Goal: Task Accomplishment & Management: Complete application form

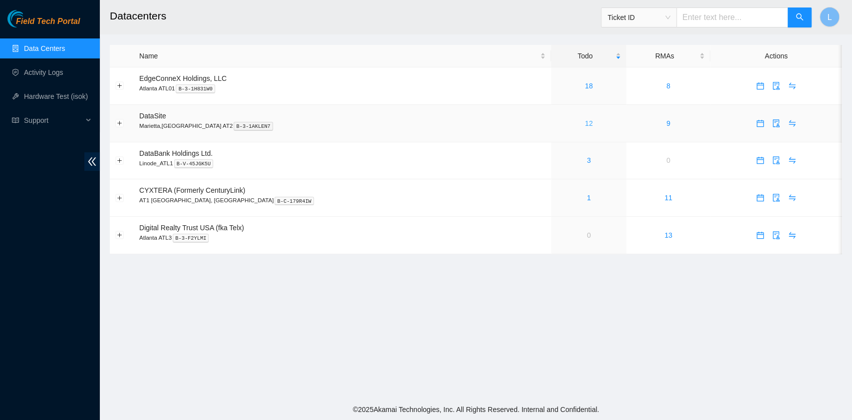
click at [585, 125] on link "12" at bounding box center [589, 123] width 8 height 8
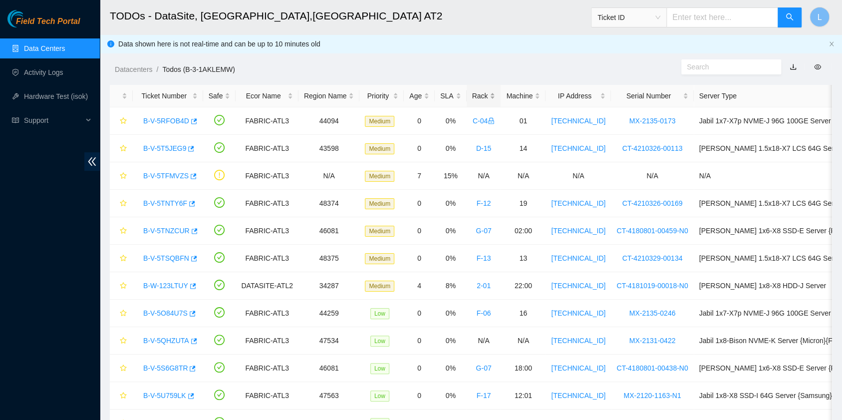
click at [472, 95] on div "Rack" at bounding box center [483, 95] width 23 height 11
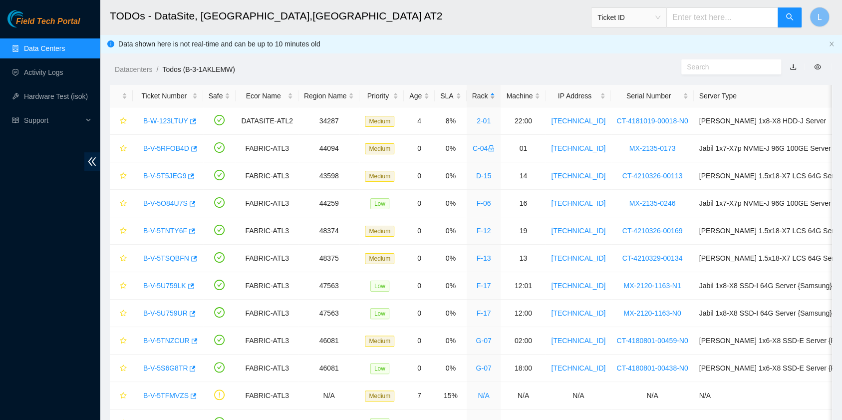
click at [472, 95] on div "Rack" at bounding box center [483, 95] width 23 height 11
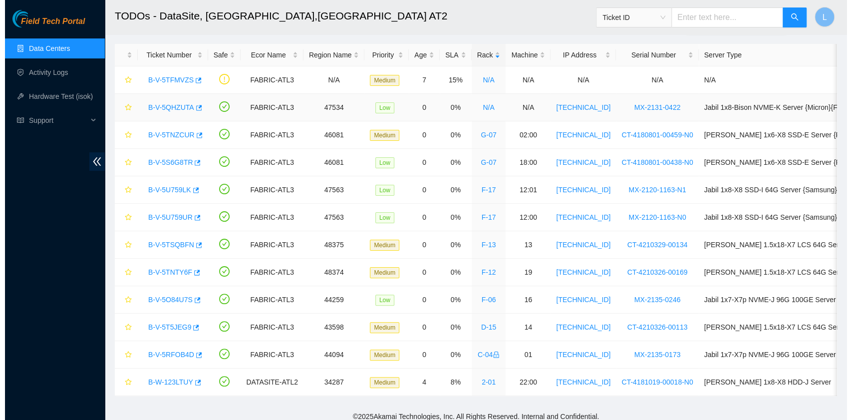
scroll to position [55, 0]
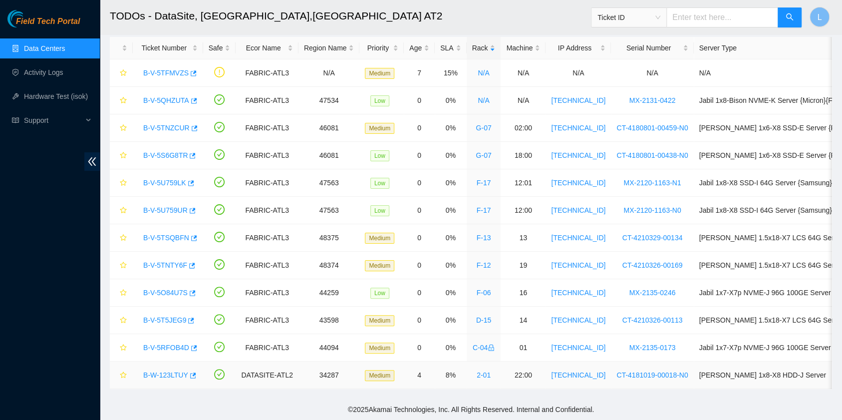
click at [171, 371] on link "B-W-123LTUY" at bounding box center [165, 375] width 45 height 8
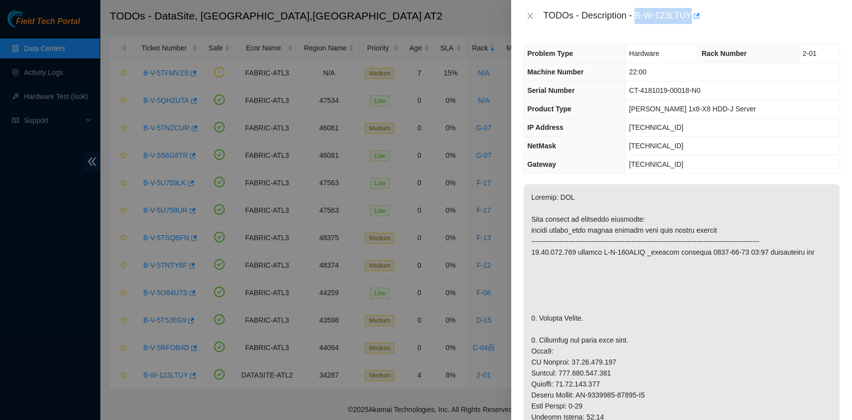
drag, startPoint x: 637, startPoint y: 16, endPoint x: 689, endPoint y: 22, distance: 52.8
click at [689, 22] on div "TODOs - Description - B-W-123LTUY" at bounding box center [691, 16] width 297 height 16
copy div "B-W-123LTUY"
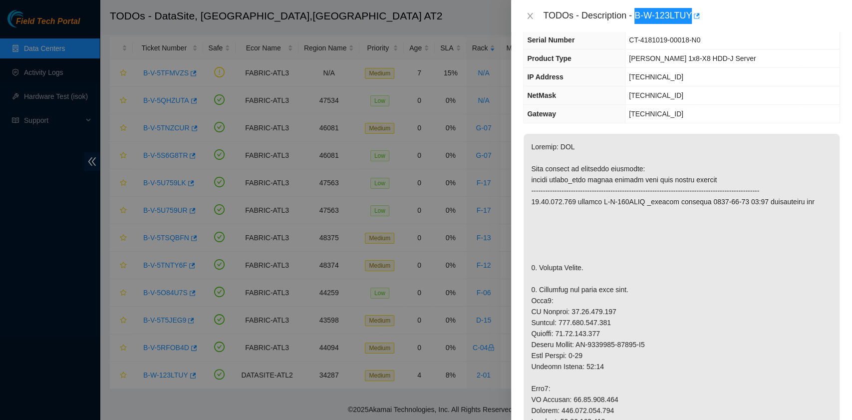
scroll to position [66, 0]
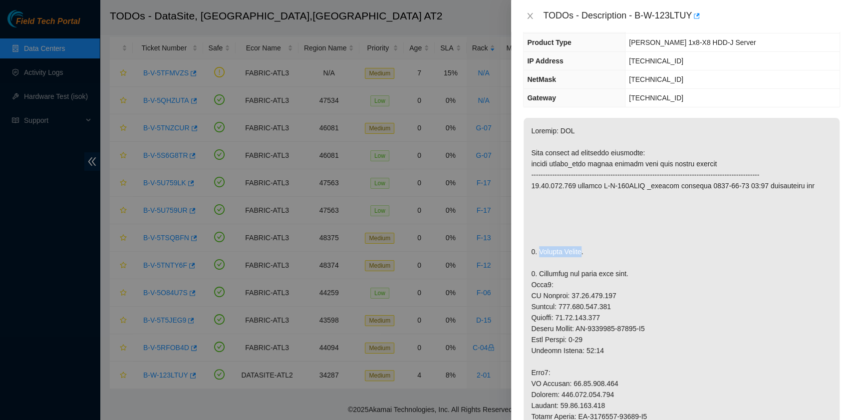
drag, startPoint x: 538, startPoint y: 250, endPoint x: 583, endPoint y: 253, distance: 45.0
copy p "Replace Server"
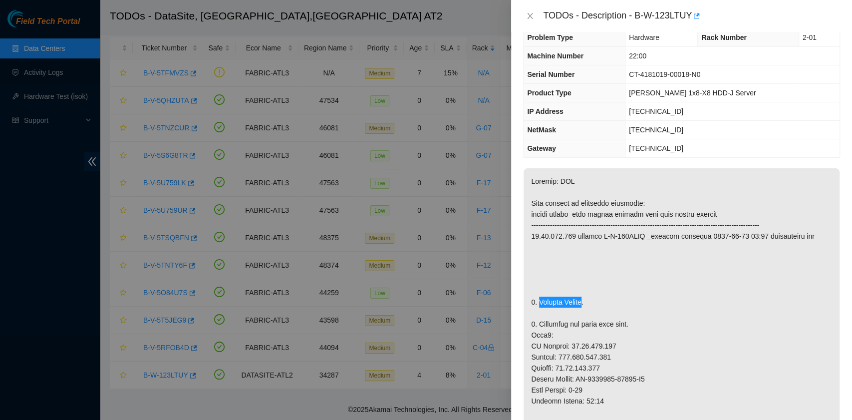
scroll to position [0, 0]
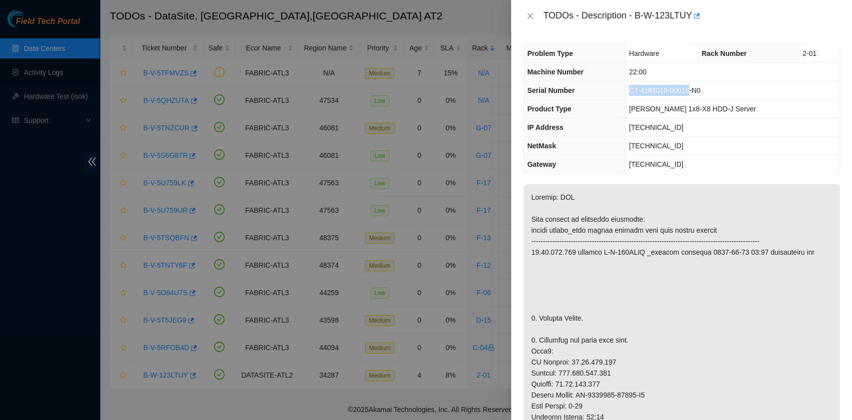
drag, startPoint x: 640, startPoint y: 89, endPoint x: 697, endPoint y: 96, distance: 57.8
click at [697, 96] on td "CT-4181019-00018-N0" at bounding box center [733, 90] width 214 height 18
copy span "CT-4181019-00018"
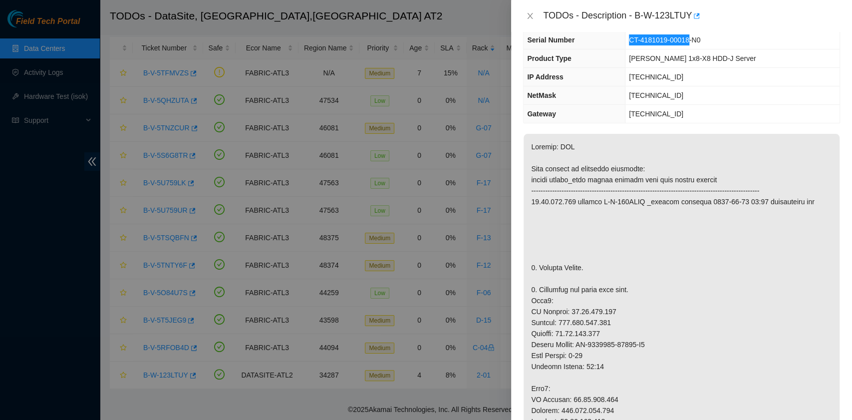
scroll to position [133, 0]
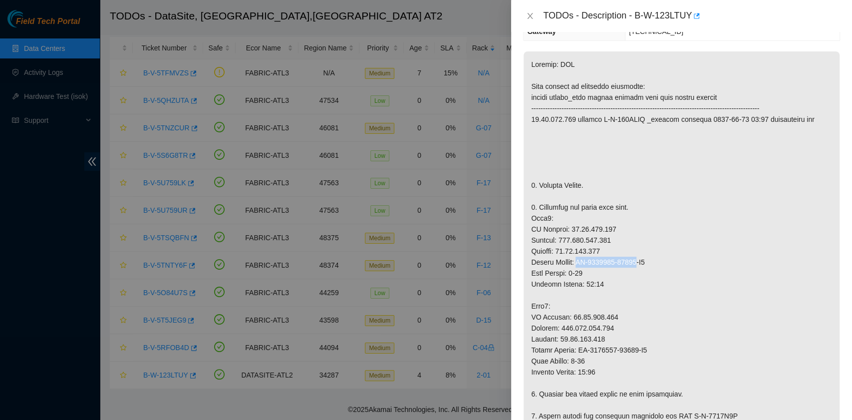
drag, startPoint x: 579, startPoint y: 259, endPoint x: 638, endPoint y: 263, distance: 59.6
click at [638, 263] on p at bounding box center [682, 393] width 316 height 685
copy p "CT-4181019-00039"
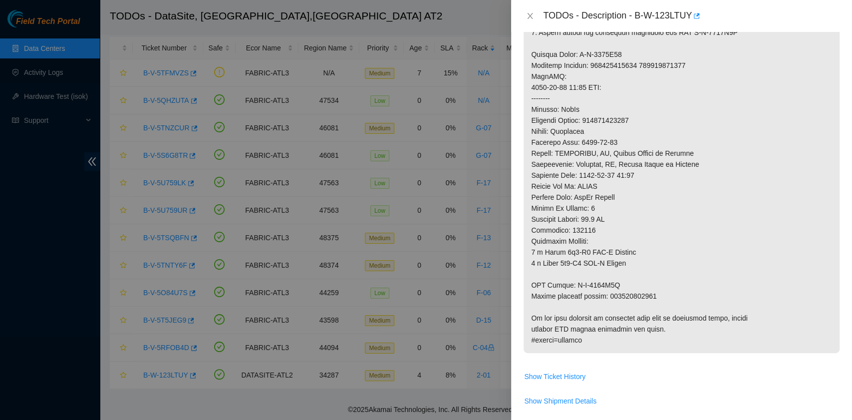
scroll to position [532, 0]
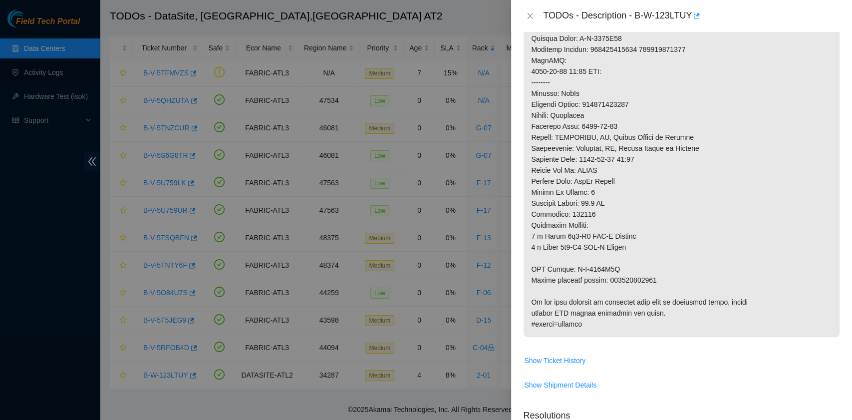
drag, startPoint x: 532, startPoint y: 278, endPoint x: 644, endPoint y: 272, distance: 112.5
drag, startPoint x: 532, startPoint y: 279, endPoint x: 659, endPoint y: 275, distance: 126.4
copy p "Return tracking number: 414739613838"
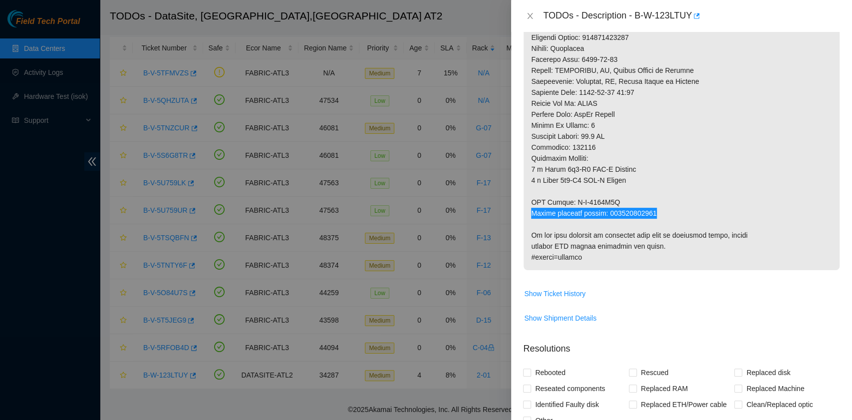
scroll to position [732, 0]
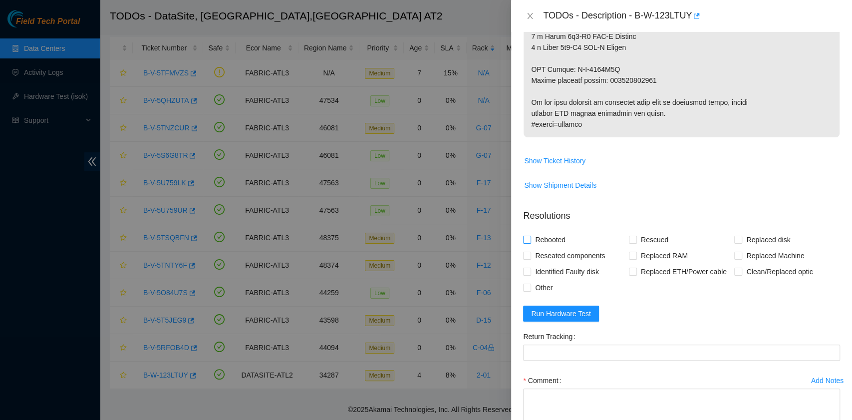
click at [548, 240] on span "Rebooted" at bounding box center [550, 240] width 38 height 16
click at [530, 240] on input "Rebooted" at bounding box center [526, 239] width 7 height 7
checkbox input "true"
click at [734, 255] on input "Replaced Machine" at bounding box center [737, 255] width 7 height 7
checkbox input "true"
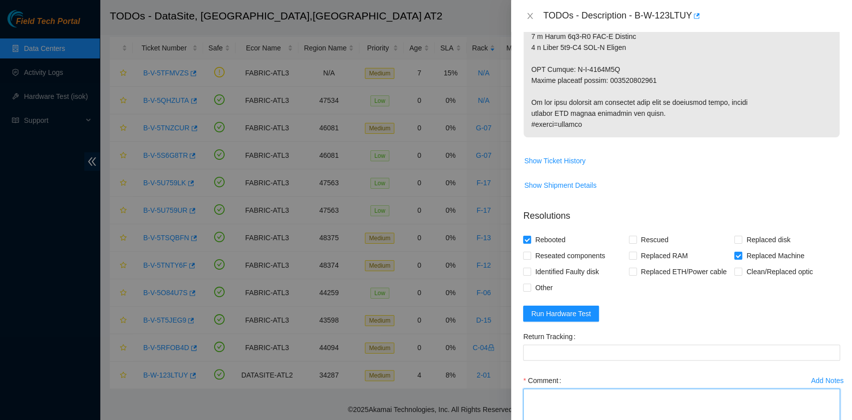
click at [596, 402] on textarea "Comment" at bounding box center [681, 407] width 317 height 38
paste textarea "B-W-123LTUY R:2-01 M:22:00 Replaced Server S/N CT-4181019-00018 with CT-4181019…"
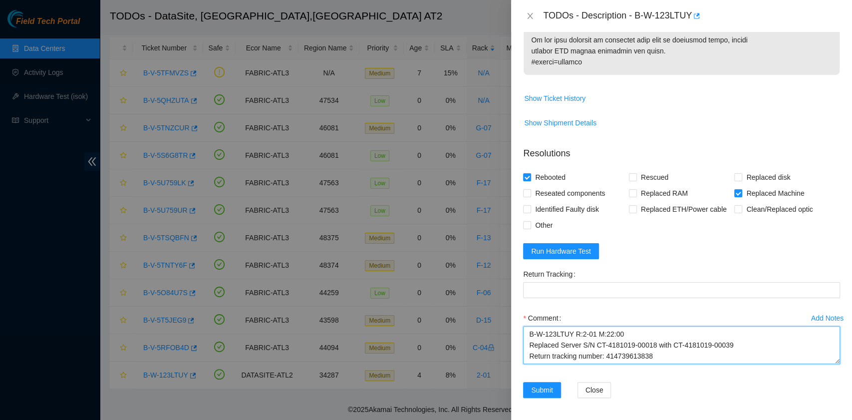
scroll to position [8, 0]
drag, startPoint x: 661, startPoint y: 350, endPoint x: 616, endPoint y: 353, distance: 45.0
click at [616, 353] on textarea "B-W-123LTUY R:2-01 M:22:00 Replaced Server S/N CT-4181019-00018 with CT-4181019…" at bounding box center [681, 345] width 317 height 38
drag, startPoint x: 607, startPoint y: 346, endPoint x: 650, endPoint y: 343, distance: 43.0
click at [650, 343] on textarea "B-W-123LTUY R:2-01 M:22:00 Replaced Server S/N CT-4181019-00018 with CT-4181019…" at bounding box center [681, 345] width 317 height 38
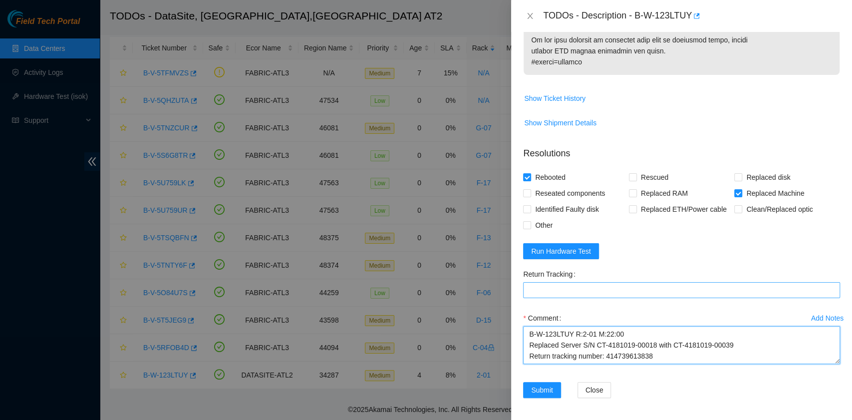
type textarea "B-W-123LTUY R:2-01 M:22:00 Replaced Server S/N CT-4181019-00018 with CT-4181019…"
click at [600, 291] on Tracking "Return Tracking" at bounding box center [681, 290] width 317 height 16
paste Tracking "414739613838"
type Tracking "414739613838"
click at [573, 248] on span "Run Hardware Test" at bounding box center [561, 251] width 60 height 11
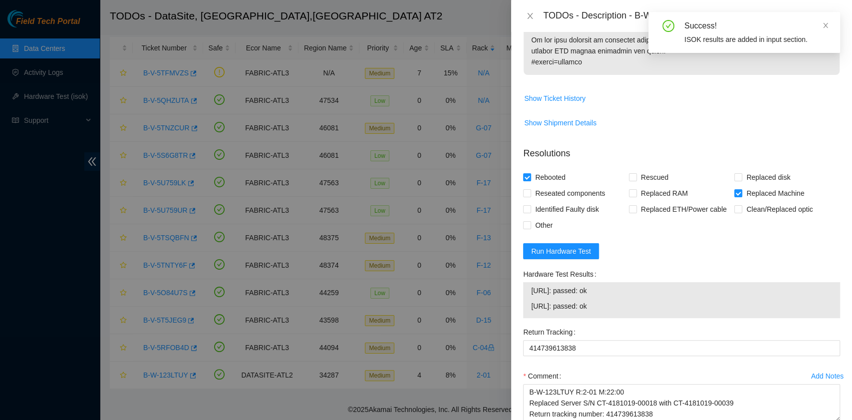
drag, startPoint x: 618, startPoint y: 306, endPoint x: 527, endPoint y: 293, distance: 92.3
click at [527, 293] on div "23.67.255.172: passed: ok 23.67.255.173: passed: ok" at bounding box center [681, 300] width 317 height 36
copy tbody "23.67.255.172: passed: ok 23.67.255.173: passed: ok"
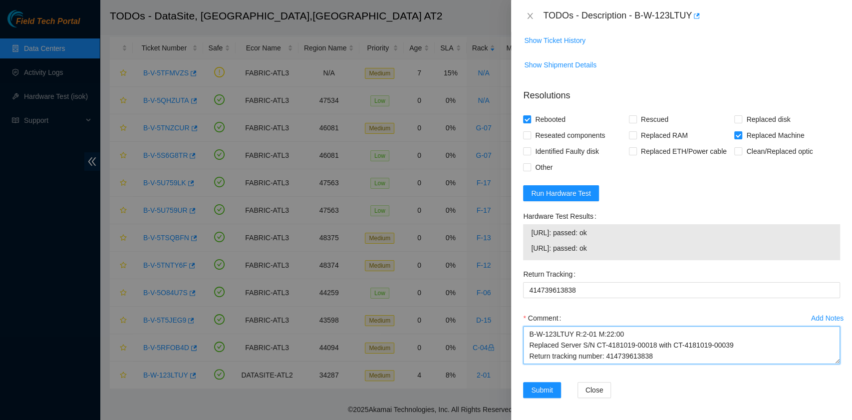
click at [620, 358] on textarea "B-W-123LTUY R:2-01 M:22:00 Replaced Server S/N CT-4181019-00018 with CT-4181019…" at bounding box center [681, 345] width 317 height 38
paste textarea "23.67.255.172: passed: ok 23.67.255.173: passed: ok"
type textarea "B-W-123LTUY R:2-01 M:22:00 Replaced Server S/N CT-4181019-00018 with CT-4181019…"
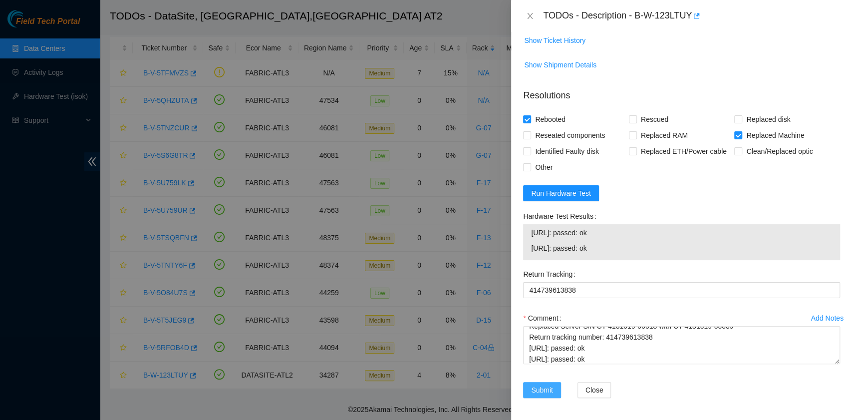
click at [545, 389] on span "Submit" at bounding box center [542, 389] width 22 height 11
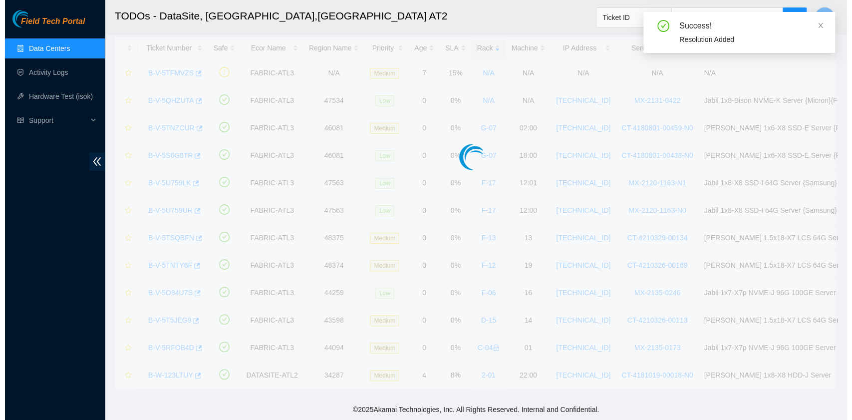
scroll to position [28, 0]
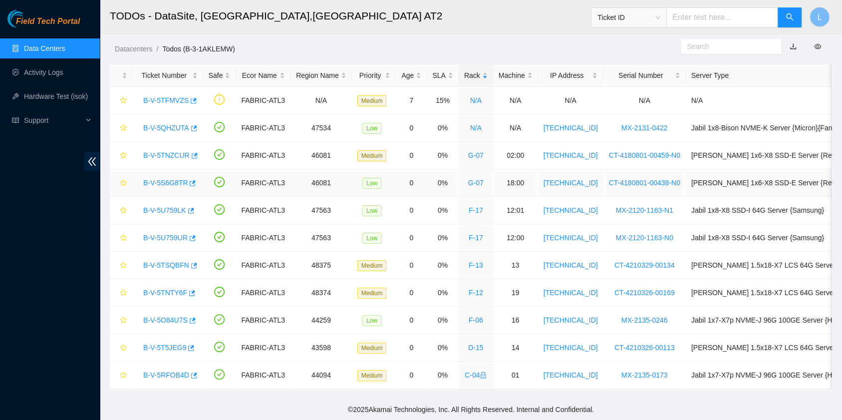
click at [179, 179] on link "B-V-5S6G8TR" at bounding box center [165, 183] width 44 height 8
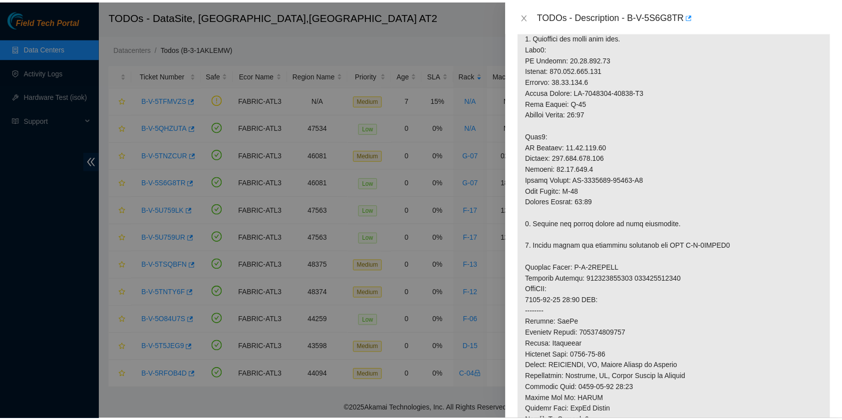
scroll to position [230, 0]
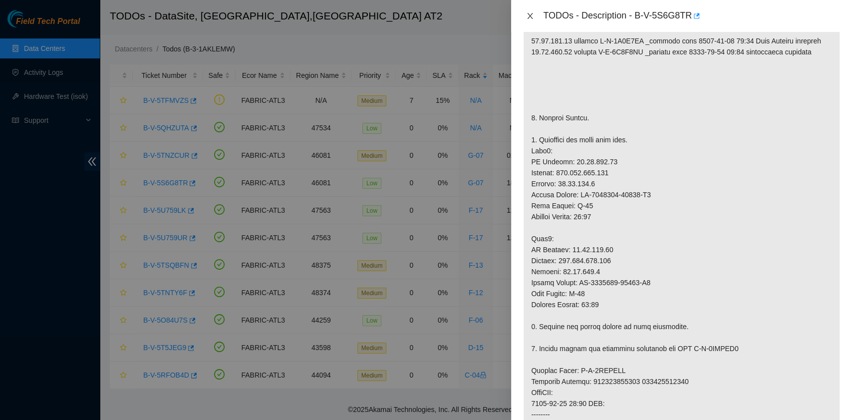
click at [532, 15] on icon "close" at bounding box center [530, 16] width 8 height 8
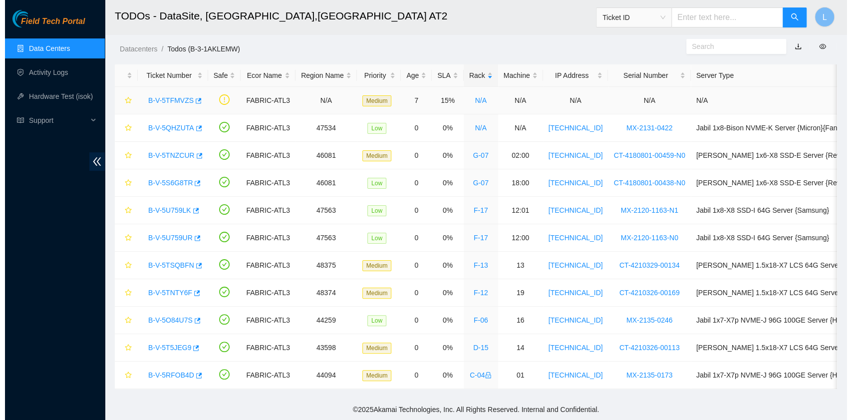
scroll to position [253, 0]
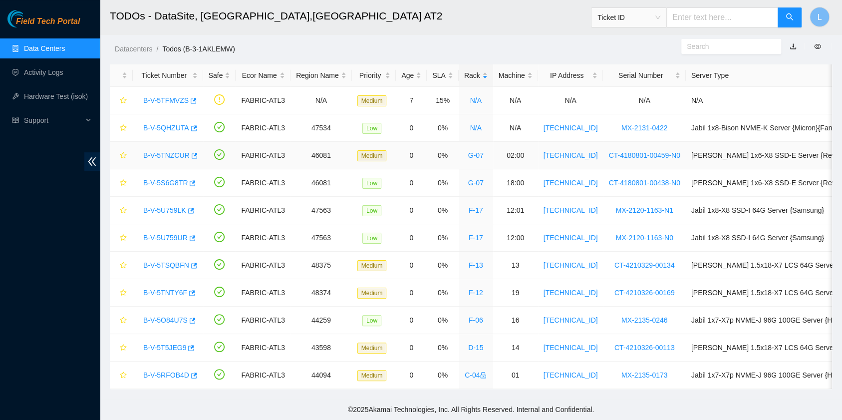
click at [172, 151] on link "B-V-5TNZCUR" at bounding box center [166, 155] width 46 height 8
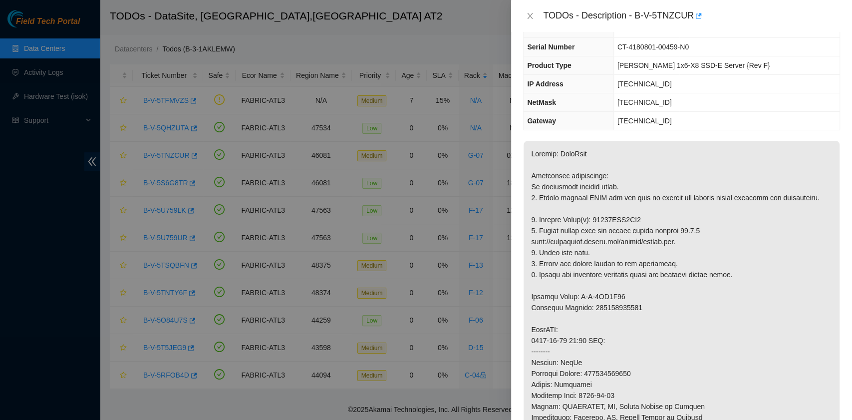
scroll to position [0, 0]
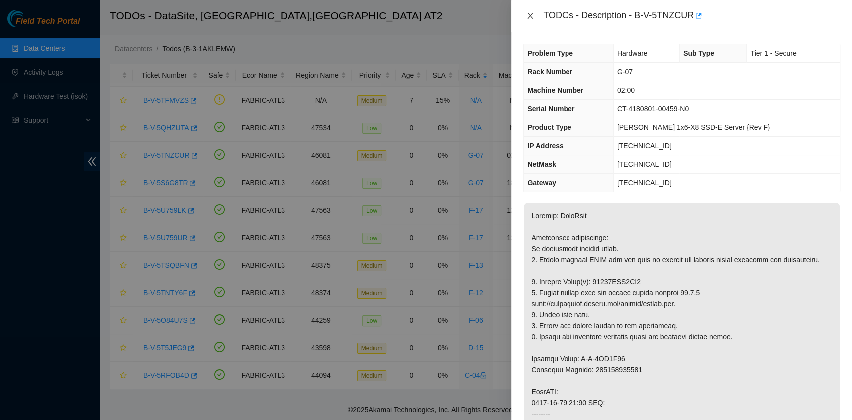
click at [529, 14] on icon "close" at bounding box center [530, 16] width 8 height 8
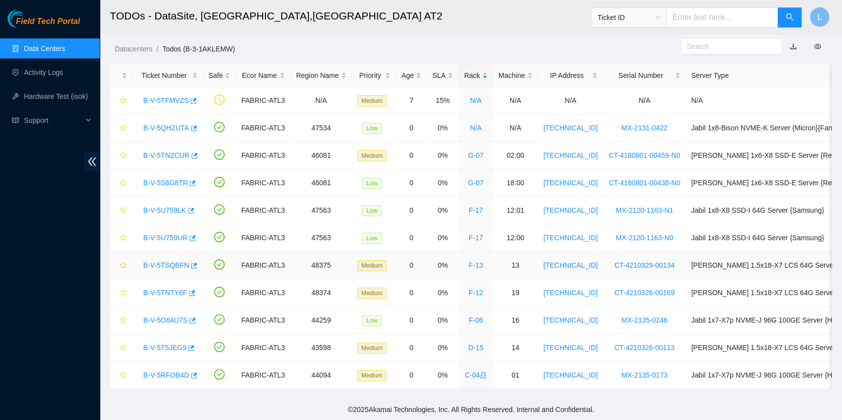
click at [168, 261] on link "B-V-5TSQBFN" at bounding box center [166, 265] width 46 height 8
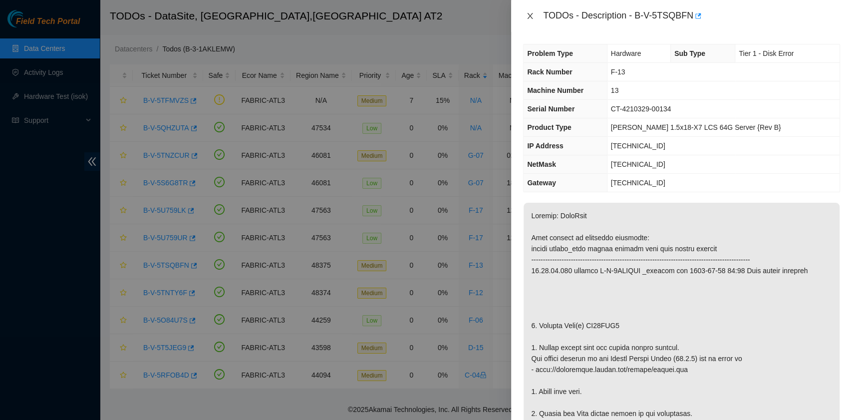
click at [530, 18] on icon "close" at bounding box center [530, 16] width 8 height 8
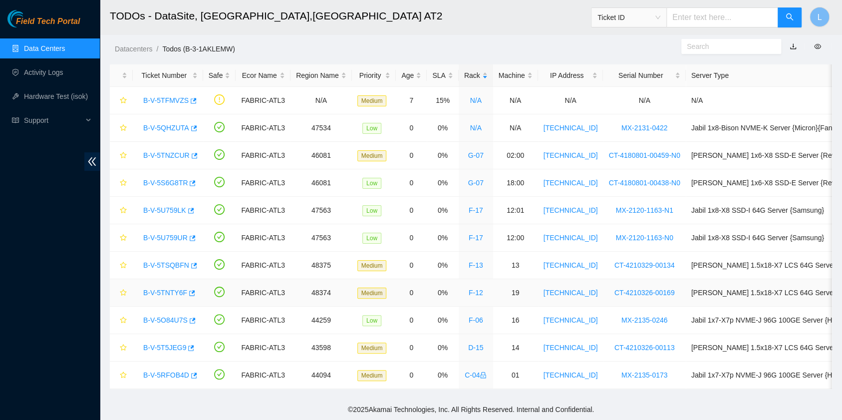
click at [167, 289] on link "B-V-5TNTY6F" at bounding box center [165, 293] width 44 height 8
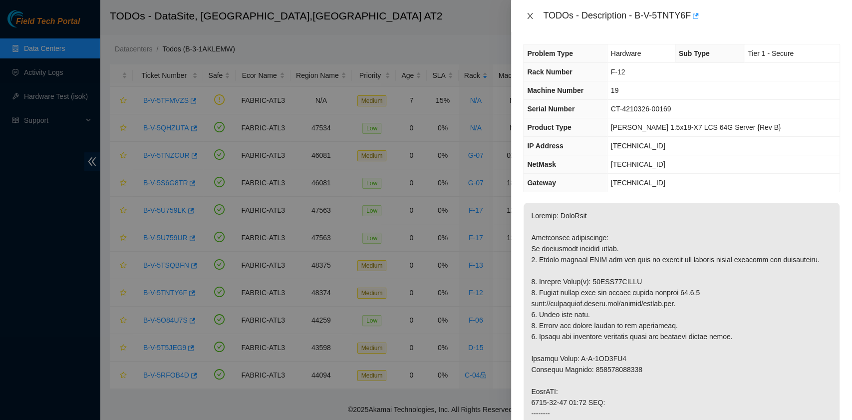
click at [529, 16] on icon "close" at bounding box center [530, 16] width 8 height 8
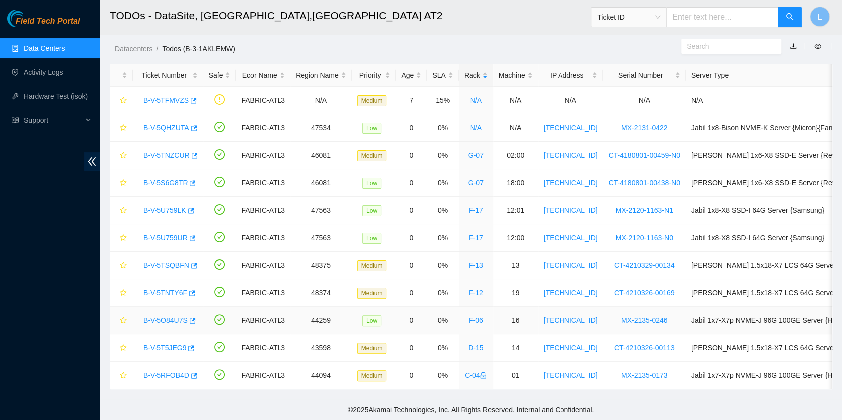
click at [165, 316] on link "B-V-5O84U7S" at bounding box center [165, 320] width 44 height 8
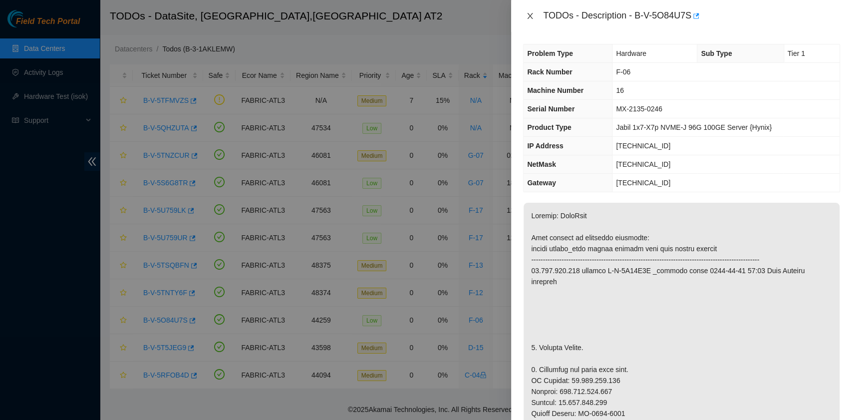
click at [530, 17] on icon "close" at bounding box center [530, 16] width 8 height 8
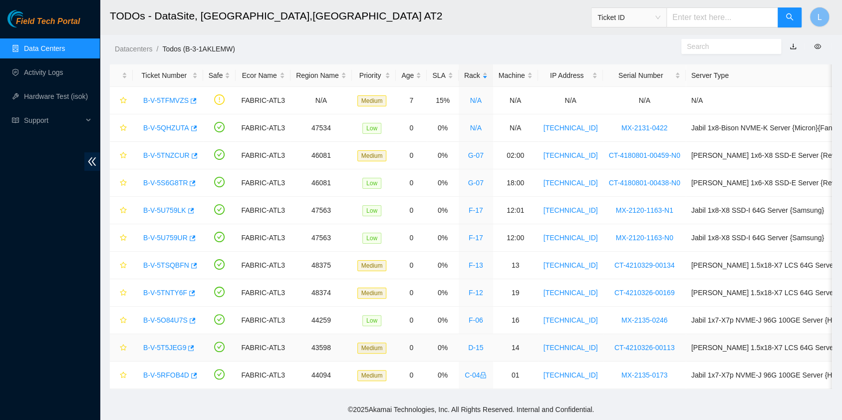
click at [163, 343] on link "B-V-5T5JEG9" at bounding box center [164, 347] width 43 height 8
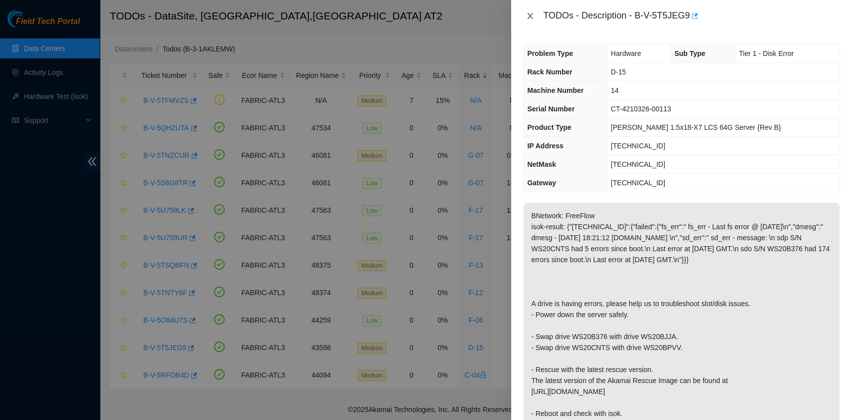
click at [531, 19] on icon "close" at bounding box center [530, 16] width 8 height 8
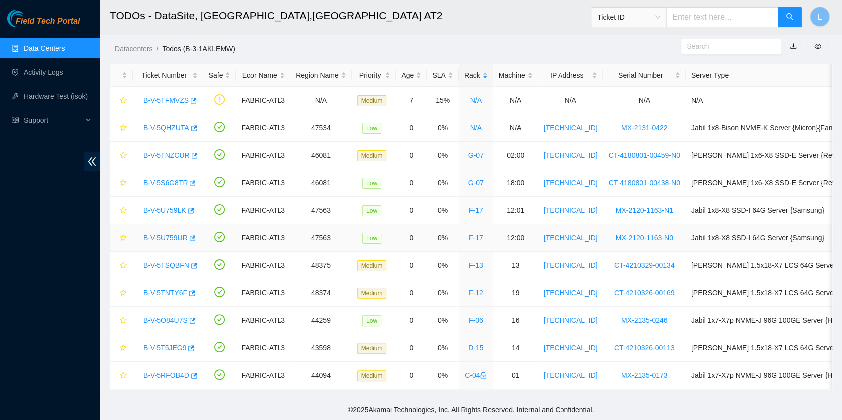
click at [159, 234] on link "B-V-5U759UR" at bounding box center [165, 238] width 44 height 8
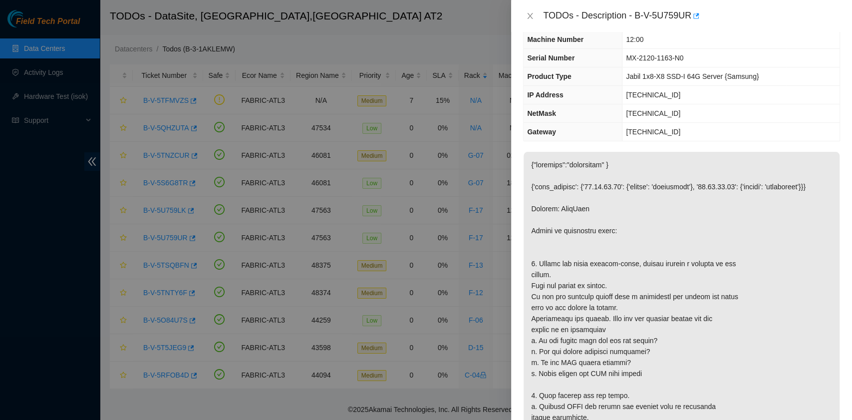
scroll to position [66, 0]
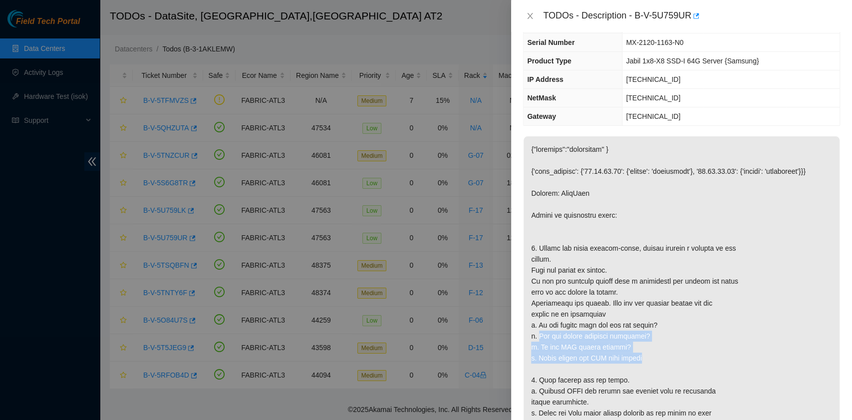
drag, startPoint x: 539, startPoint y: 335, endPoint x: 640, endPoint y: 349, distance: 101.9
click at [638, 354] on p at bounding box center [682, 352] width 316 height 432
copy p "Are all cables securely connected? c. Is the PSU seated correct? d. Check switc…"
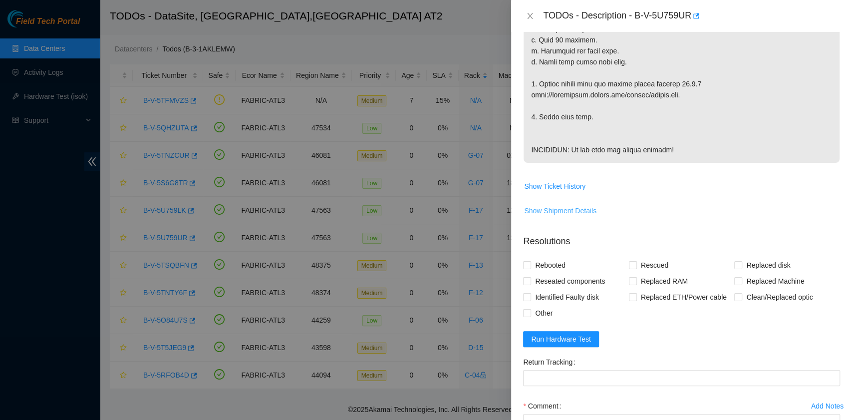
scroll to position [532, 0]
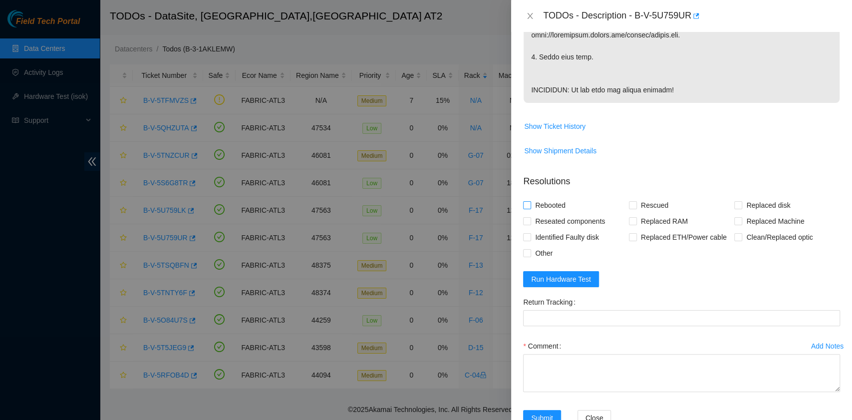
click at [549, 213] on span "Rebooted" at bounding box center [550, 205] width 38 height 16
click at [530, 208] on input "Rebooted" at bounding box center [526, 204] width 7 height 7
checkbox input "true"
click at [630, 208] on input "Rescued" at bounding box center [632, 204] width 7 height 7
checkbox input "true"
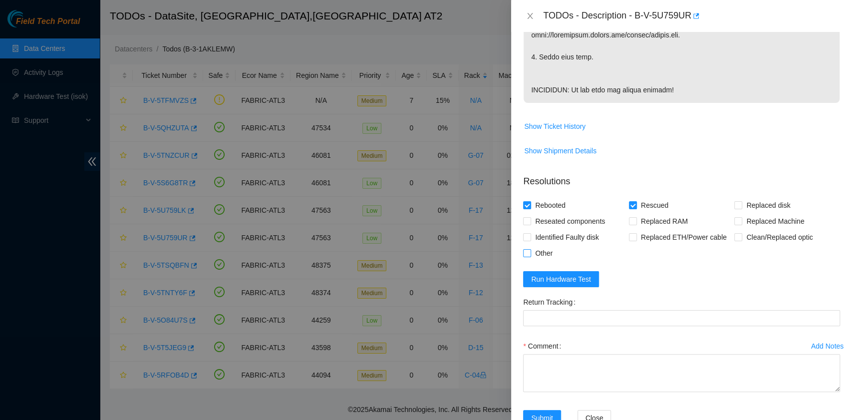
click at [524, 256] on input "Other" at bounding box center [526, 252] width 7 height 7
checkbox input "true"
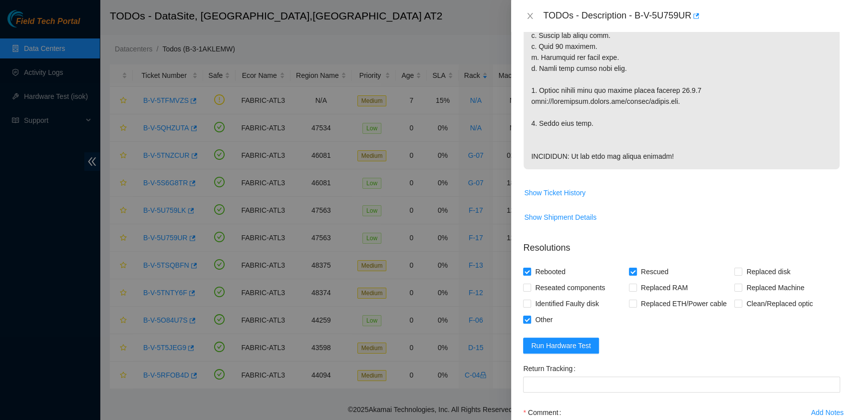
scroll to position [593, 0]
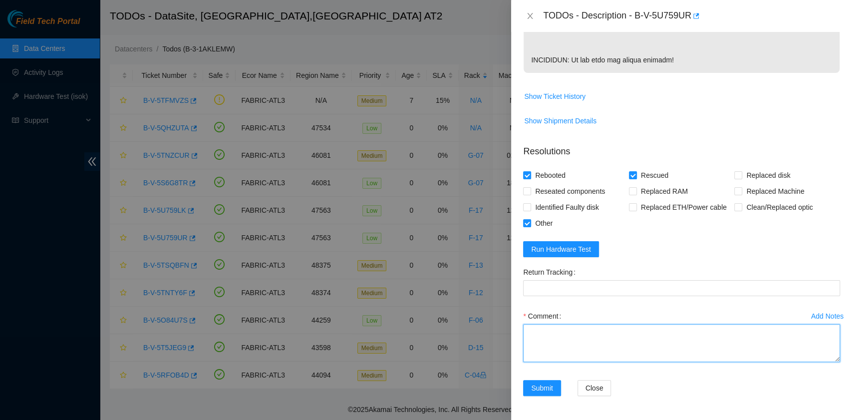
click at [539, 339] on textarea "Comment" at bounding box center [681, 343] width 317 height 38
paste textarea "B-V-5U759LK R:F-17 M:12:00 The screen was blank when connected to the screen, b…"
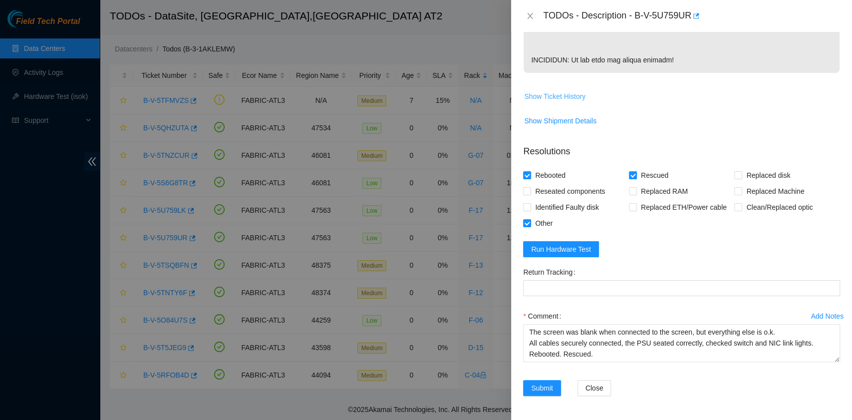
click at [575, 95] on span "Show Ticket History" at bounding box center [554, 96] width 61 height 11
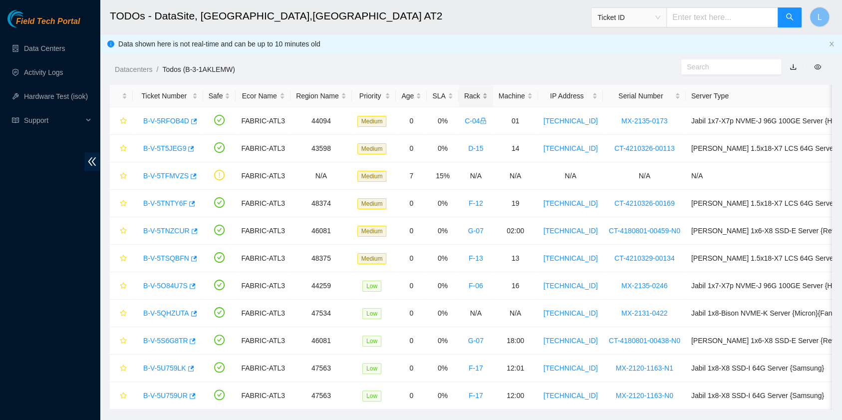
click at [467, 93] on div "Rack" at bounding box center [475, 95] width 23 height 11
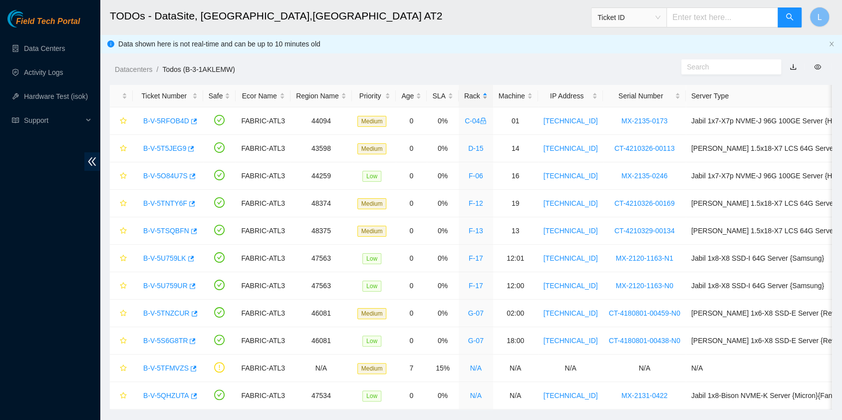
click at [467, 93] on div "Rack" at bounding box center [475, 95] width 23 height 11
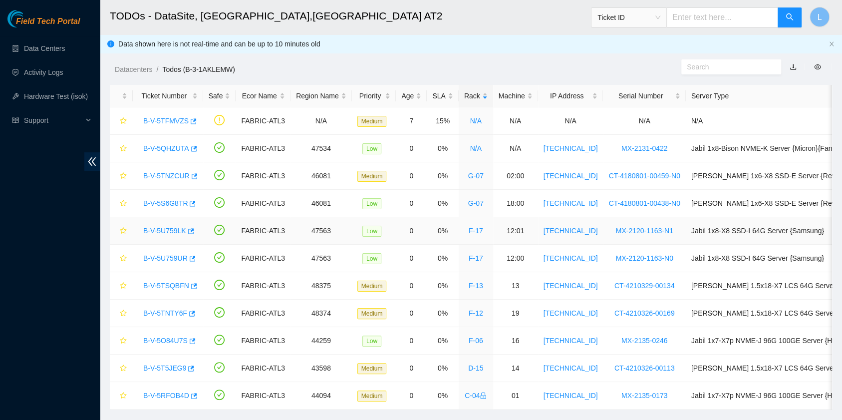
click at [168, 229] on link "B-V-5U759LK" at bounding box center [164, 231] width 43 height 8
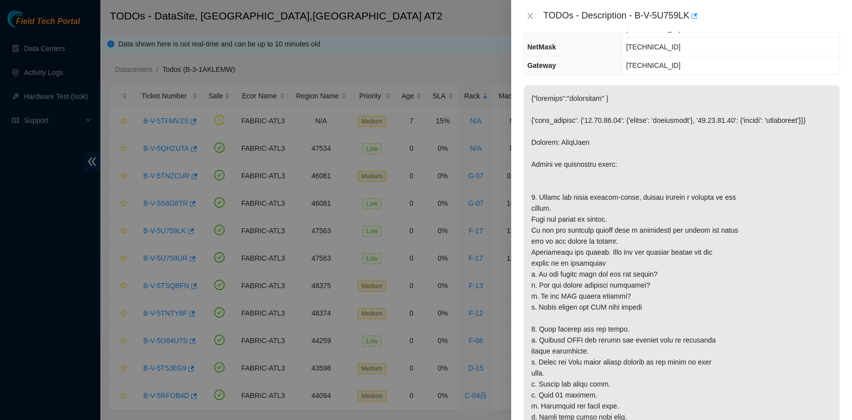
scroll to position [66, 0]
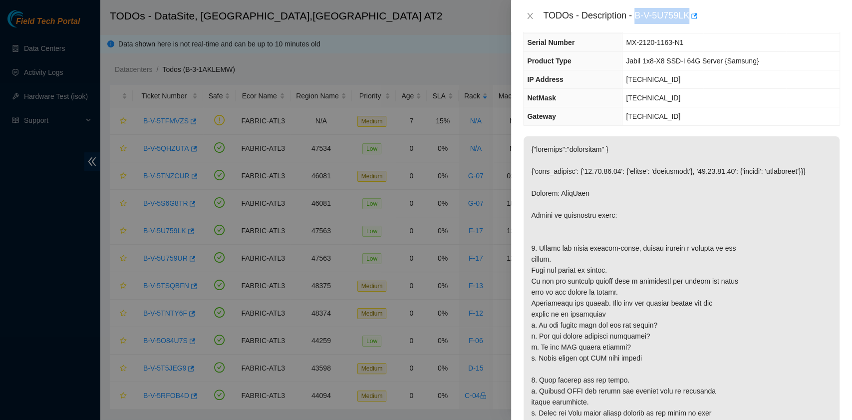
drag, startPoint x: 638, startPoint y: 14, endPoint x: 687, endPoint y: 19, distance: 49.1
click at [687, 19] on div "TODOs - Description - B-V-5U759LK" at bounding box center [691, 16] width 297 height 16
copy div "B-V-5U759LK"
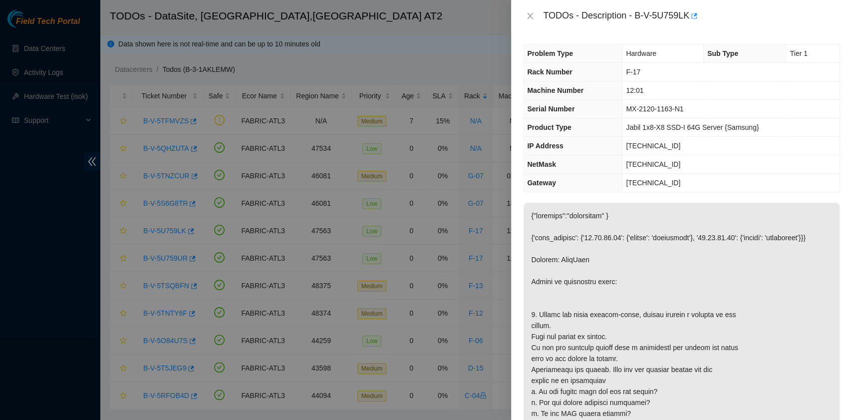
click at [600, 266] on p at bounding box center [682, 419] width 316 height 432
click at [598, 264] on p at bounding box center [682, 419] width 316 height 432
drag, startPoint x: 637, startPoint y: 17, endPoint x: 688, endPoint y: 20, distance: 51.5
click at [688, 20] on div "TODOs - Description - B-V-5U759LK" at bounding box center [691, 16] width 297 height 16
copy div "B-V-5U759LK"
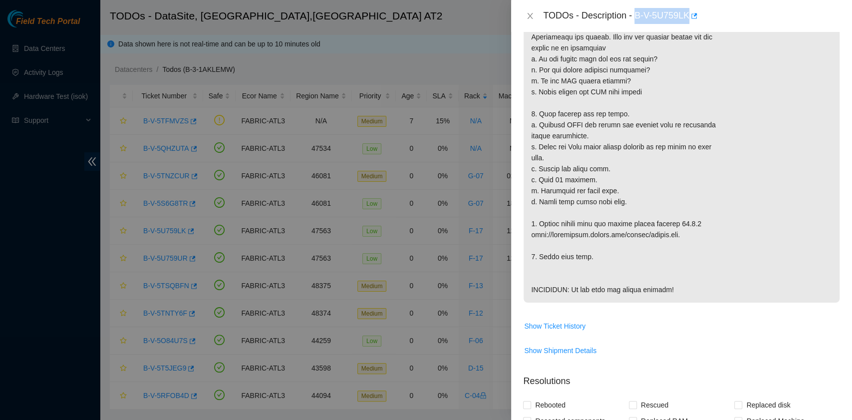
scroll to position [466, 0]
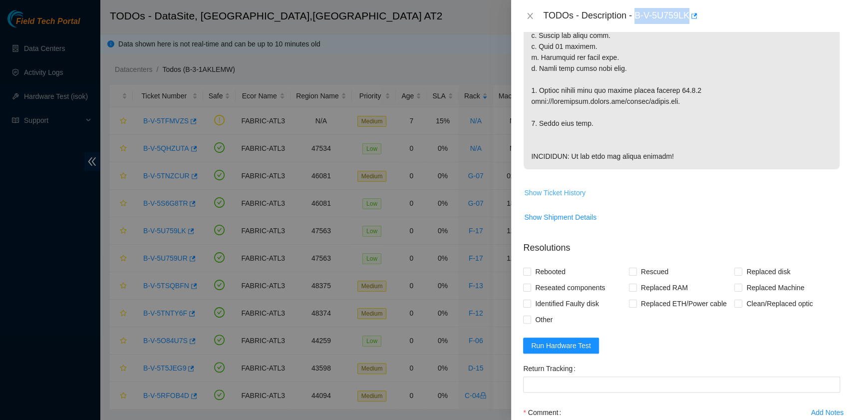
click at [534, 198] on span "Show Ticket History" at bounding box center [554, 192] width 61 height 11
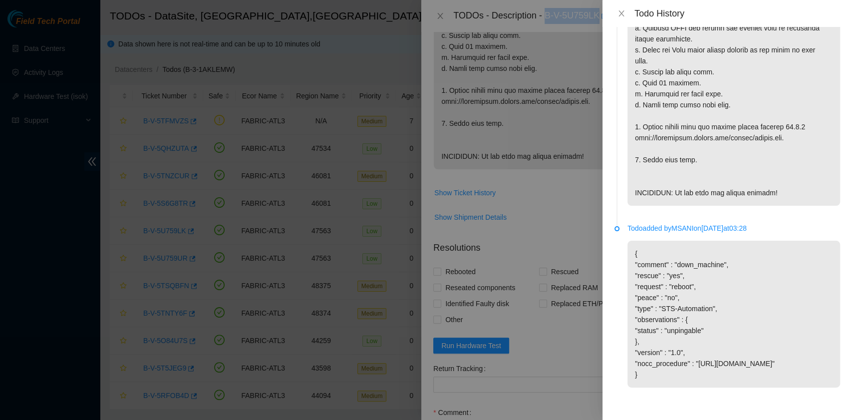
scroll to position [356, 0]
click at [619, 13] on icon "close" at bounding box center [622, 13] width 8 height 8
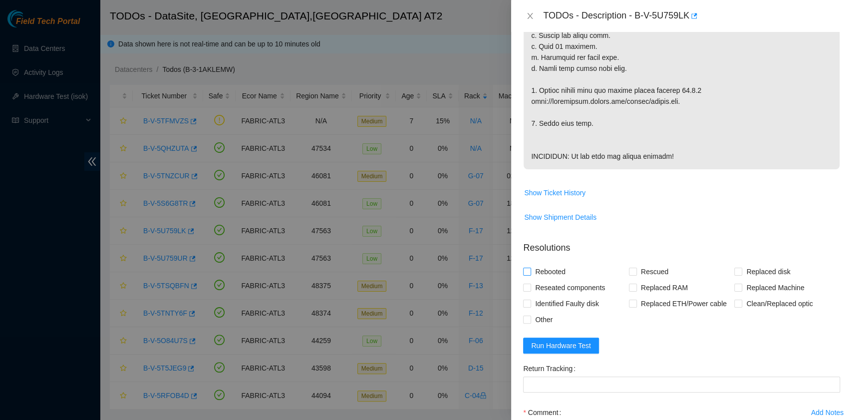
click at [557, 280] on span "Rebooted" at bounding box center [550, 272] width 38 height 16
click at [530, 275] on input "Rebooted" at bounding box center [526, 271] width 7 height 7
checkbox input "true"
click at [629, 275] on input "Rescued" at bounding box center [632, 271] width 7 height 7
checkbox input "true"
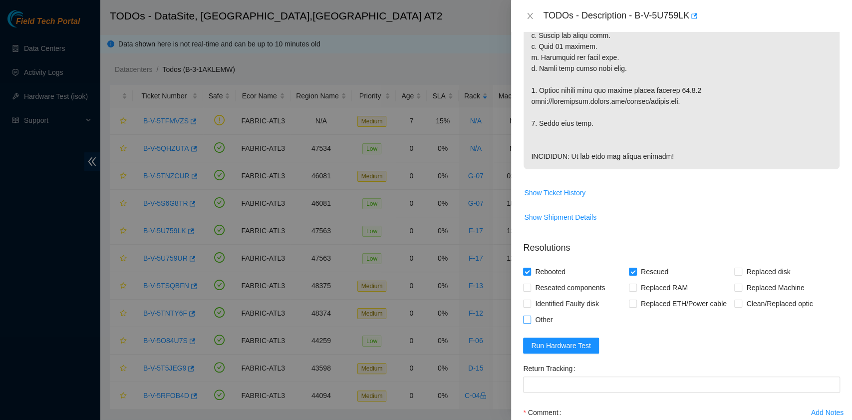
click at [539, 328] on span "Other" at bounding box center [543, 320] width 25 height 16
click at [530, 323] on input "Other" at bounding box center [526, 319] width 7 height 7
checkbox input "true"
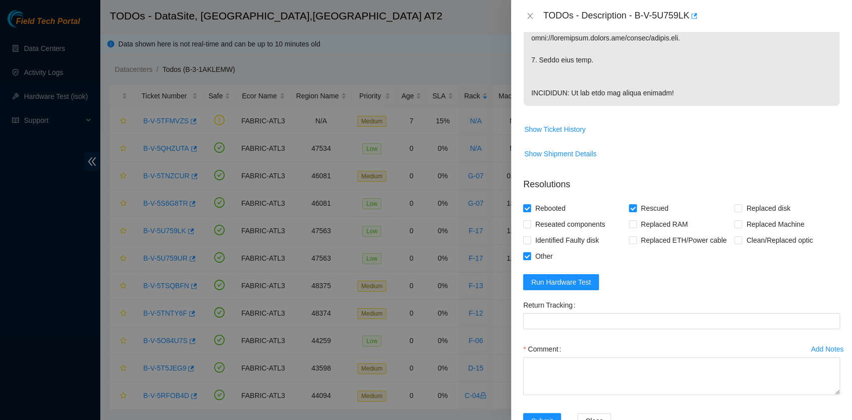
scroll to position [593, 0]
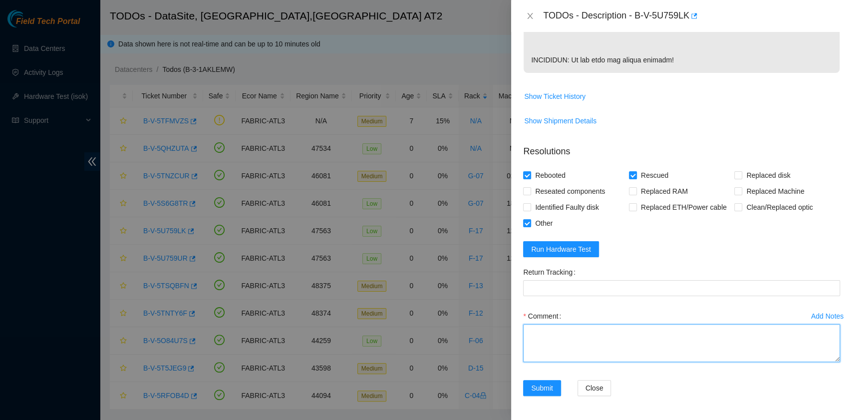
click at [610, 355] on textarea "Comment" at bounding box center [681, 343] width 317 height 38
paste textarea "B-V-5U759LK R:F-17 M:12:01 The screen was blank when connected to the screen, b…"
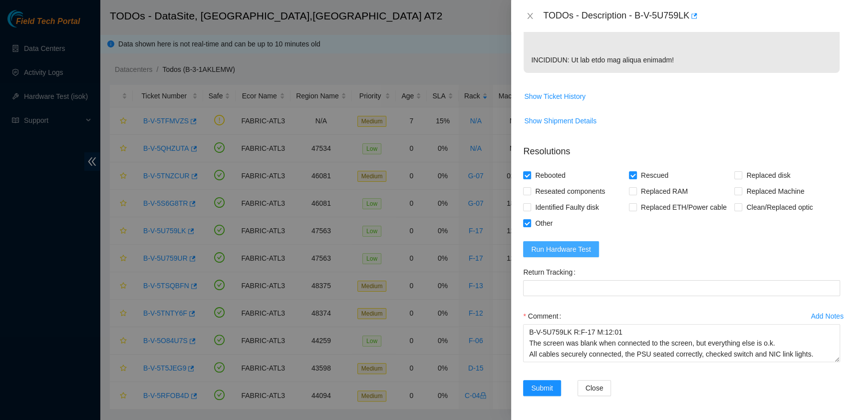
click at [562, 255] on span "Run Hardware Test" at bounding box center [561, 249] width 60 height 11
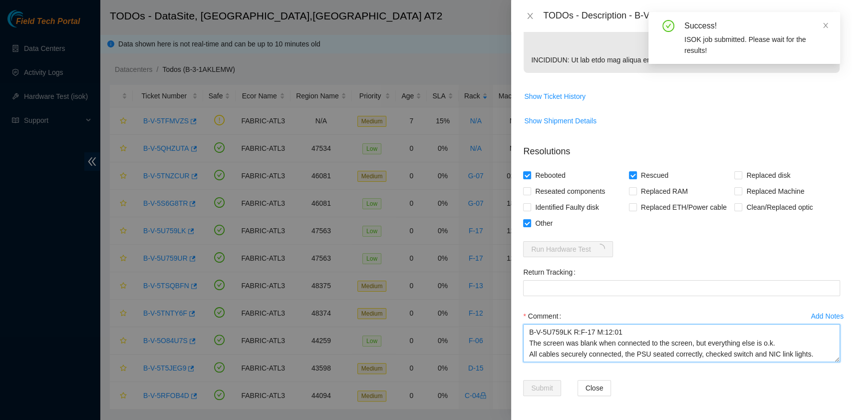
click at [722, 357] on textarea "B-V-5U759LK R:F-17 M:12:01 The screen was blank when connected to the screen, b…" at bounding box center [681, 343] width 317 height 38
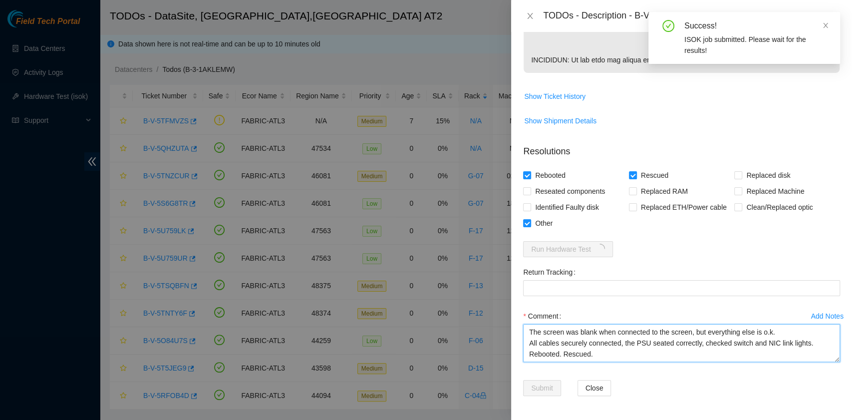
scroll to position [22, 0]
click at [566, 358] on textarea "B-V-5U759LK R:F-17 M:12:01 The screen was blank when connected to the screen, b…" at bounding box center [681, 343] width 317 height 38
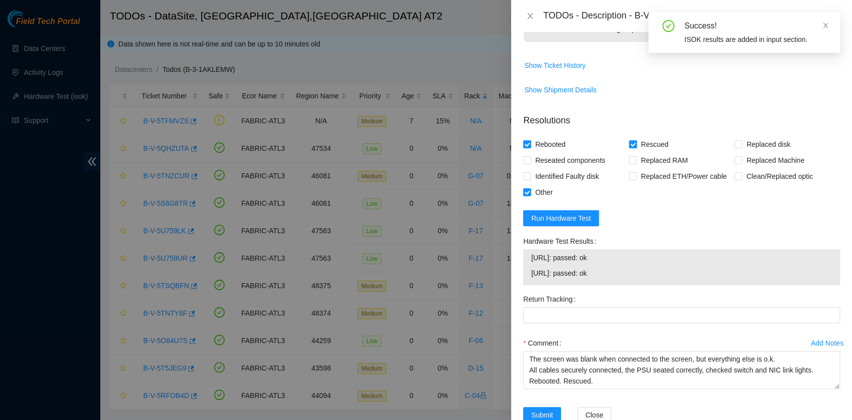
drag, startPoint x: 602, startPoint y: 309, endPoint x: 514, endPoint y: 294, distance: 89.1
click at [514, 294] on div "Problem Type Hardware Sub Type Tier 1 Rack Number F-17 Machine Number 12:01 Ser…" at bounding box center [681, 226] width 341 height 388
copy tbody "23.53.10.26: passed: ok 23.53.10.27: passed: ok"
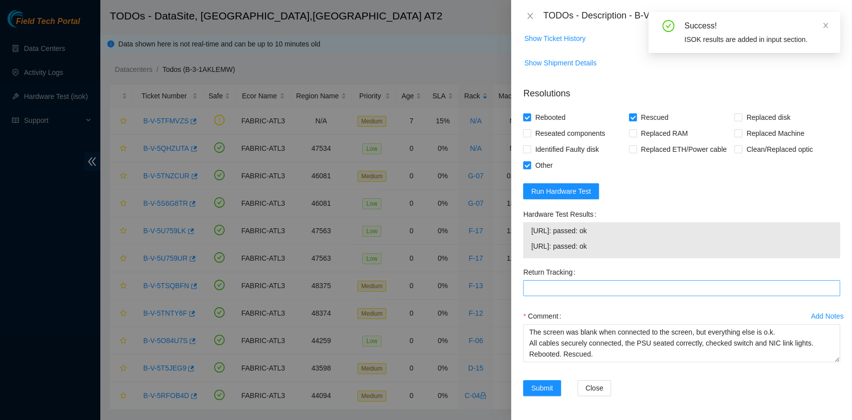
scroll to position [651, 0]
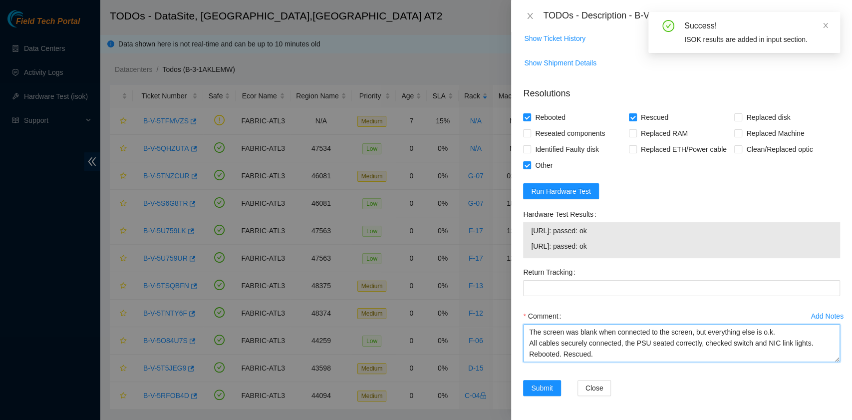
click at [548, 356] on textarea "B-V-5U759LK R:F-17 M:12:01 The screen was blank when connected to the screen, b…" at bounding box center [681, 343] width 317 height 38
paste textarea "23.53.10.26: passed: ok 23.53.10.27: passed: ok"
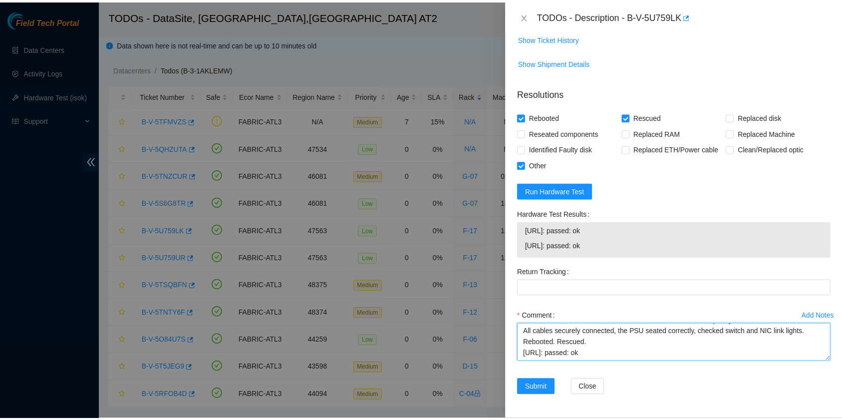
scroll to position [30, 0]
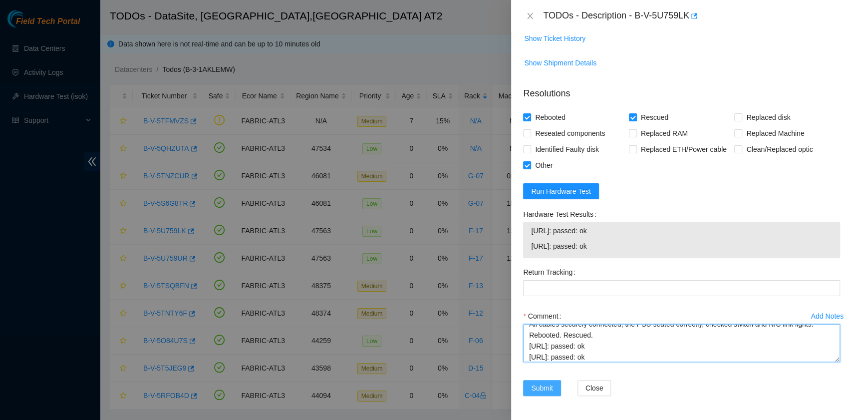
type textarea "B-V-5U759LK R:F-17 M:12:01 The screen was blank when connected to the screen, b…"
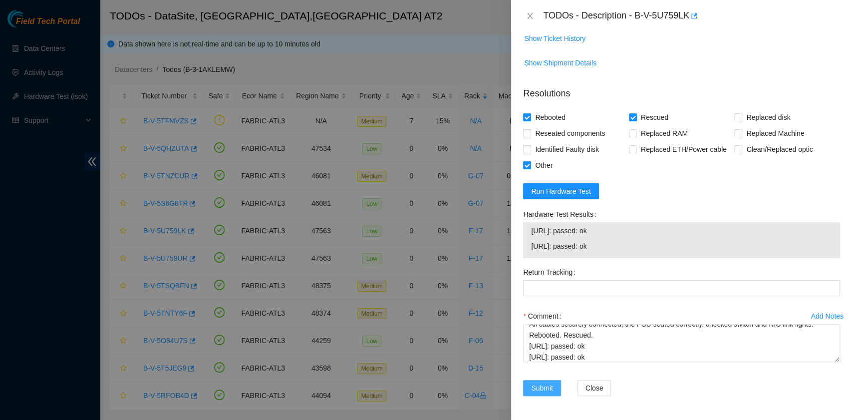
click at [548, 390] on span "Submit" at bounding box center [542, 387] width 22 height 11
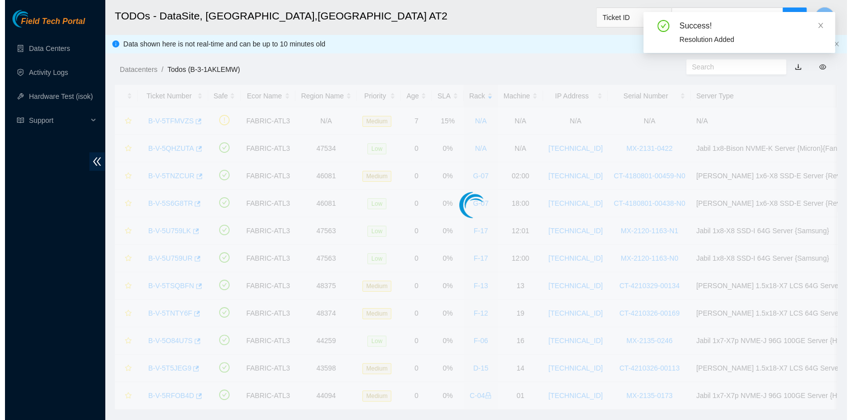
scroll to position [226, 0]
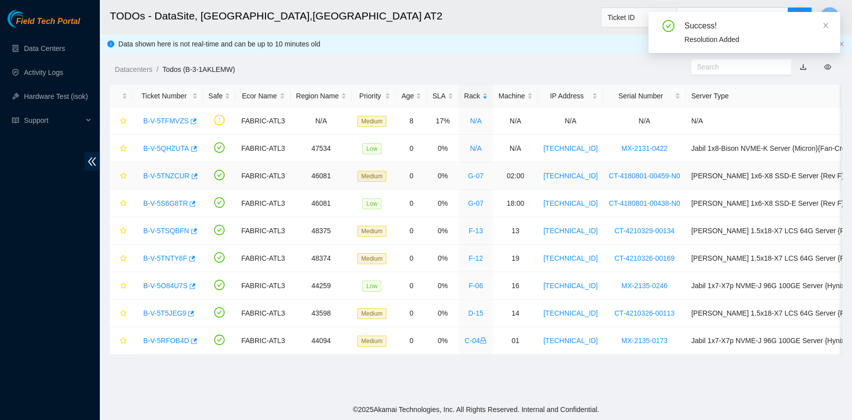
click at [178, 178] on link "B-V-5TNZCUR" at bounding box center [166, 176] width 46 height 8
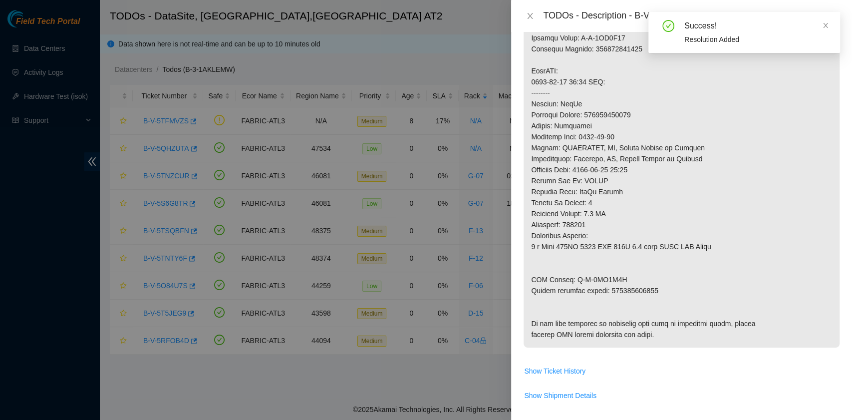
scroll to position [182, 0]
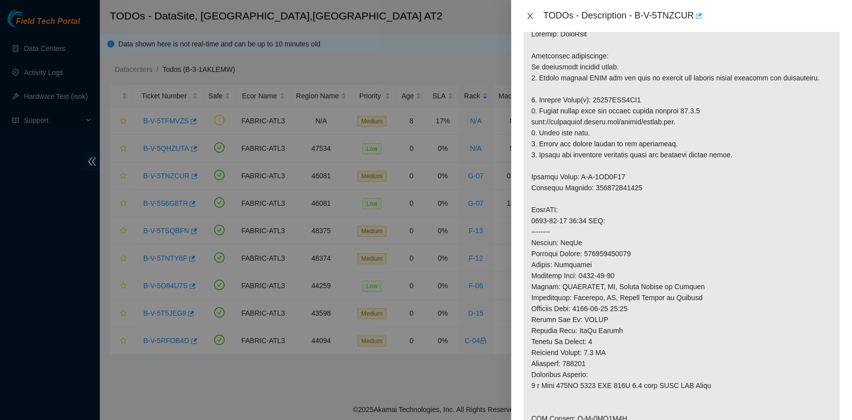
click at [528, 15] on icon "close" at bounding box center [530, 16] width 8 height 8
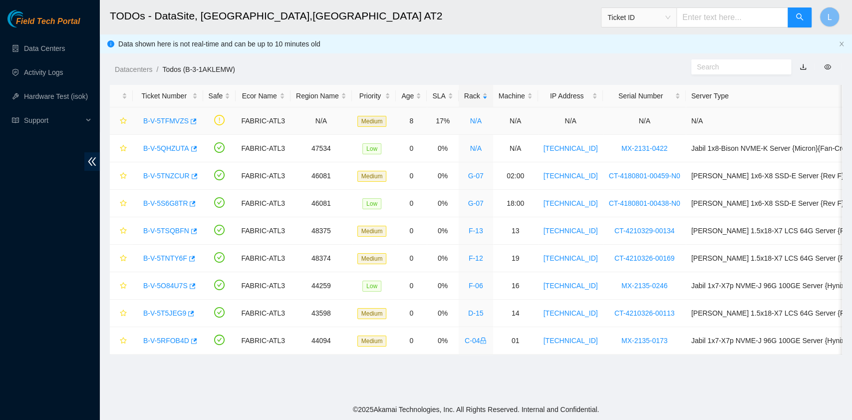
scroll to position [208, 0]
click at [166, 203] on link "B-V-5S6G8TR" at bounding box center [165, 203] width 44 height 8
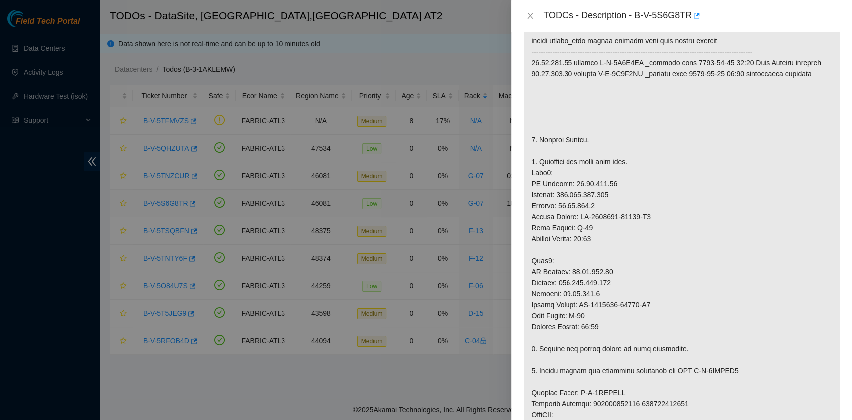
scroll to position [182, 0]
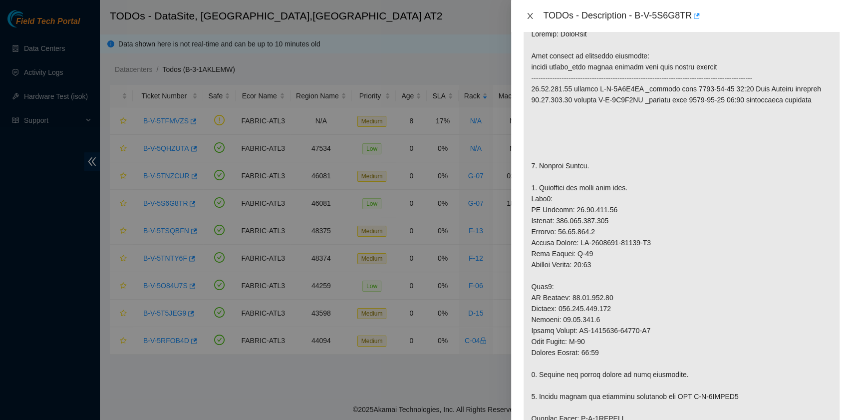
click at [531, 17] on icon "close" at bounding box center [530, 16] width 5 height 6
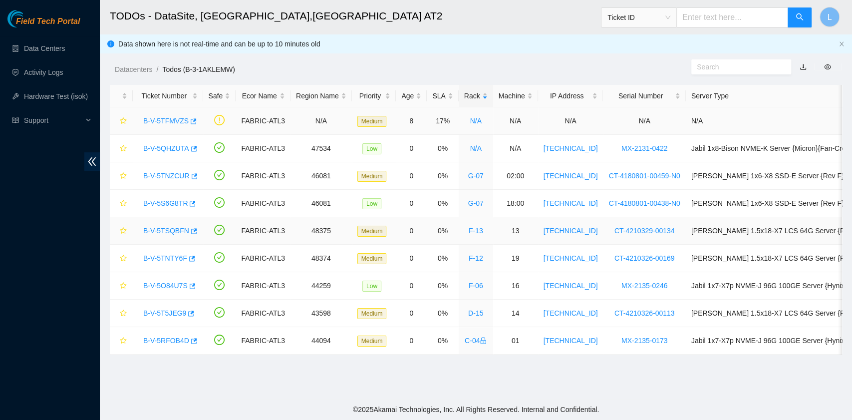
scroll to position [208, 0]
click at [165, 228] on link "B-V-5TSQBFN" at bounding box center [166, 231] width 46 height 8
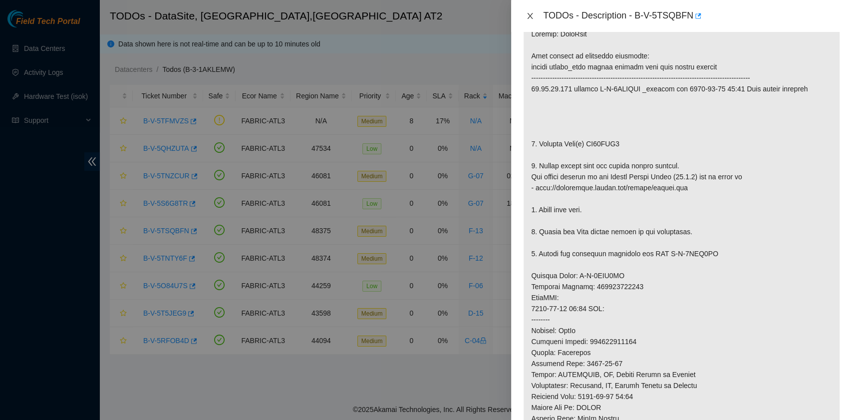
click at [528, 15] on icon "close" at bounding box center [530, 16] width 8 height 8
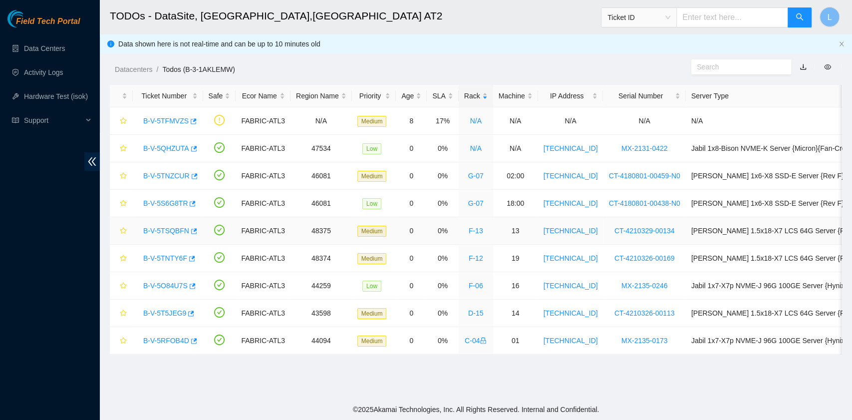
scroll to position [208, 0]
click at [164, 256] on link "B-V-5TNTY6F" at bounding box center [165, 258] width 44 height 8
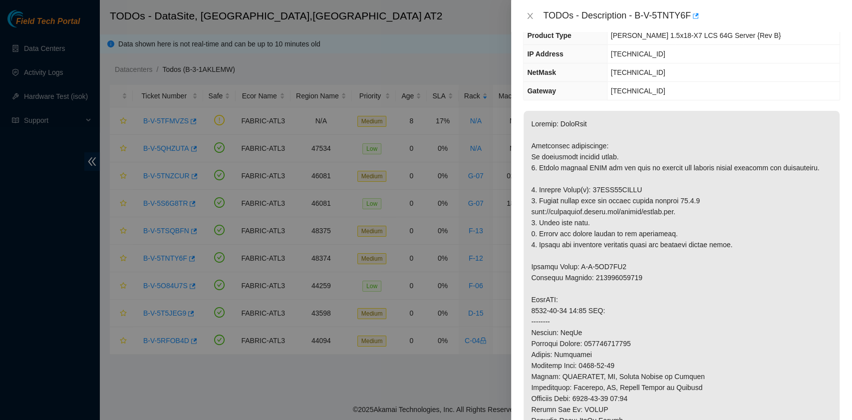
scroll to position [0, 0]
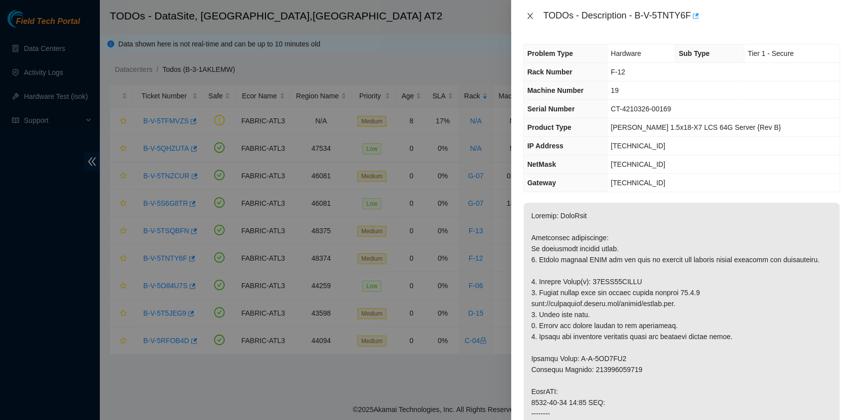
click at [530, 17] on icon "close" at bounding box center [530, 16] width 8 height 8
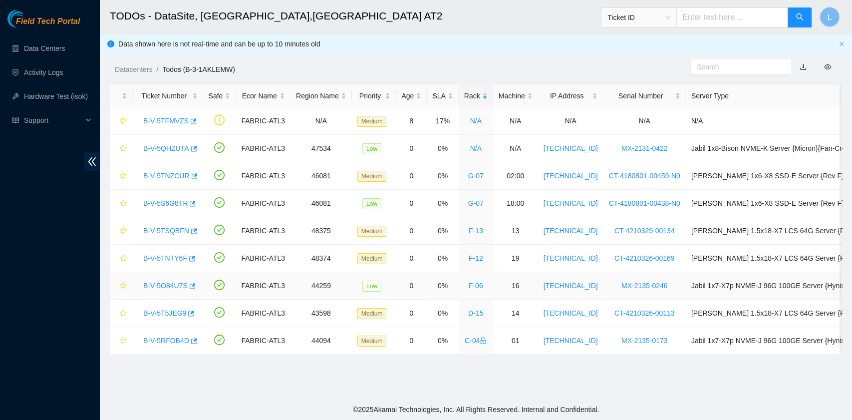
click at [158, 286] on link "B-V-5O84U7S" at bounding box center [165, 286] width 44 height 8
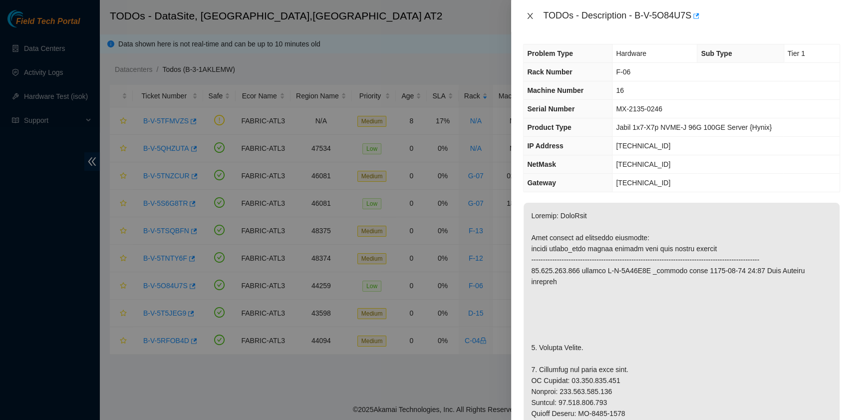
click at [532, 17] on icon "close" at bounding box center [530, 16] width 5 height 6
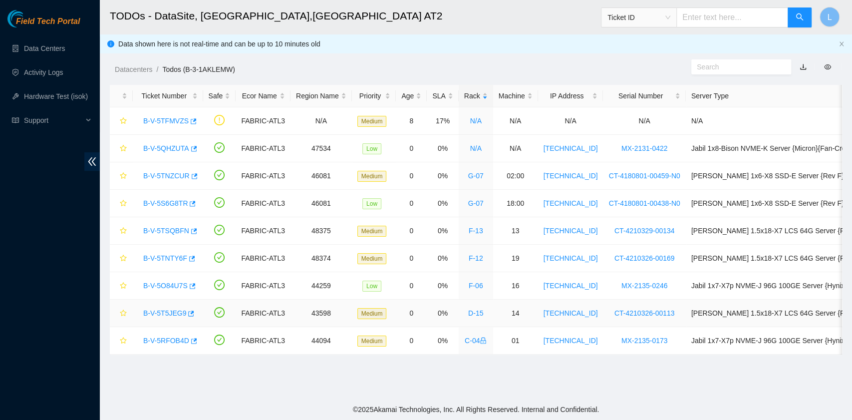
click at [168, 311] on link "B-V-5T5JEG9" at bounding box center [164, 313] width 43 height 8
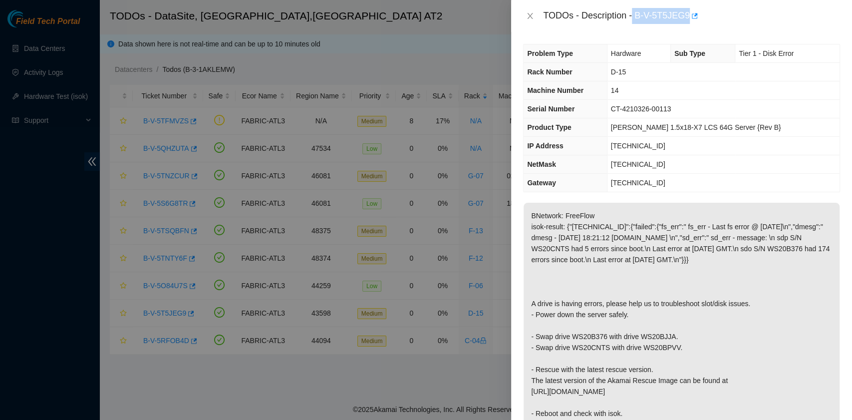
drag, startPoint x: 634, startPoint y: 17, endPoint x: 686, endPoint y: 18, distance: 51.9
click at [686, 18] on div "TODOs - Description - B-V-5T5JEG9" at bounding box center [691, 16] width 297 height 16
copy div "B-V-5T5JEG9"
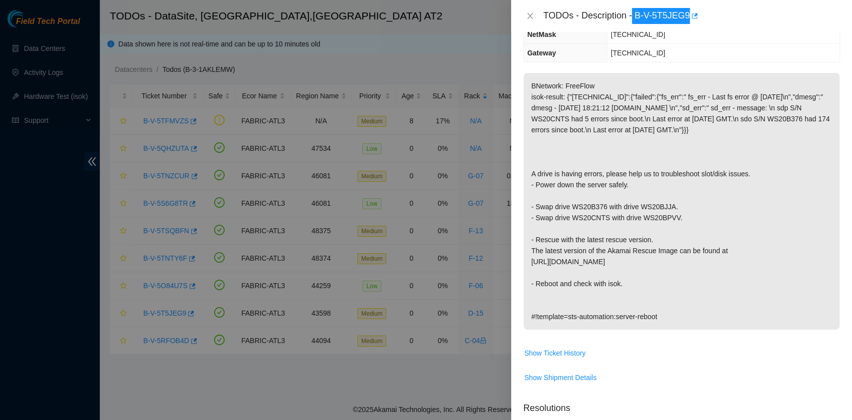
scroll to position [133, 0]
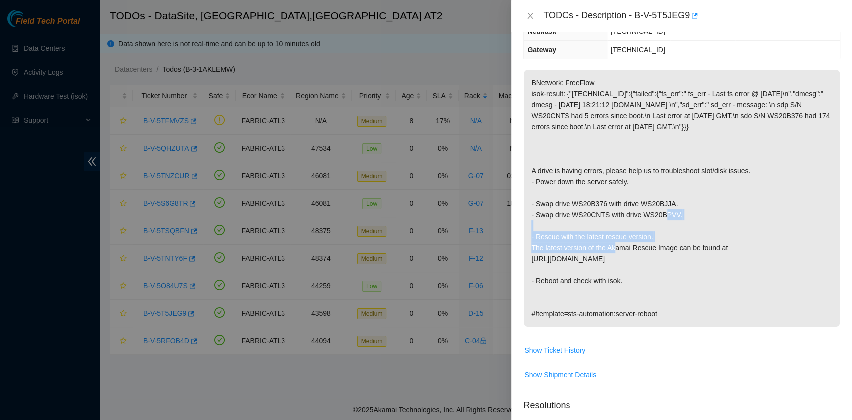
drag, startPoint x: 537, startPoint y: 211, endPoint x: 678, endPoint y: 226, distance: 141.5
click at [678, 226] on p "BNetwork: FreeFlow isok-result: {"23.63.85.145":{"failed":{"fs_err":" fs_err - …" at bounding box center [682, 198] width 316 height 257
copy p "Swap drive WS20B376 with drive WS20BJJA. - Swap drive WS20CNTS with drive WS20B…"
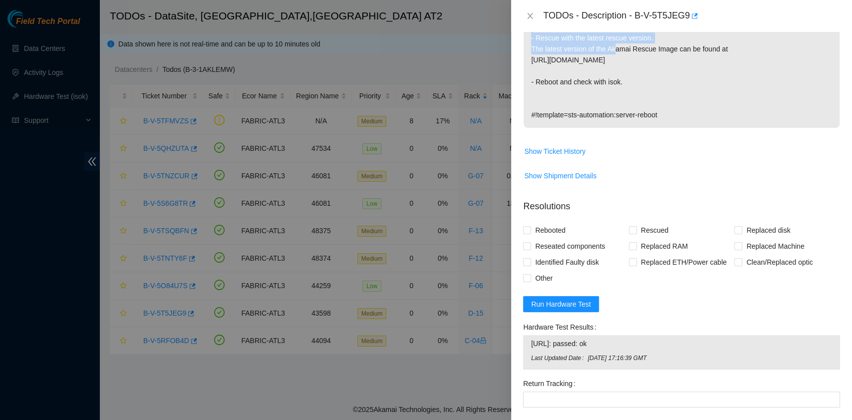
scroll to position [399, 0]
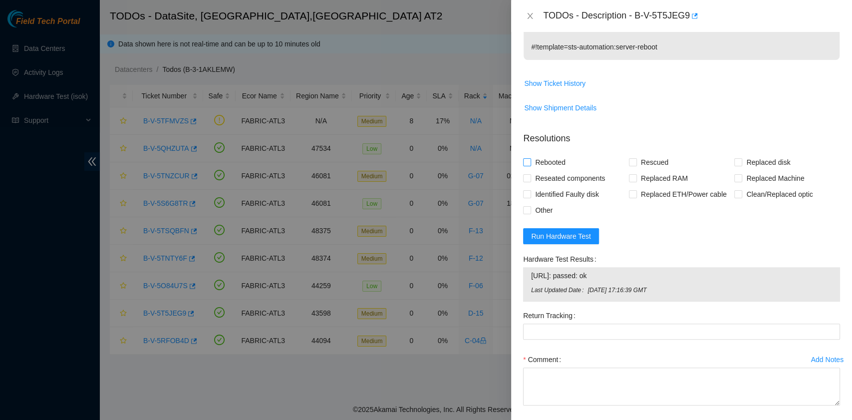
click at [550, 170] on span "Rebooted" at bounding box center [550, 162] width 38 height 16
click at [530, 165] on input "Rebooted" at bounding box center [526, 161] width 7 height 7
checkbox input "true"
click at [547, 217] on span "Other" at bounding box center [543, 210] width 25 height 16
click at [530, 213] on input "Other" at bounding box center [526, 209] width 7 height 7
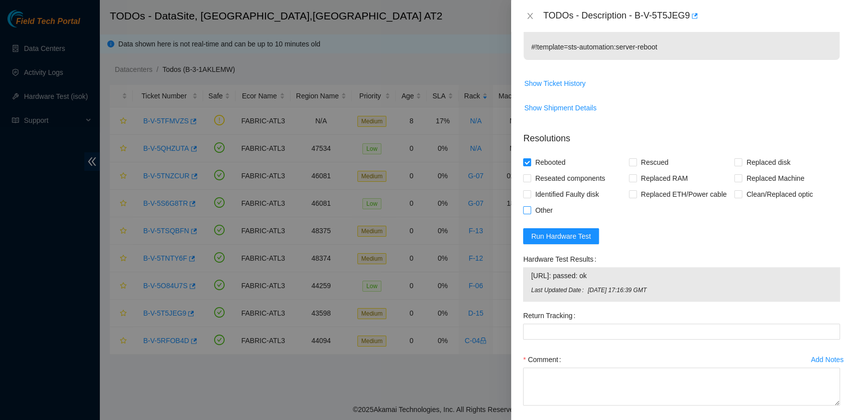
checkbox input "true"
click at [637, 170] on span "Rescued" at bounding box center [654, 162] width 35 height 16
click at [634, 165] on input "Rescued" at bounding box center [632, 161] width 7 height 7
checkbox input "true"
click at [560, 89] on span "Show Ticket History" at bounding box center [554, 83] width 61 height 11
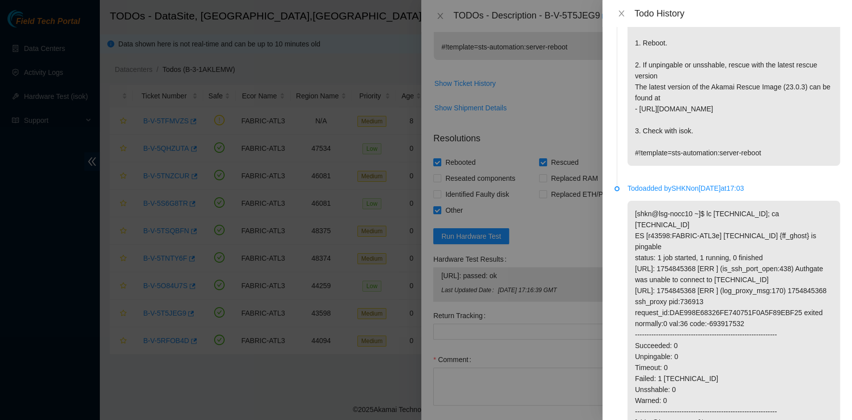
scroll to position [913, 0]
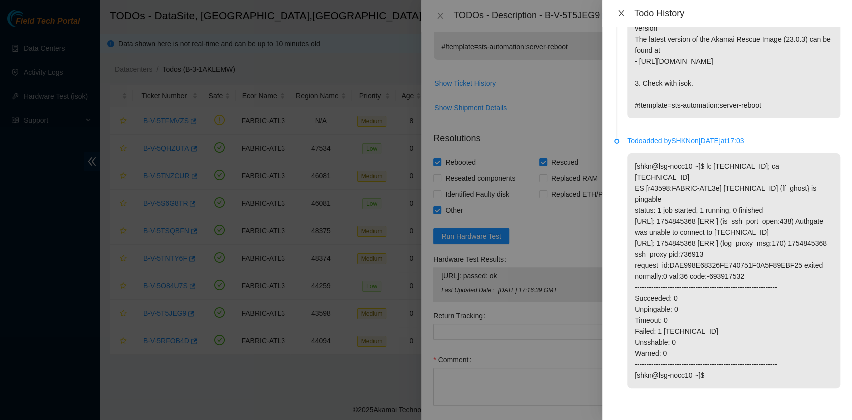
click at [620, 14] on icon "close" at bounding box center [622, 13] width 8 height 8
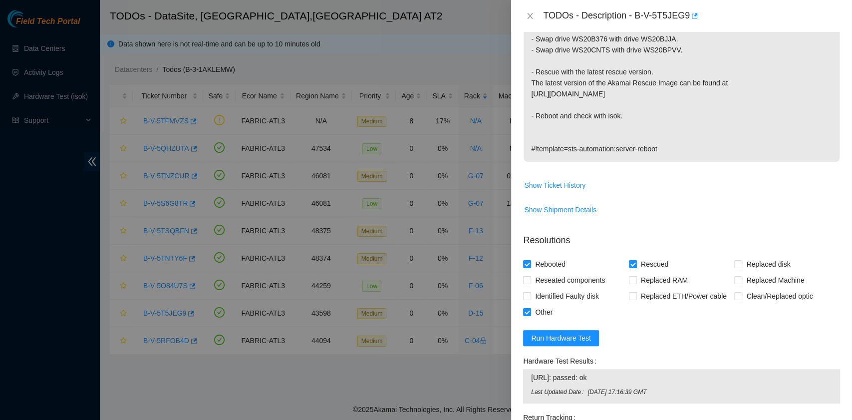
scroll to position [399, 0]
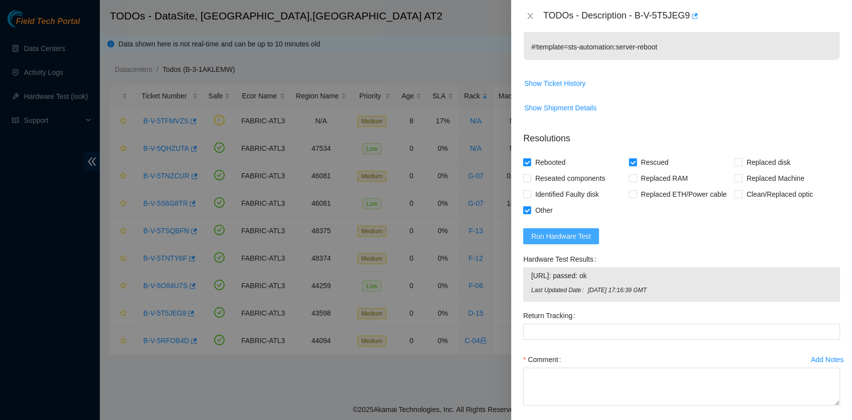
click at [559, 242] on span "Run Hardware Test" at bounding box center [561, 236] width 60 height 11
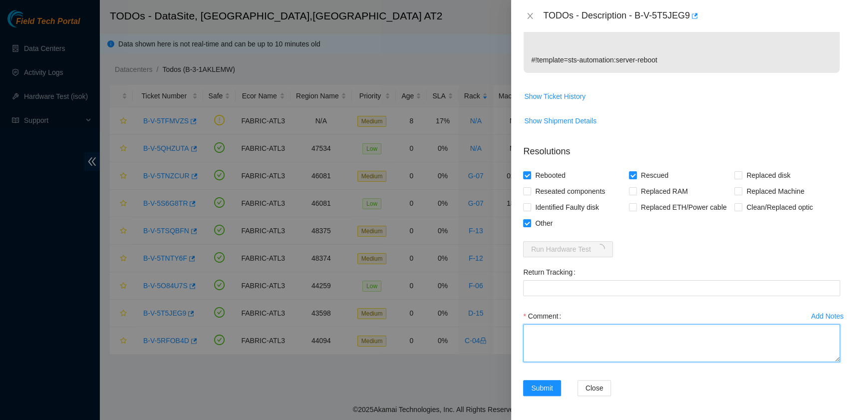
click at [596, 342] on textarea "Comment" at bounding box center [681, 343] width 317 height 38
paste textarea "B-V-5T5JEG9 R:D-15 M:14 Powered off the server. Swapped drive WS20B376 with dri…"
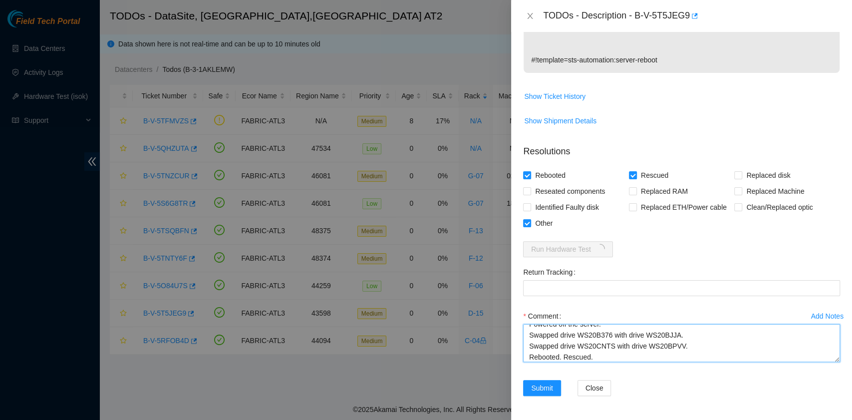
scroll to position [30, 0]
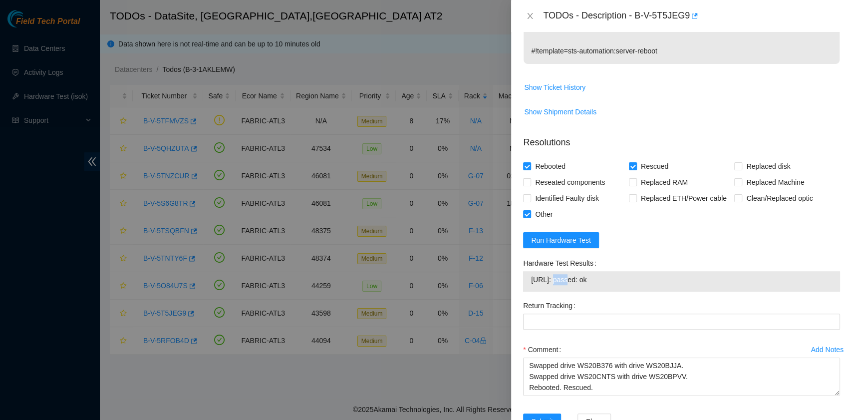
drag, startPoint x: 564, startPoint y: 291, endPoint x: 546, endPoint y: 293, distance: 18.1
click at [551, 285] on span "23.63.85.145: passed: ok" at bounding box center [681, 279] width 301 height 11
click at [623, 285] on span "23.63.85.145: passed: ok" at bounding box center [681, 279] width 301 height 11
drag, startPoint x: 617, startPoint y: 289, endPoint x: 530, endPoint y: 289, distance: 86.9
click at [530, 289] on div "23.63.85.145: passed: ok" at bounding box center [681, 281] width 317 height 20
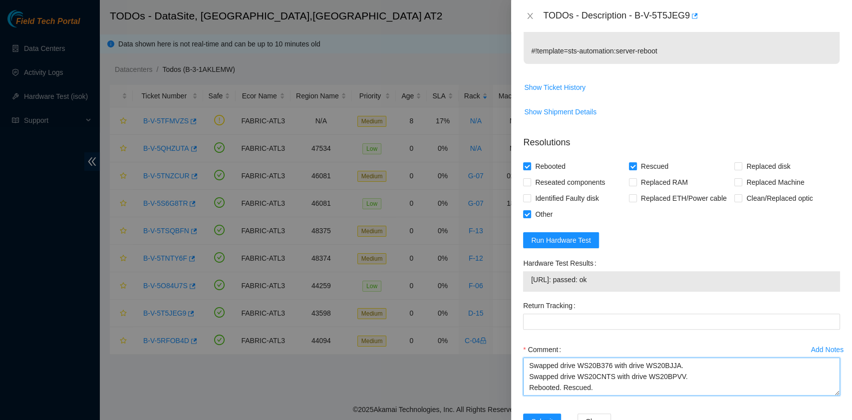
click at [587, 393] on textarea "B-V-5T5JEG9 R:D-15 M:14 Powered off the server. Swapped drive WS20B376 with dri…" at bounding box center [681, 376] width 317 height 38
click at [587, 395] on textarea "B-V-5T5JEG9 R:D-15 M:14 Powered off the server. Swapped drive WS20B376 with dri…" at bounding box center [681, 376] width 317 height 38
paste textarea "B-V-5T5JEG9 R:D-15 M:14 Powered off the server. Swapped drive WS20B376 with dri…"
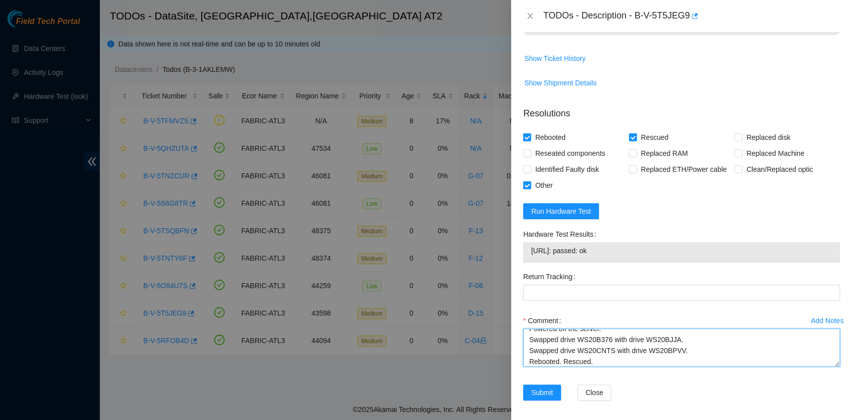
scroll to position [438, 0]
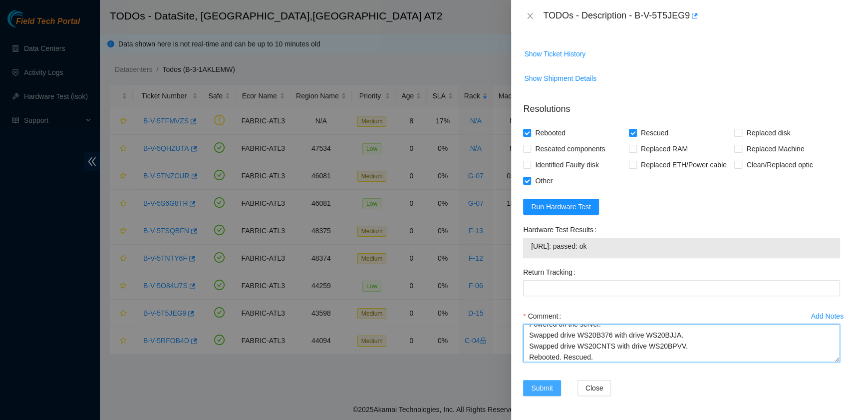
type textarea "B-V-5T5JEG9 R:D-15 M:14 Powered off the server. Swapped drive WS20B376 with dri…"
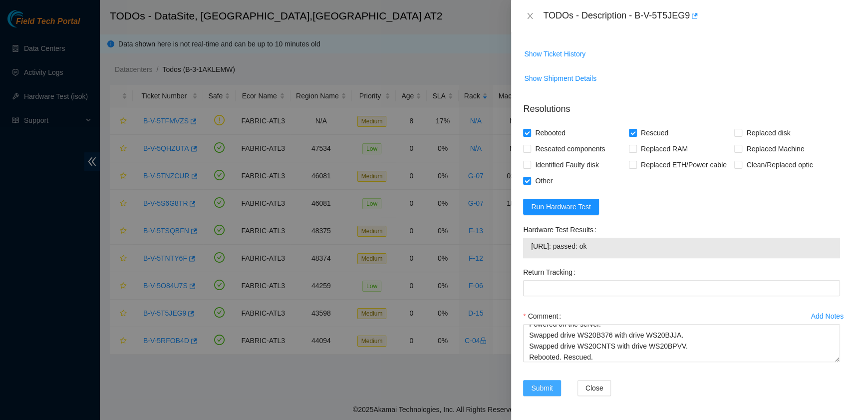
click at [530, 391] on button "Submit" at bounding box center [542, 388] width 38 height 16
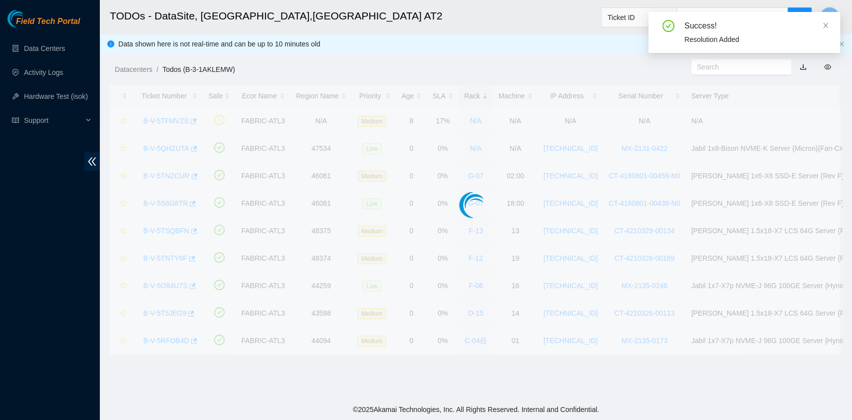
scroll to position [253, 0]
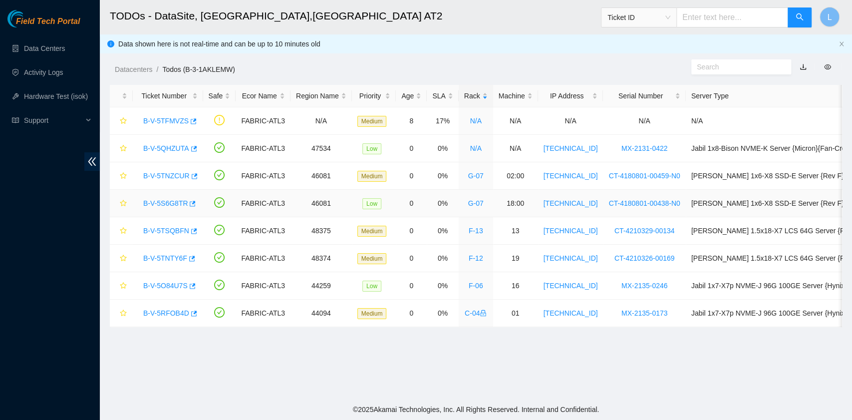
click at [173, 202] on link "B-V-5S6G8TR" at bounding box center [165, 203] width 44 height 8
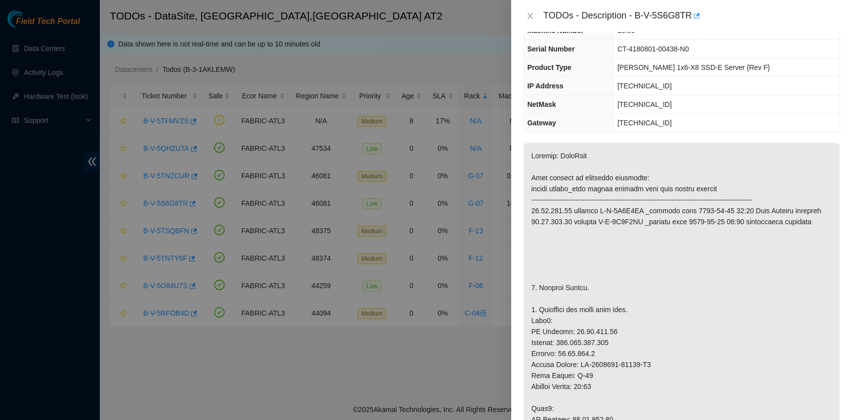
scroll to position [0, 0]
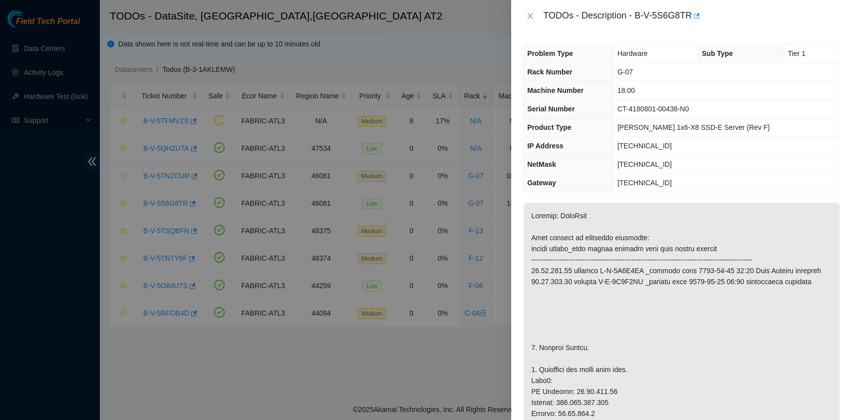
click at [640, 17] on div "TODOs - Description - B-V-5S6G8TR" at bounding box center [691, 16] width 297 height 16
drag, startPoint x: 637, startPoint y: 16, endPoint x: 690, endPoint y: 25, distance: 54.1
click at [690, 25] on div "TODOs - Description - B-V-5S6G8TR" at bounding box center [681, 16] width 341 height 32
copy div "B-V-5S6G8TR"
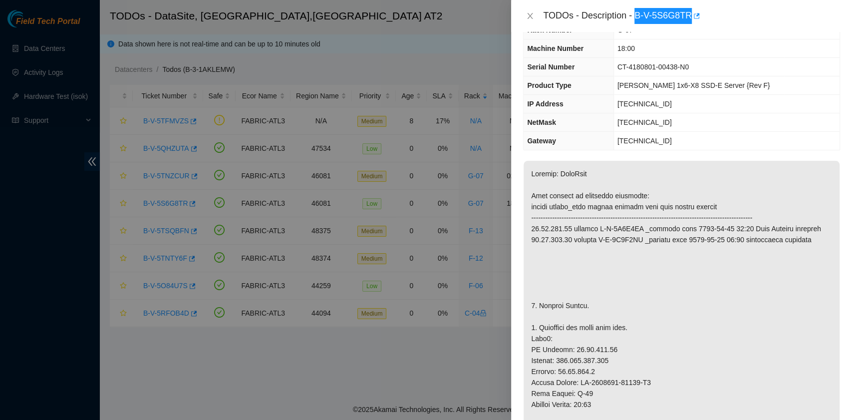
scroll to position [66, 0]
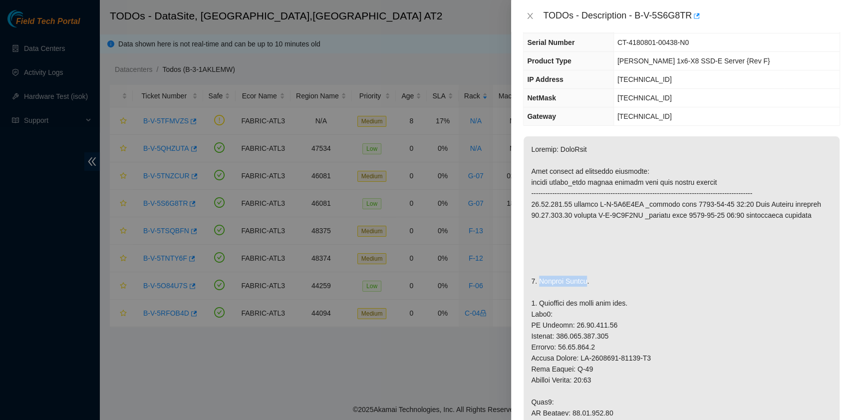
drag, startPoint x: 539, startPoint y: 277, endPoint x: 583, endPoint y: 281, distance: 44.2
copy p "Replace Server"
drag, startPoint x: 641, startPoint y: 43, endPoint x: 697, endPoint y: 42, distance: 56.4
click at [689, 42] on span "CT-4180801-00438-N0" at bounding box center [653, 42] width 71 height 8
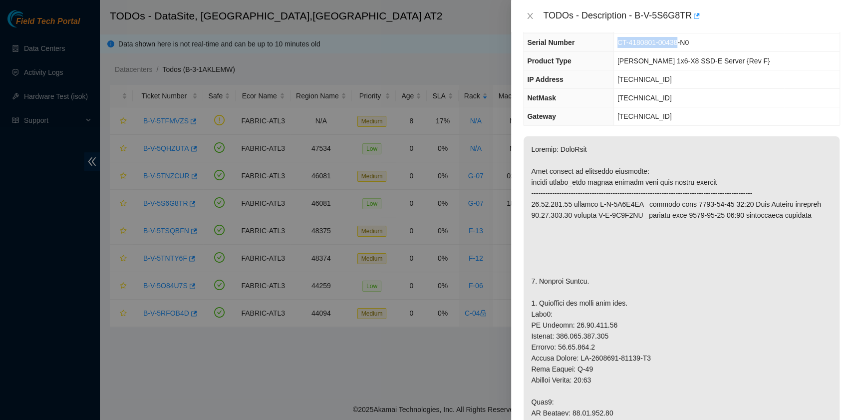
copy span "CT-4180801-00438"
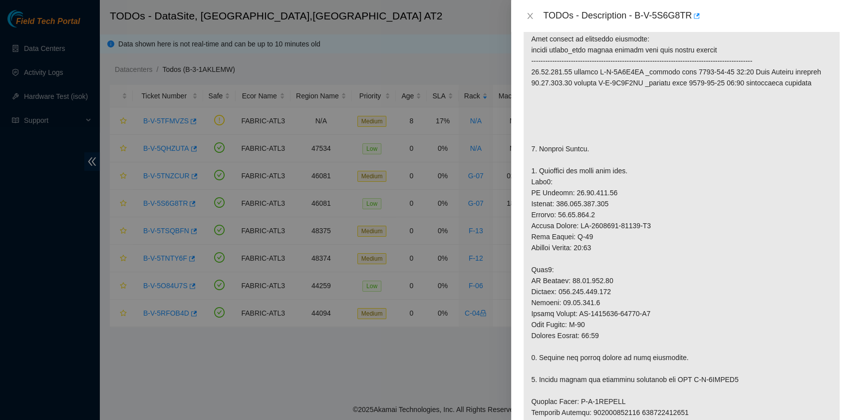
scroll to position [266, 0]
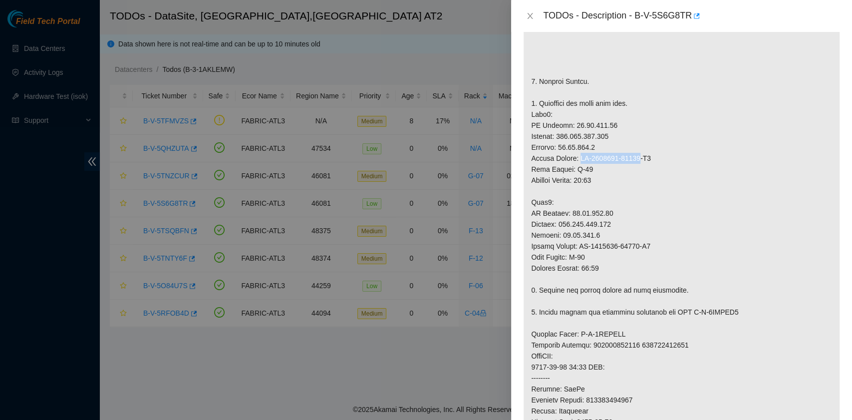
drag, startPoint x: 580, startPoint y: 158, endPoint x: 636, endPoint y: 158, distance: 55.9
click at [636, 158] on p at bounding box center [682, 285] width 316 height 696
copy p "CT-4180801-00441"
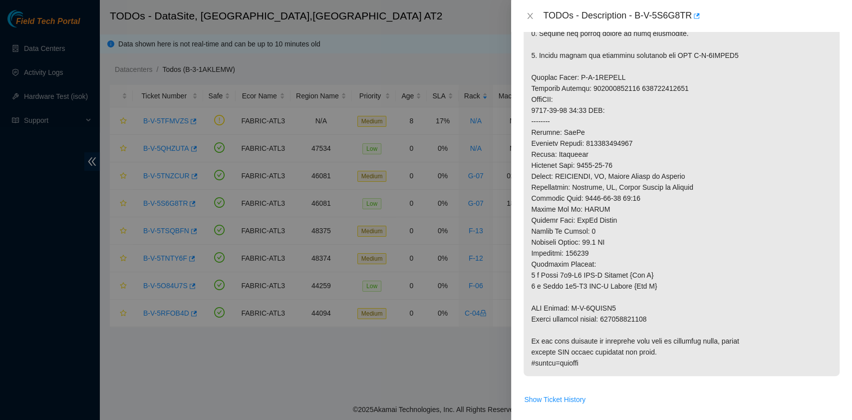
scroll to position [599, 0]
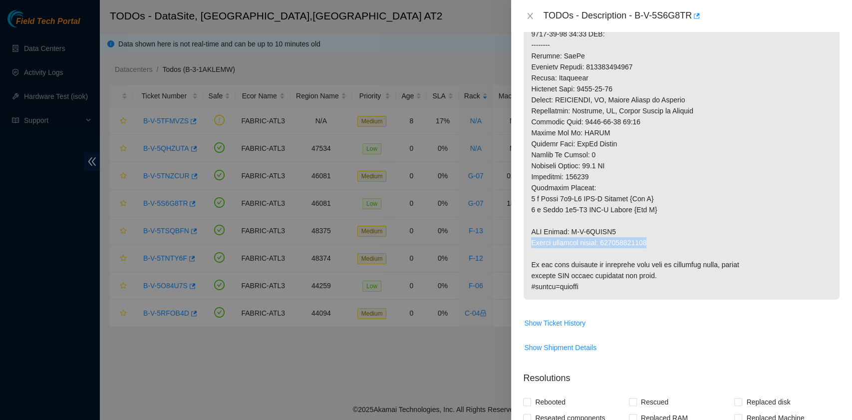
drag, startPoint x: 531, startPoint y: 242, endPoint x: 652, endPoint y: 242, distance: 120.8
copy p "Return tracking number: 417328422128"
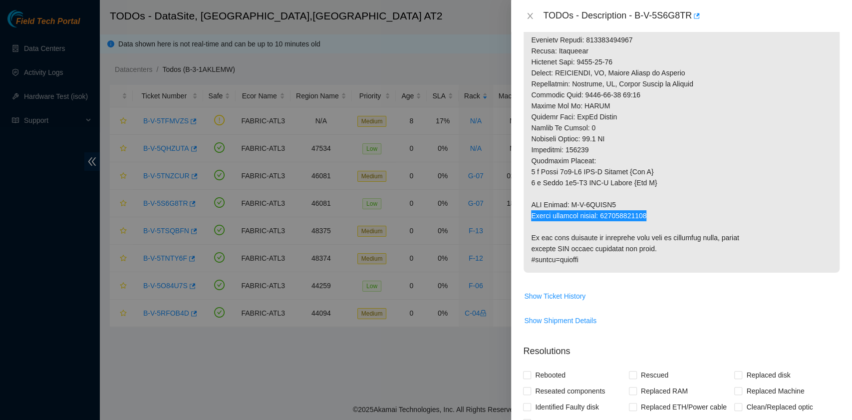
scroll to position [666, 0]
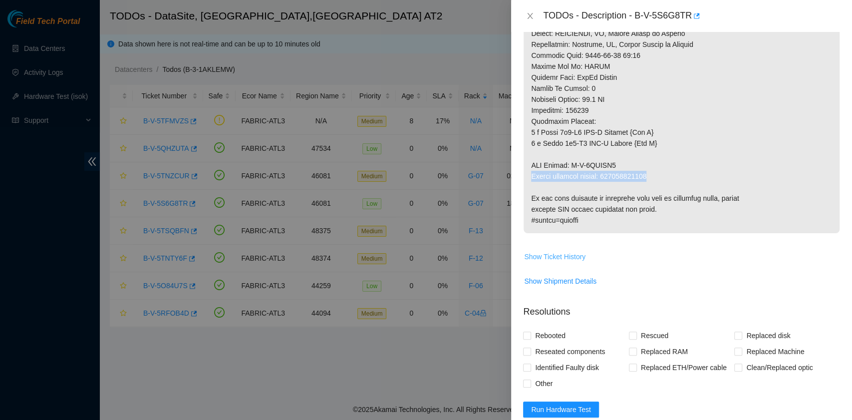
click at [574, 257] on span "Show Ticket History" at bounding box center [554, 256] width 61 height 11
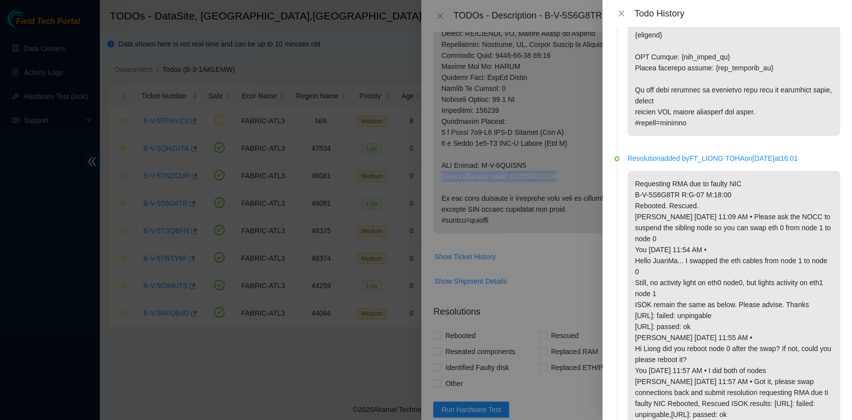
scroll to position [1265, 0]
click at [618, 12] on icon "close" at bounding box center [622, 13] width 8 height 8
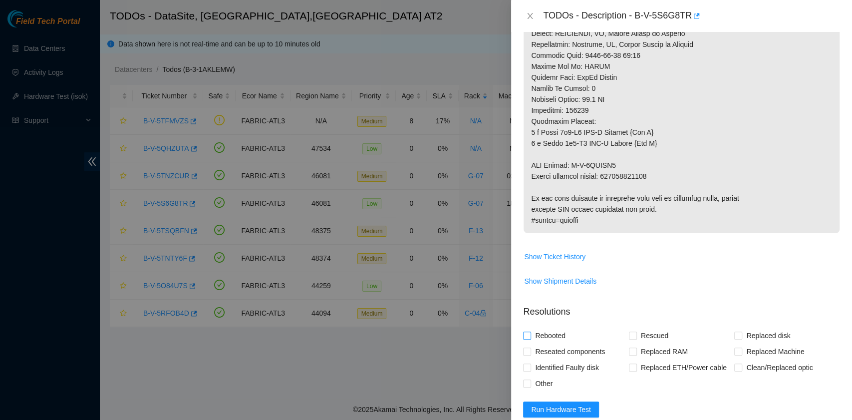
click at [560, 336] on span "Rebooted" at bounding box center [550, 336] width 38 height 16
click at [530, 336] on input "Rebooted" at bounding box center [526, 335] width 7 height 7
checkbox input "true"
click at [742, 347] on span "Replaced Machine" at bounding box center [775, 351] width 66 height 16
click at [736, 347] on input "Replaced Machine" at bounding box center [737, 350] width 7 height 7
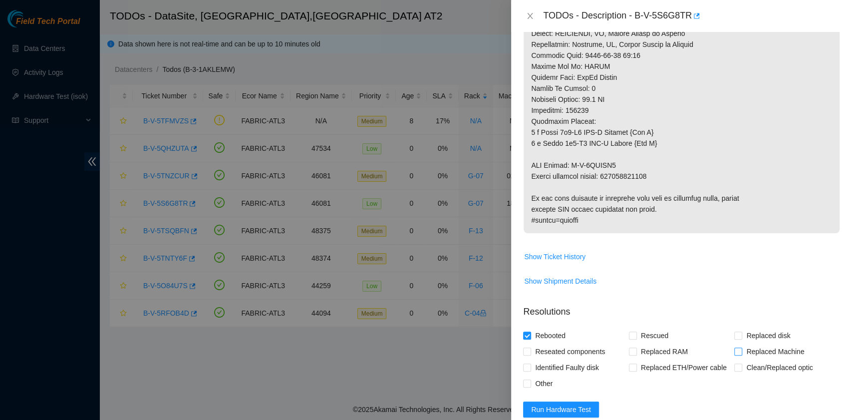
checkbox input "true"
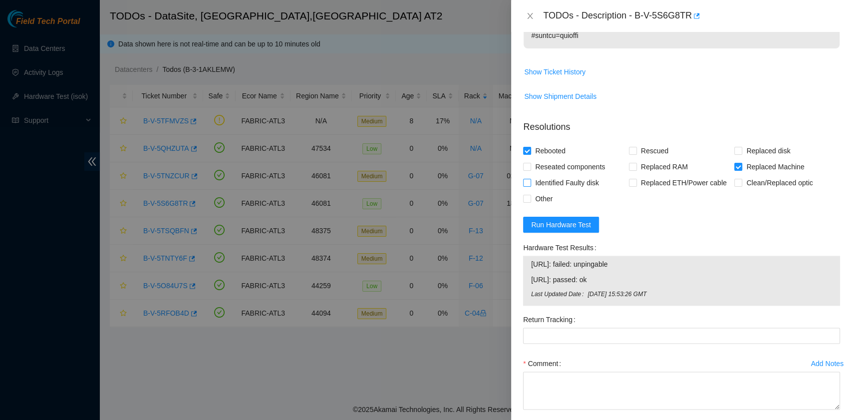
scroll to position [896, 0]
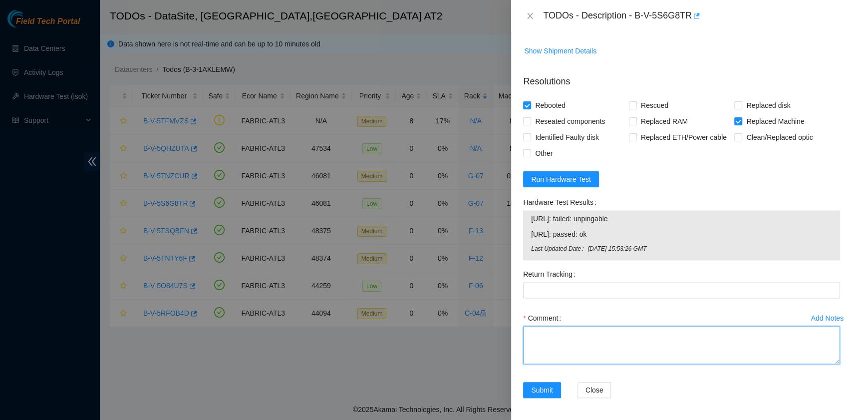
click at [565, 344] on textarea "Comment" at bounding box center [681, 345] width 317 height 38
paste textarea "B-V-5S6G8TR R:G-07 R:18:00 Replaced server S/N CT-4180801-00438 with CT-4180801…"
type textarea "B-V-5S6G8TR R:G-07 R:18:00 Replaced server S/N CT-4180801-00438 with CT-4180801…"
drag, startPoint x: 659, startPoint y: 349, endPoint x: 607, endPoint y: 348, distance: 51.9
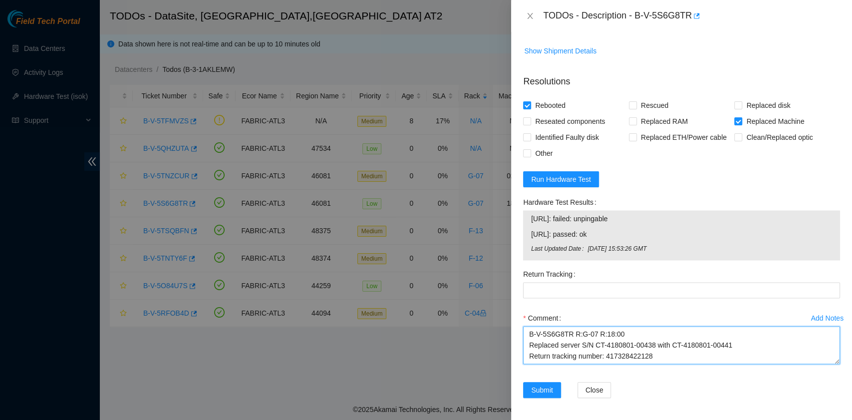
click at [607, 348] on textarea "B-V-5S6G8TR R:G-07 R:18:00 Replaced server S/N CT-4180801-00438 with CT-4180801…" at bounding box center [681, 345] width 317 height 38
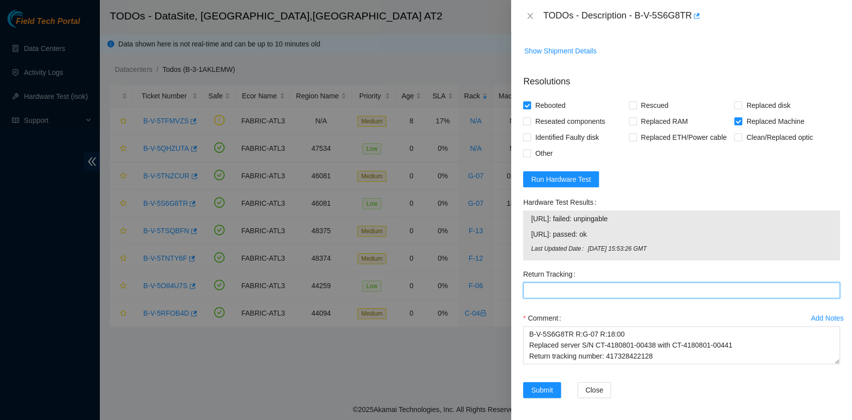
click at [594, 285] on Tracking "Return Tracking" at bounding box center [681, 290] width 317 height 16
paste Tracking "417328422128"
type Tracking "417328422128"
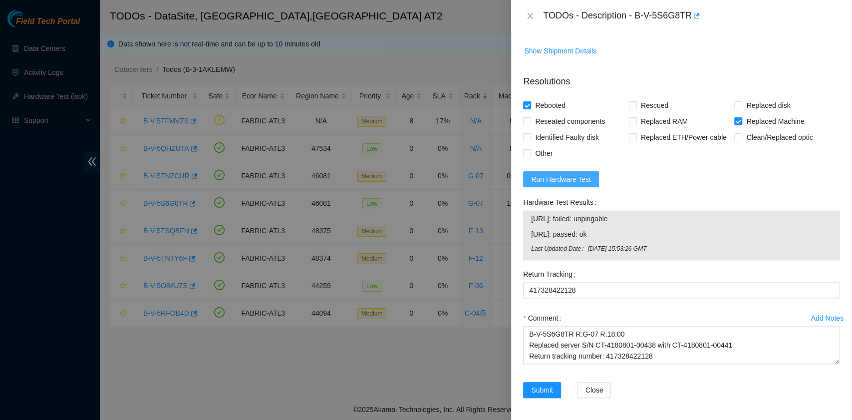
click at [585, 179] on span "Run Hardware Test" at bounding box center [561, 179] width 60 height 11
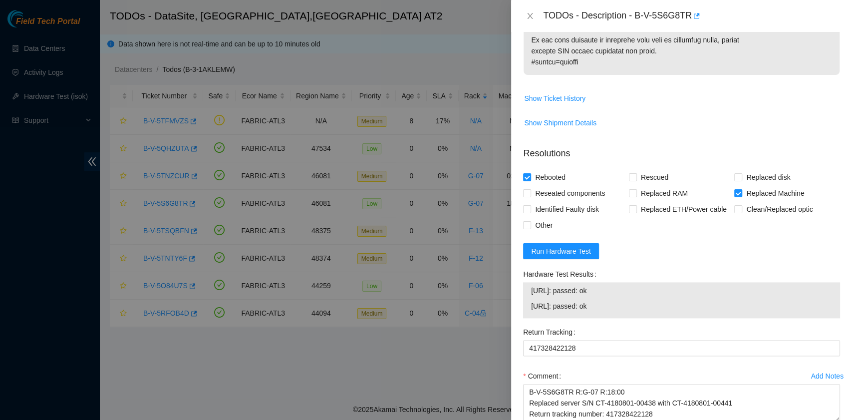
scroll to position [882, 0]
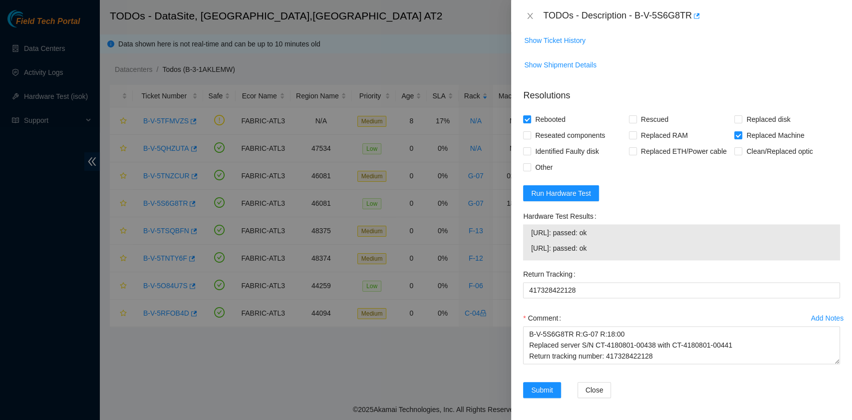
drag, startPoint x: 612, startPoint y: 247, endPoint x: 525, endPoint y: 246, distance: 86.9
click at [525, 246] on div "23.39.221.38: passed: ok 23.39.221.39: passed: ok" at bounding box center [681, 242] width 317 height 36
click at [598, 359] on textarea "B-V-5S6G8TR R:G-07 R:18:00 Replaced server S/N CT-4180801-00438 with CT-4180801…" at bounding box center [681, 345] width 317 height 38
paste textarea "23.39.221.38: passed: ok 23.39.221.39: passed: ok"
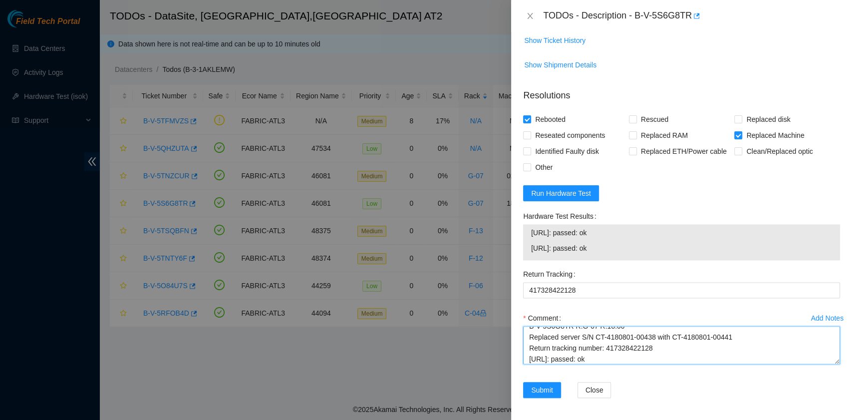
scroll to position [19, 0]
type textarea "B-V-5S6G8TR R:G-07 R:18:00 Replaced server S/N CT-4180801-00438 with CT-4180801…"
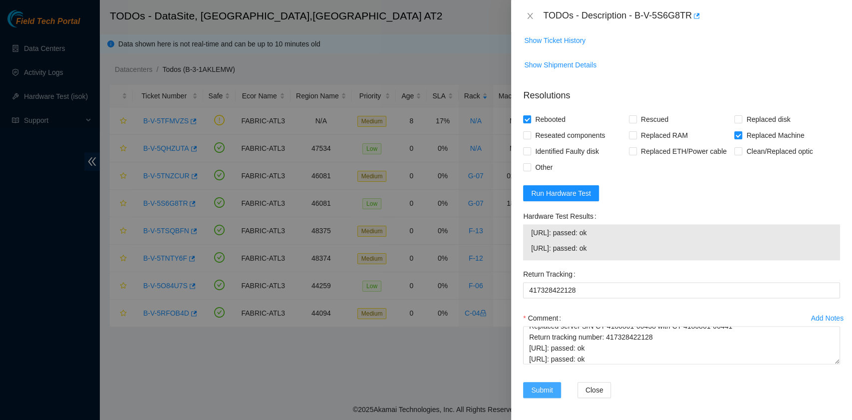
click at [533, 391] on span "Submit" at bounding box center [542, 389] width 22 height 11
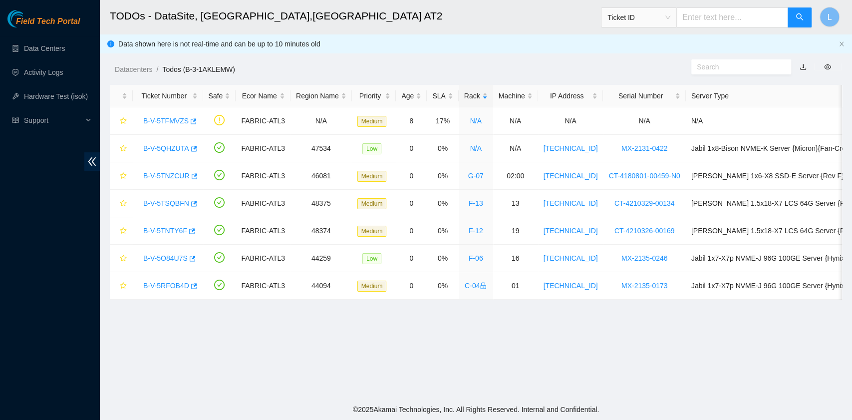
scroll to position [226, 0]
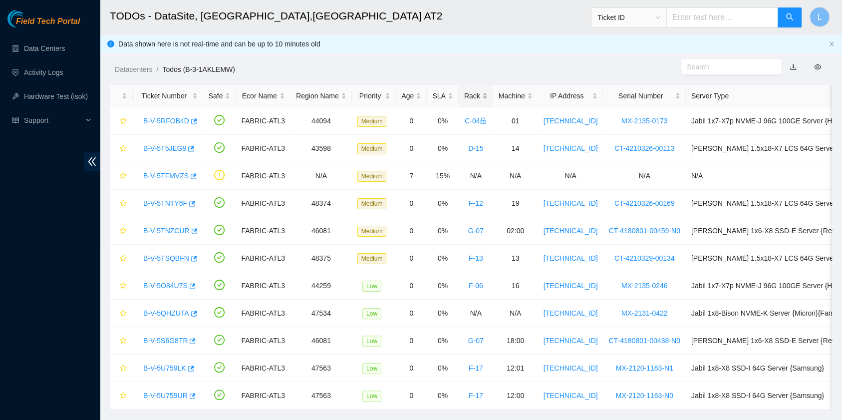
click at [474, 99] on div "Rack" at bounding box center [475, 95] width 23 height 11
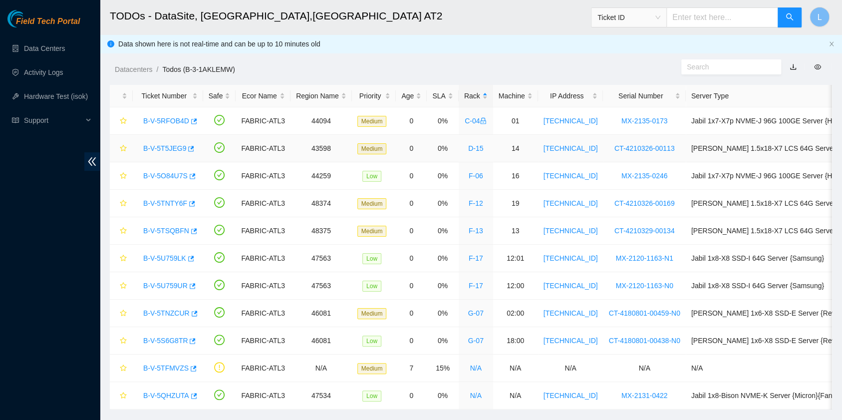
click at [179, 147] on link "B-V-5T5JEG9" at bounding box center [164, 148] width 43 height 8
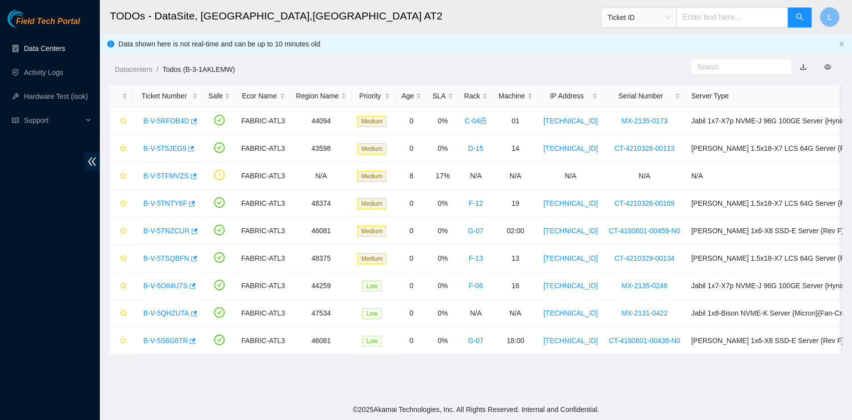
click at [50, 52] on link "Data Centers" at bounding box center [44, 48] width 41 height 8
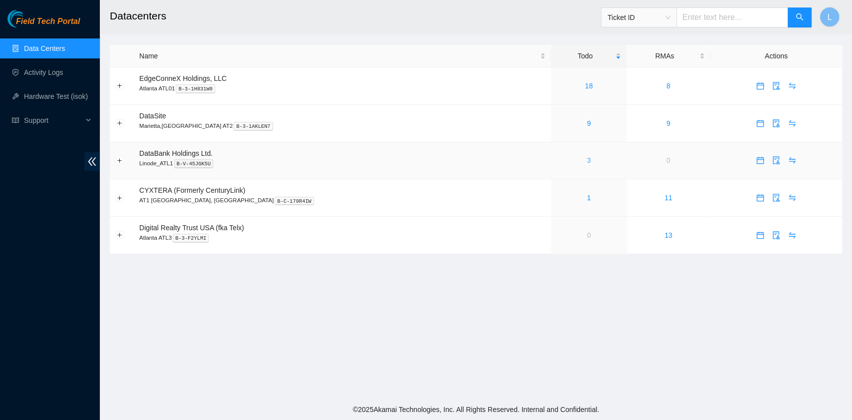
click at [587, 162] on link "3" at bounding box center [589, 160] width 4 height 8
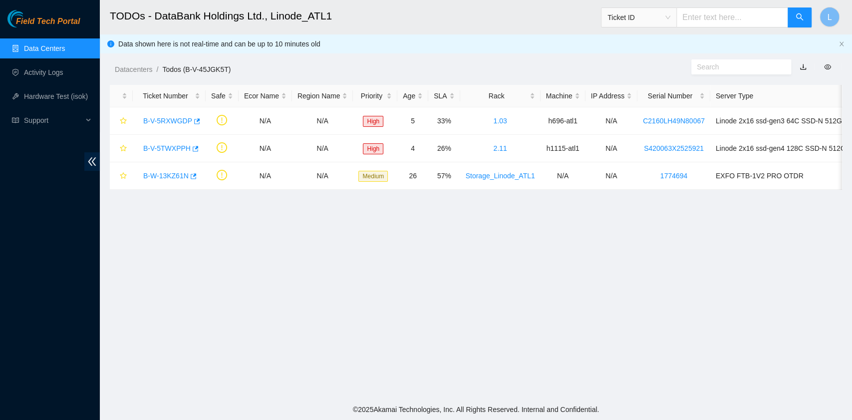
click at [64, 47] on link "Data Centers" at bounding box center [44, 48] width 41 height 8
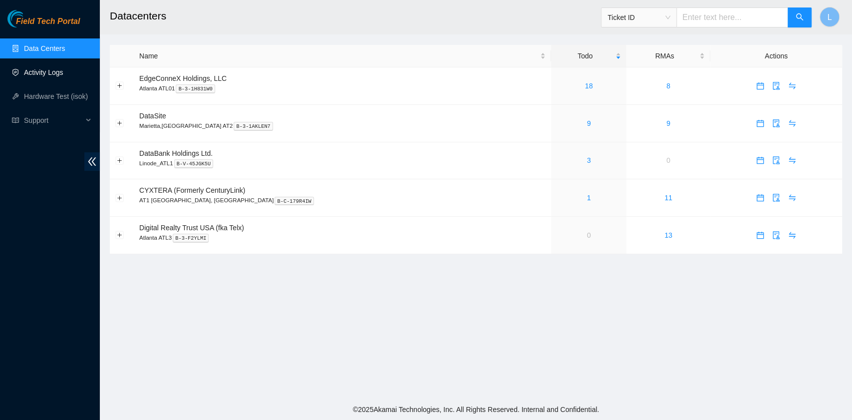
click at [60, 76] on link "Activity Logs" at bounding box center [43, 72] width 39 height 8
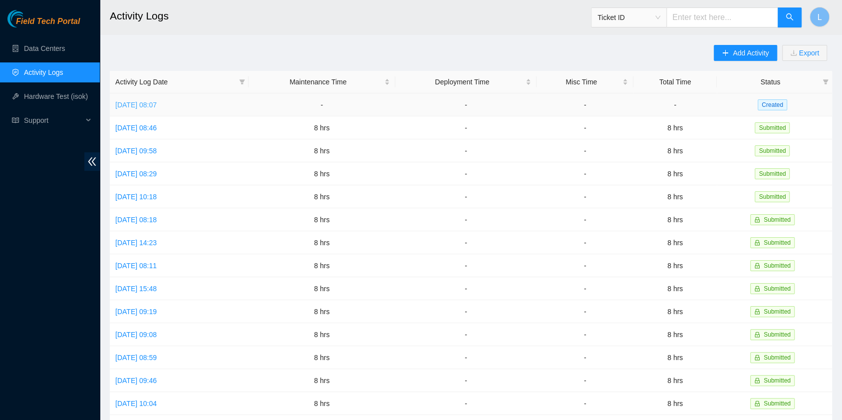
click at [135, 101] on link "Tue, 19 Aug 2025 08:07" at bounding box center [135, 105] width 41 height 8
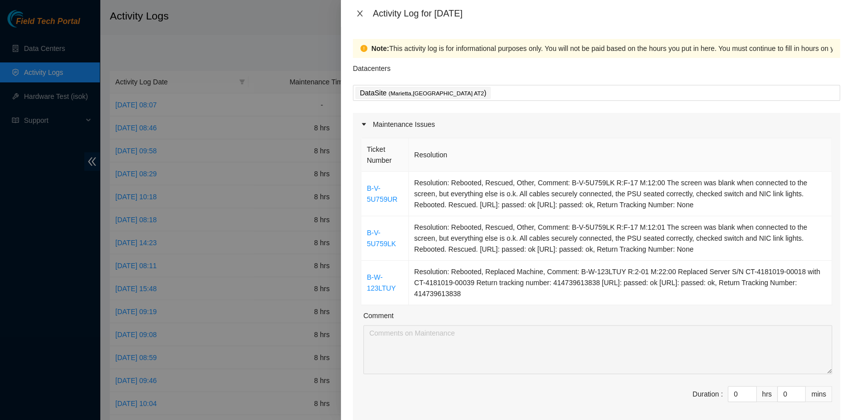
click at [358, 17] on icon "close" at bounding box center [360, 13] width 8 height 8
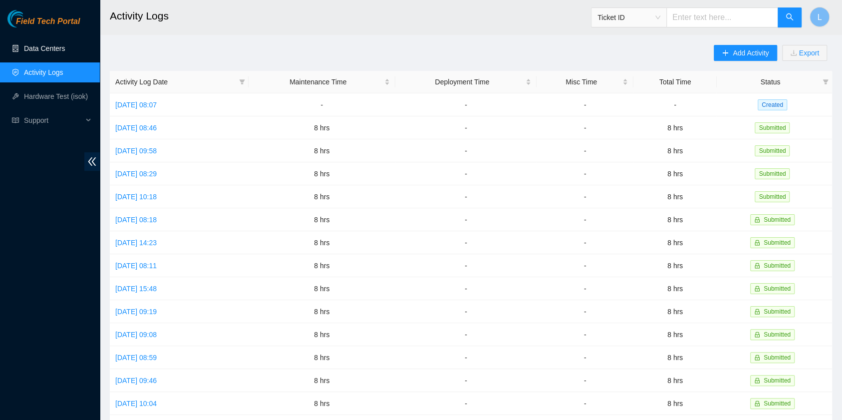
click at [57, 51] on link "Data Centers" at bounding box center [44, 48] width 41 height 8
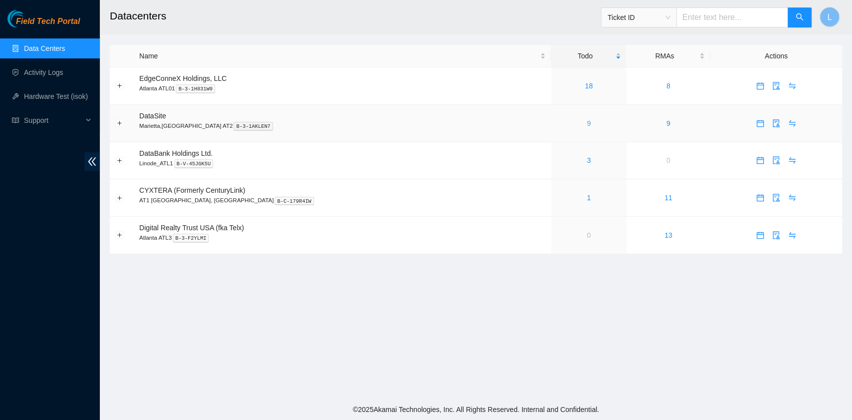
click at [587, 122] on link "9" at bounding box center [589, 123] width 4 height 8
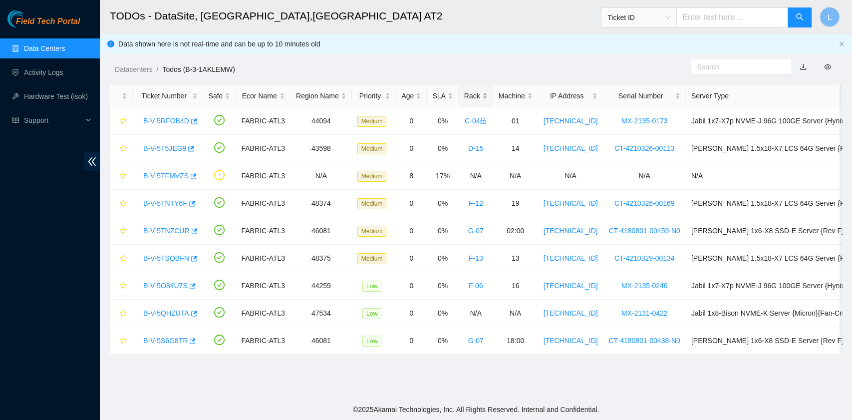
click at [464, 95] on div "Rack" at bounding box center [475, 95] width 23 height 11
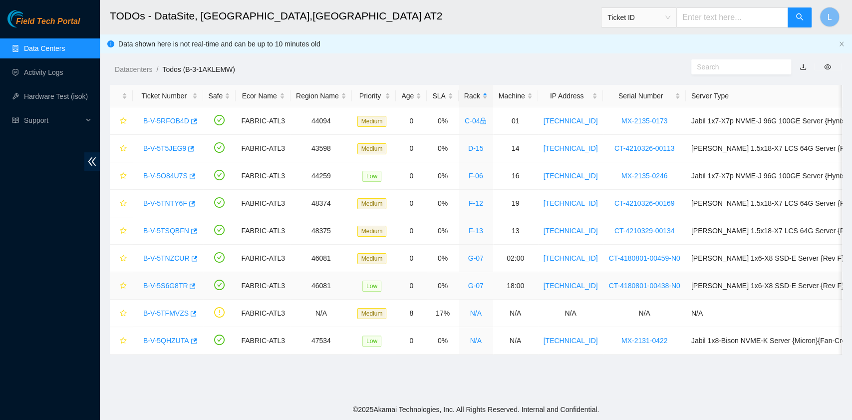
click at [166, 287] on link "B-V-5S6G8TR" at bounding box center [165, 286] width 44 height 8
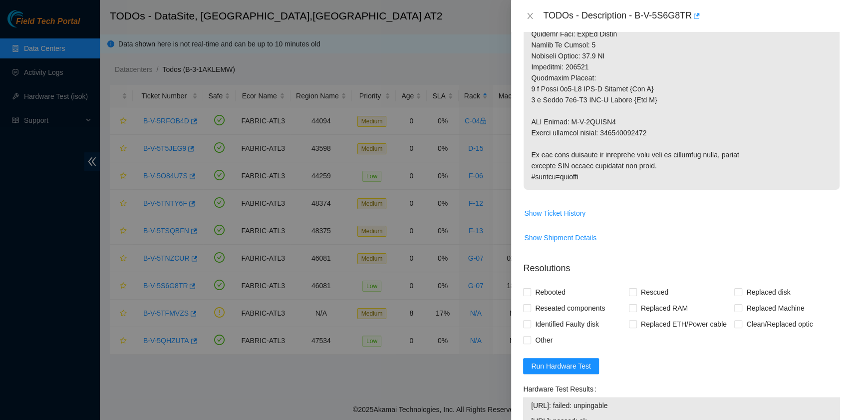
scroll to position [732, 0]
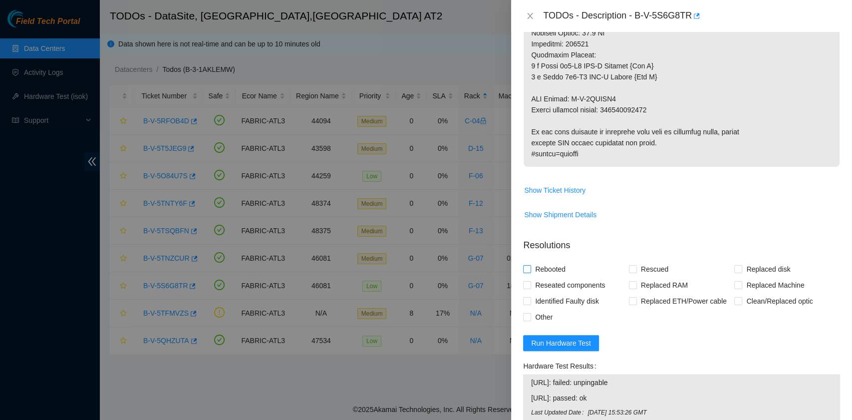
click at [558, 269] on span "Rebooted" at bounding box center [550, 269] width 38 height 16
click at [530, 269] on input "Rebooted" at bounding box center [526, 268] width 7 height 7
checkbox input "true"
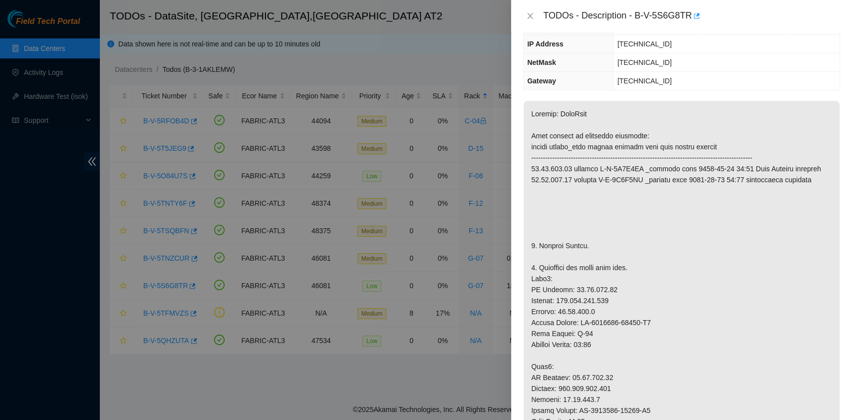
scroll to position [0, 0]
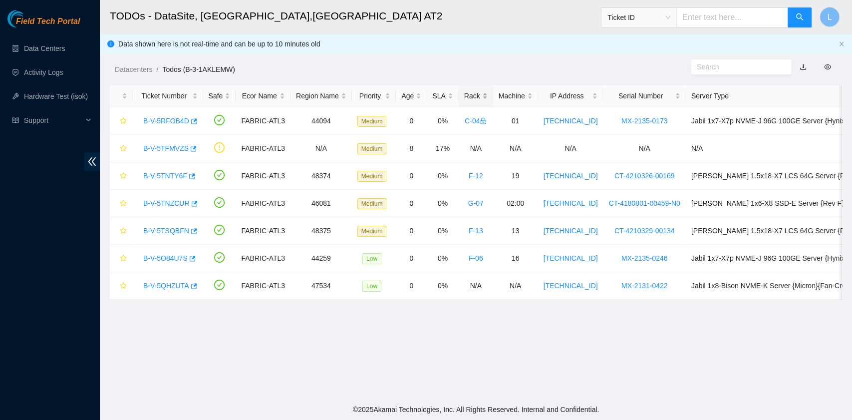
click at [470, 97] on div "Rack" at bounding box center [475, 95] width 23 height 11
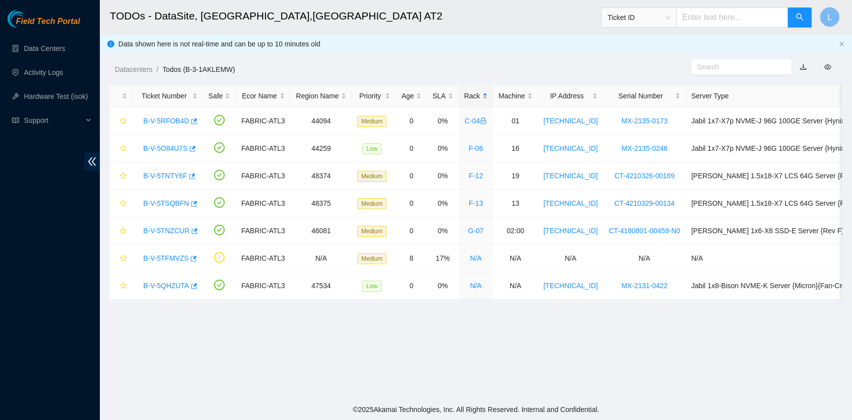
click at [464, 96] on div "Rack" at bounding box center [475, 95] width 23 height 11
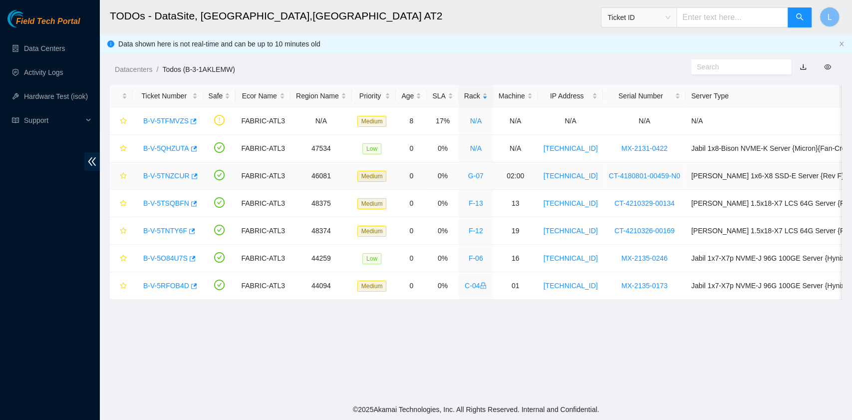
click at [152, 173] on link "B-V-5TNZCUR" at bounding box center [166, 176] width 46 height 8
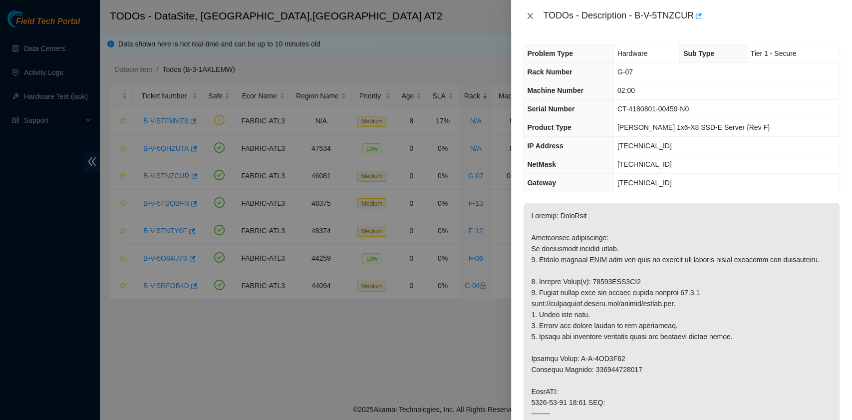
click at [532, 18] on icon "close" at bounding box center [530, 16] width 5 height 6
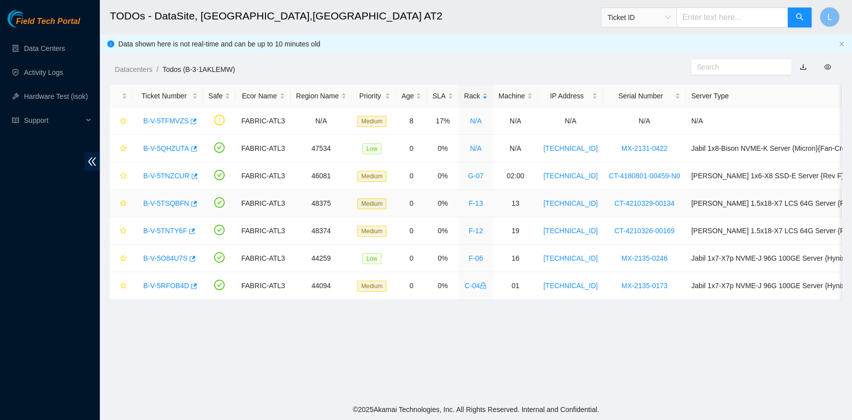
click at [174, 203] on link "B-V-5TSQBFN" at bounding box center [166, 203] width 46 height 8
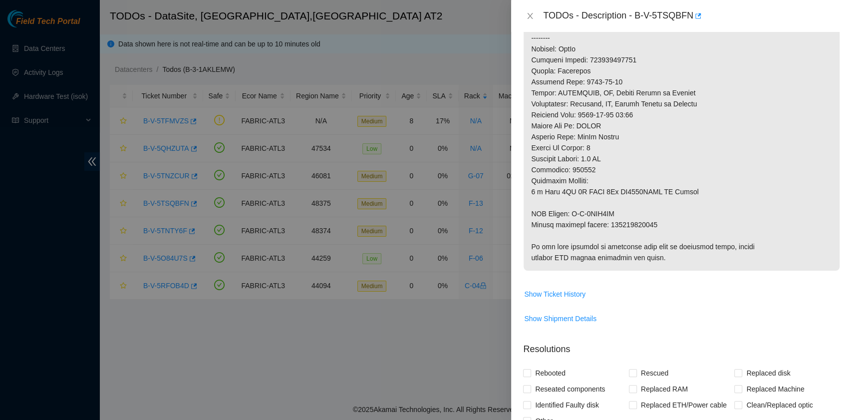
scroll to position [466, 0]
click at [556, 293] on span "Show Ticket History" at bounding box center [554, 291] width 61 height 11
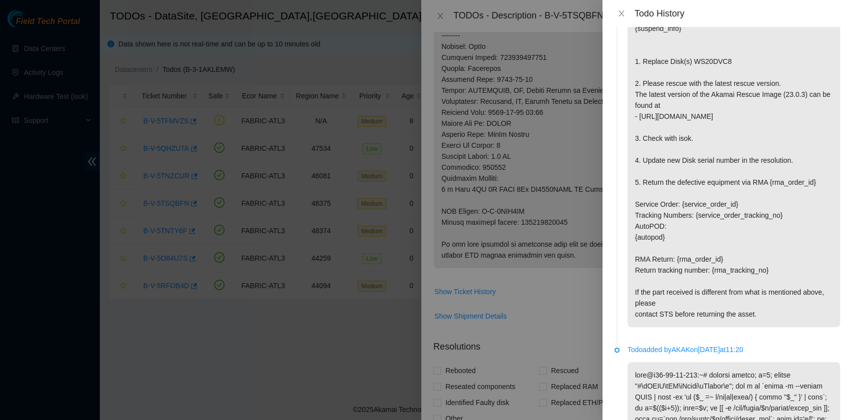
scroll to position [1131, 0]
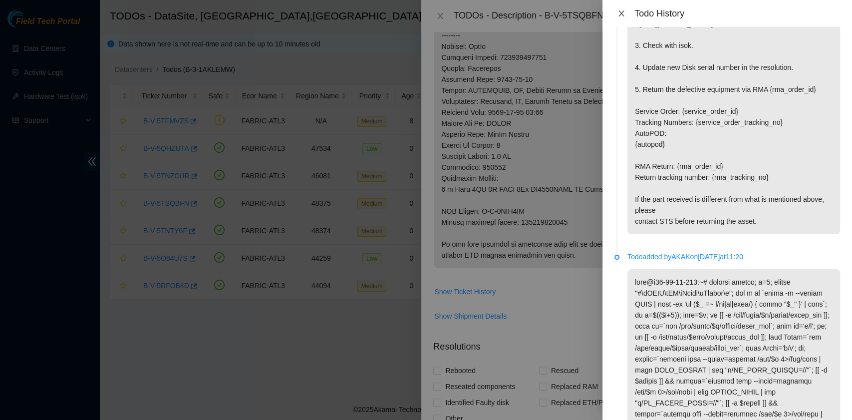
click at [621, 12] on icon "close" at bounding box center [622, 13] width 8 height 8
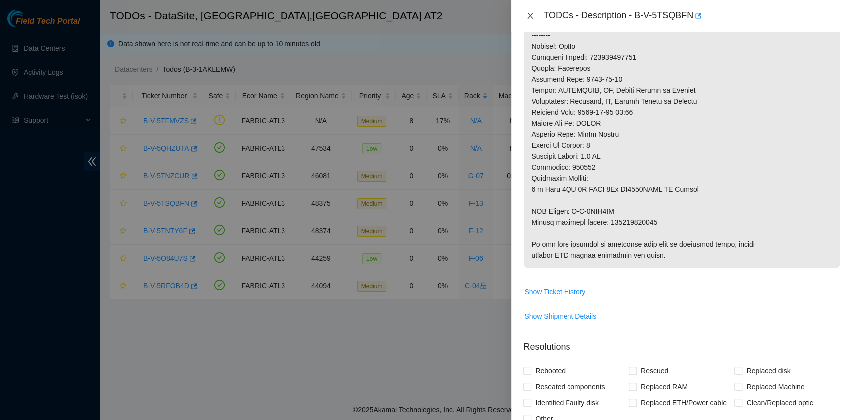
click at [529, 18] on icon "close" at bounding box center [530, 16] width 8 height 8
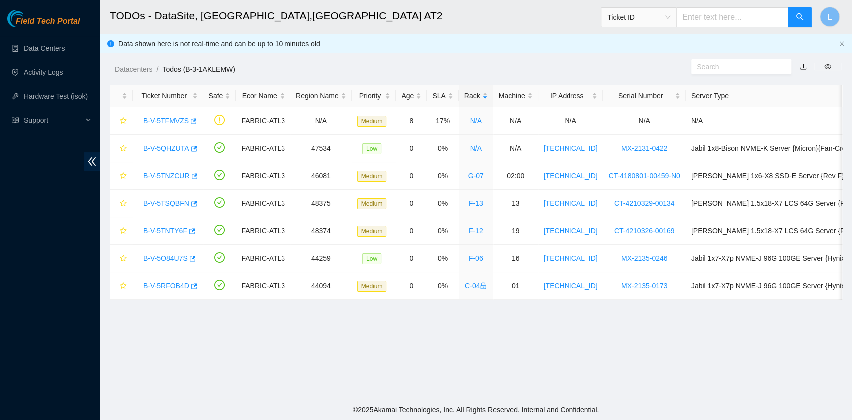
scroll to position [253, 0]
click at [175, 147] on link "B-V-5QHZUTA" at bounding box center [166, 148] width 46 height 8
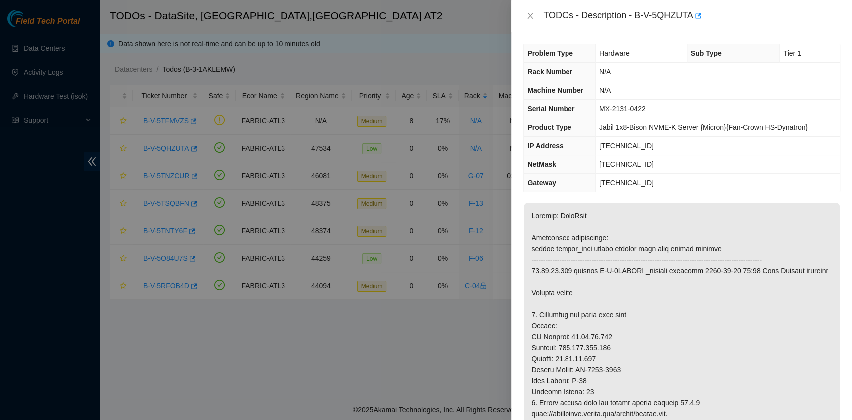
scroll to position [66, 0]
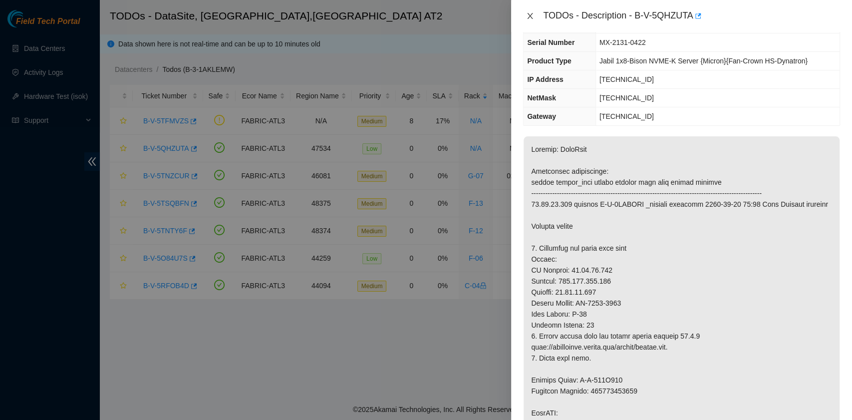
click at [532, 17] on icon "close" at bounding box center [530, 16] width 8 height 8
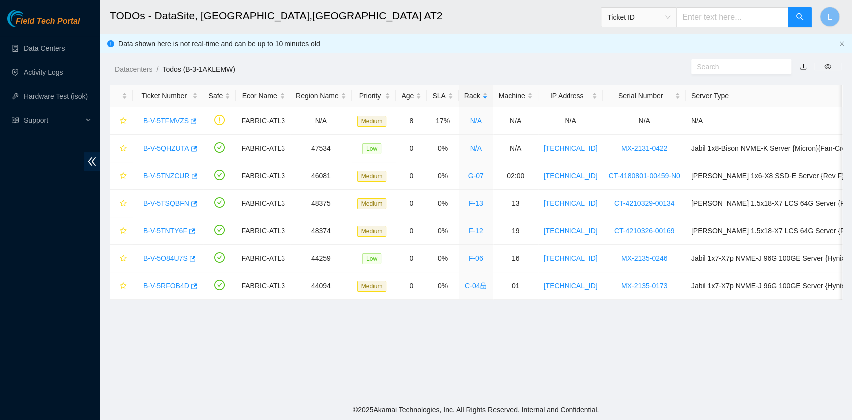
scroll to position [88, 0]
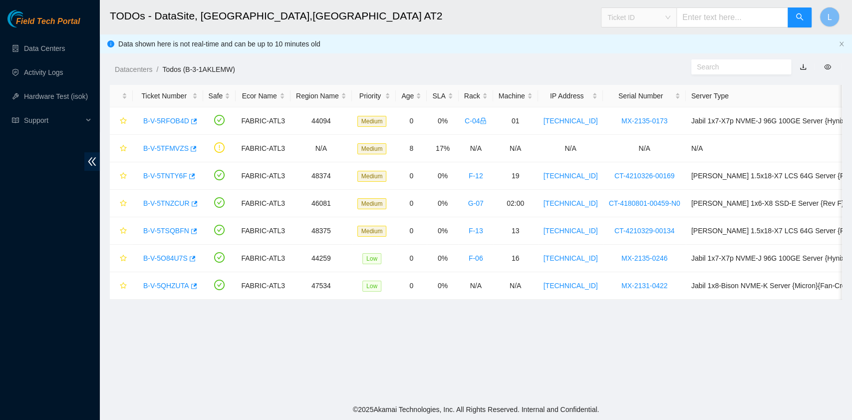
click at [677, 17] on div "Ticket ID" at bounding box center [639, 17] width 75 height 16
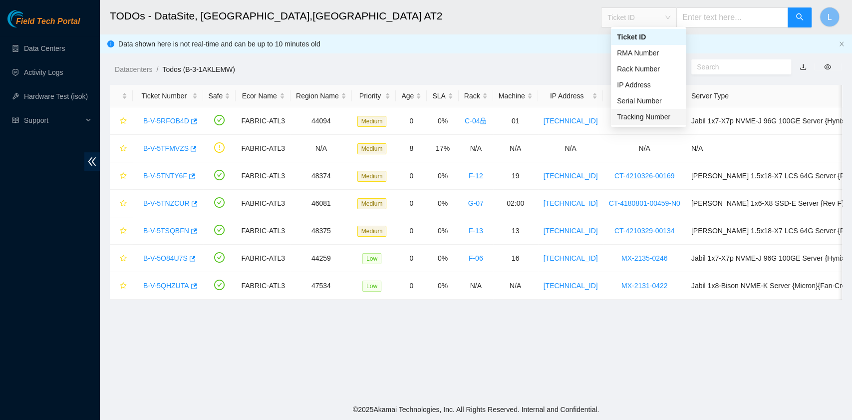
click at [656, 119] on div "Tracking Number" at bounding box center [648, 116] width 63 height 11
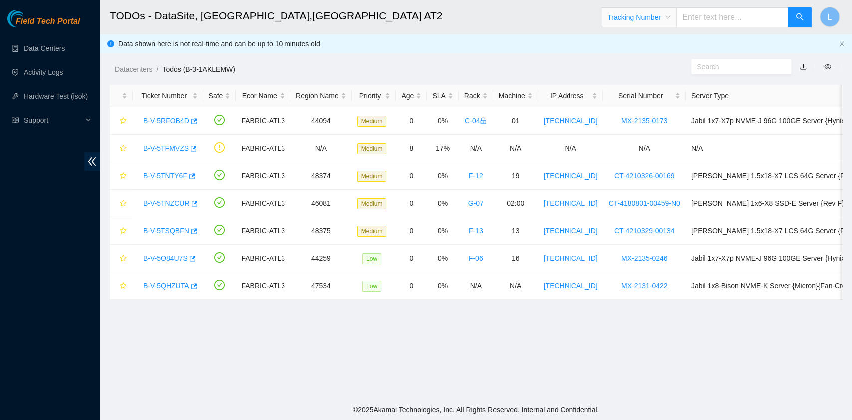
click at [723, 20] on input "text" at bounding box center [733, 17] width 112 height 20
type input "473665206666"
click at [804, 14] on button "button" at bounding box center [800, 17] width 24 height 20
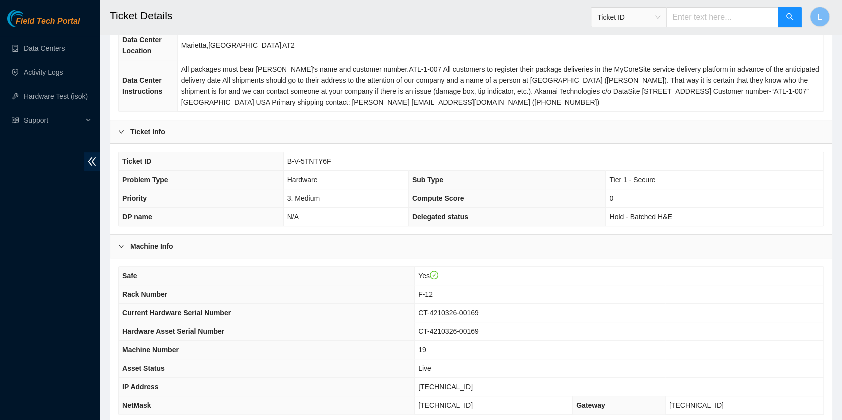
scroll to position [133, 0]
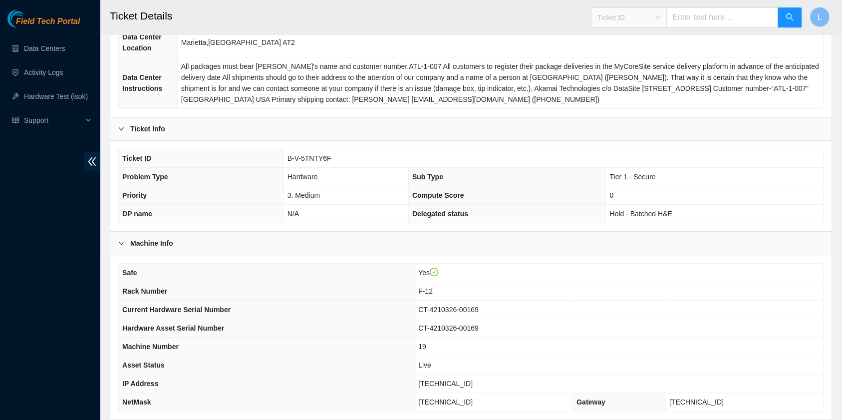
click at [661, 14] on span "Ticket ID" at bounding box center [629, 17] width 63 height 15
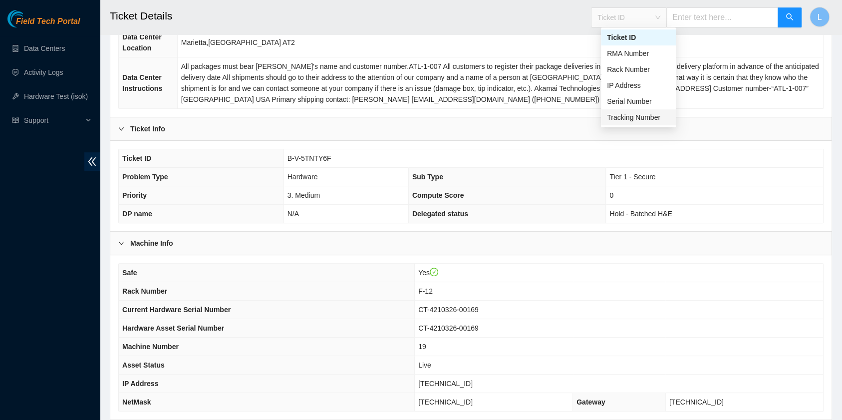
click at [644, 116] on div "Tracking Number" at bounding box center [638, 117] width 63 height 11
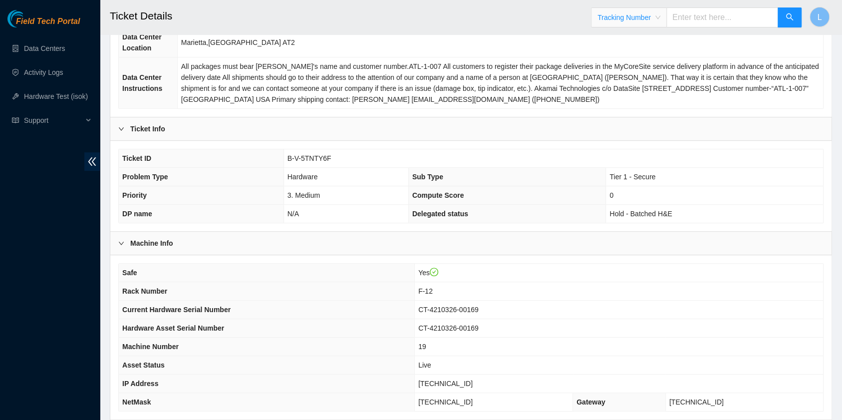
click at [687, 22] on input "text" at bounding box center [723, 17] width 112 height 20
type input "473665206541"
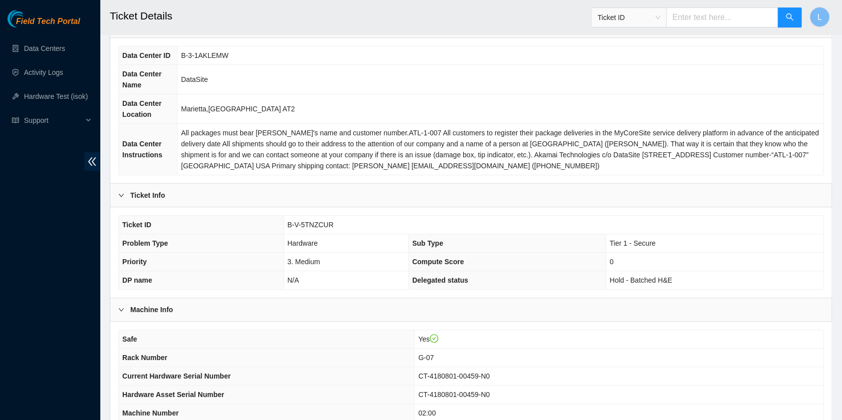
scroll to position [200, 0]
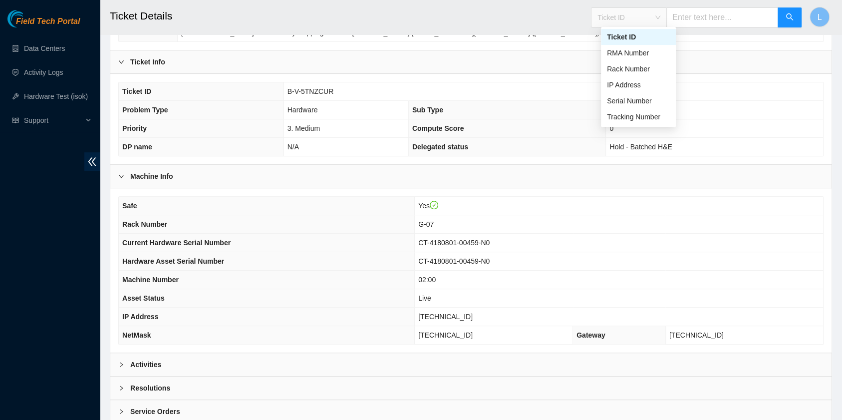
click at [661, 22] on span "Ticket ID" at bounding box center [629, 17] width 63 height 15
click at [634, 117] on div "Tracking Number" at bounding box center [638, 116] width 63 height 11
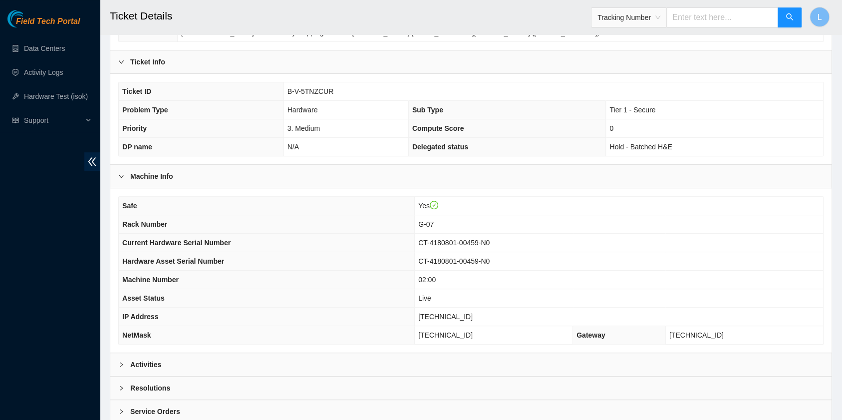
click at [708, 18] on input "text" at bounding box center [723, 17] width 112 height 20
type input "463470043911"
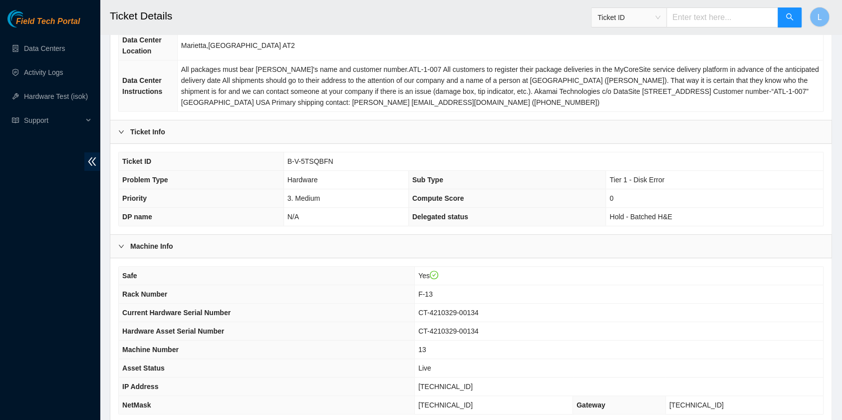
scroll to position [133, 0]
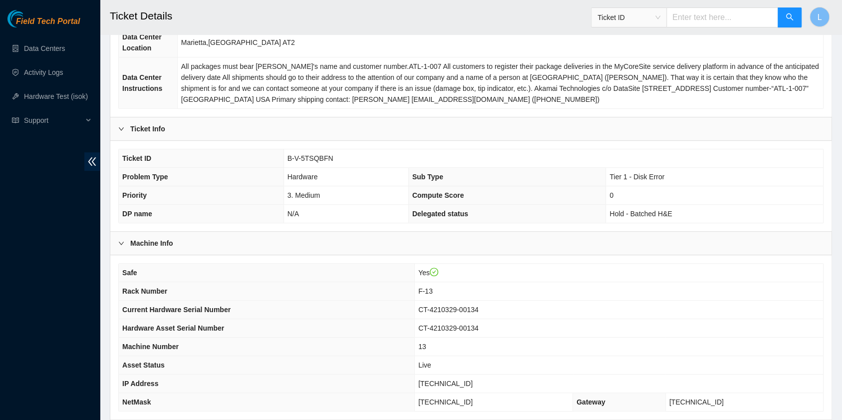
click at [661, 20] on span "Ticket ID" at bounding box center [629, 17] width 63 height 15
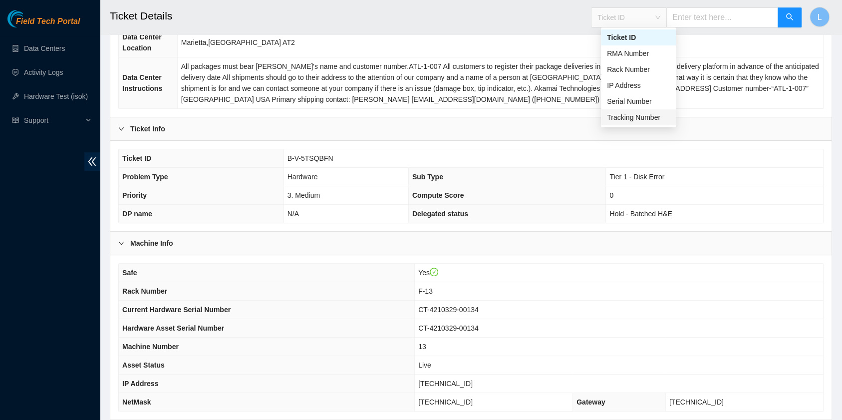
click at [634, 113] on div "Tracking Number" at bounding box center [638, 117] width 63 height 11
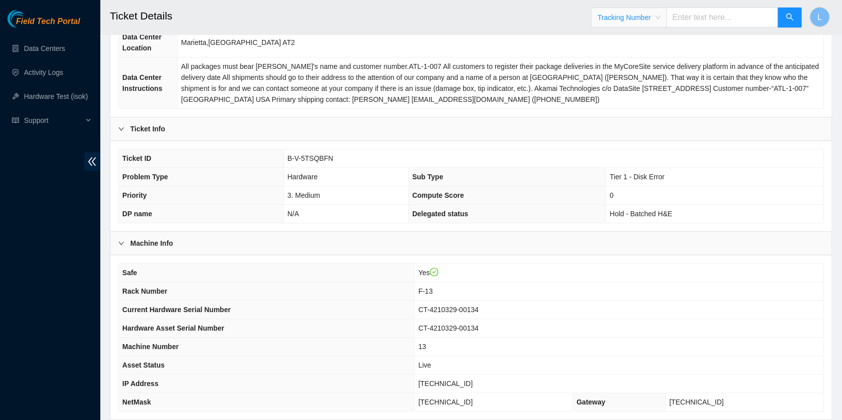
click at [686, 12] on input "text" at bounding box center [723, 17] width 112 height 20
type input "473665208187"
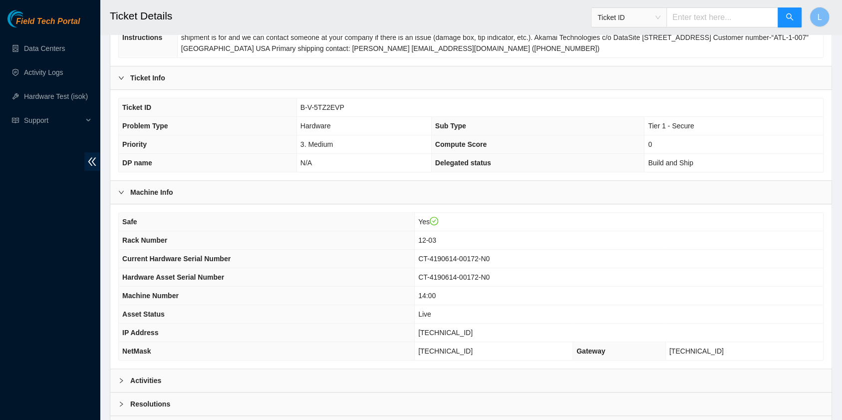
scroll to position [200, 0]
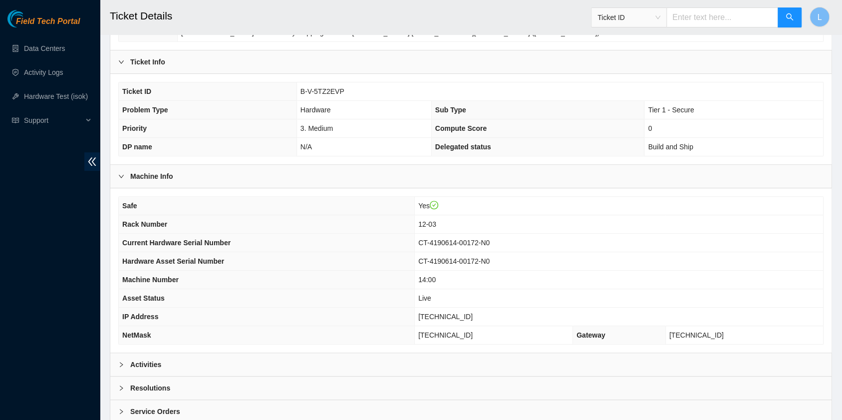
click at [122, 364] on div at bounding box center [124, 364] width 12 height 11
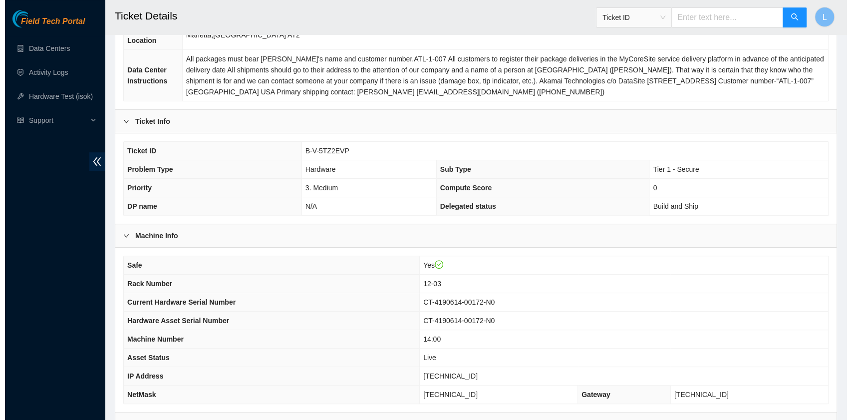
scroll to position [0, 0]
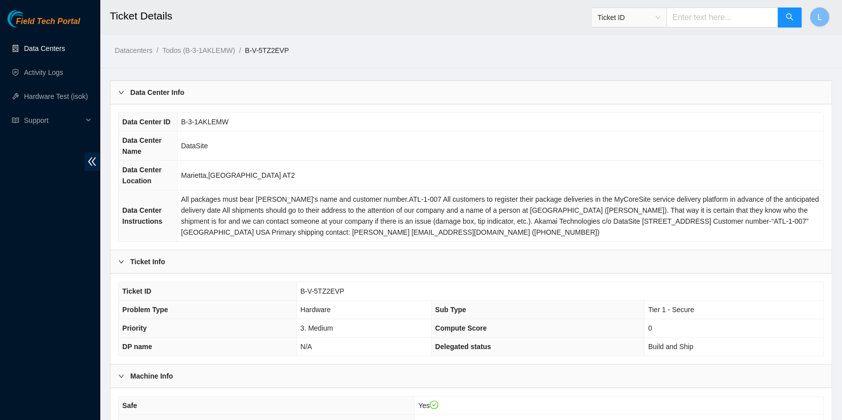
click at [36, 51] on link "Data Centers" at bounding box center [44, 48] width 41 height 8
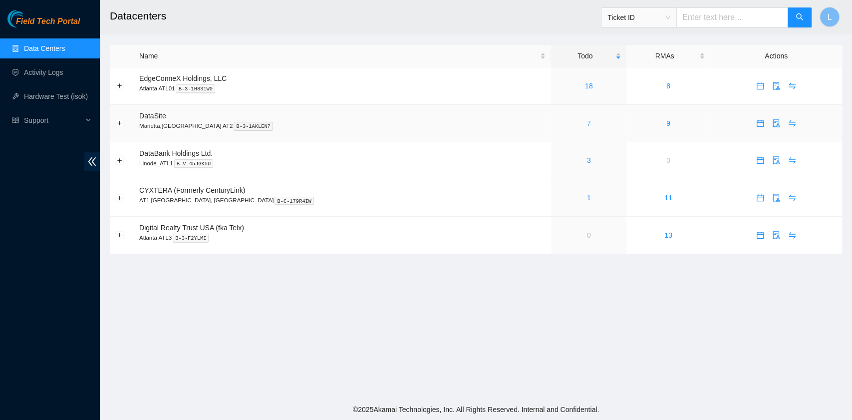
click at [587, 120] on link "7" at bounding box center [589, 123] width 4 height 8
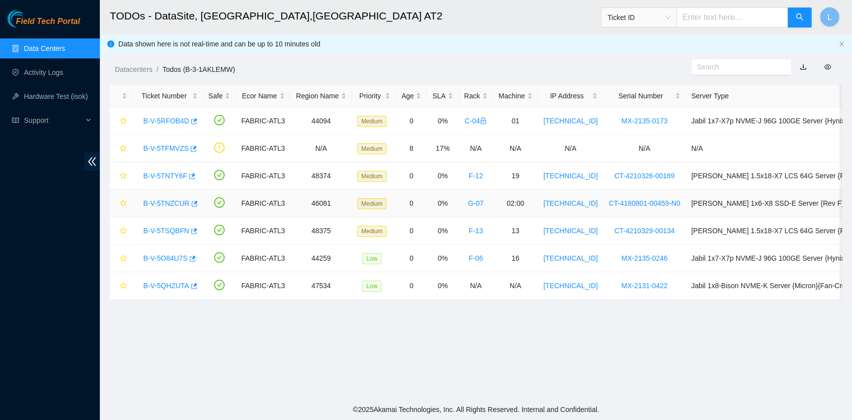
click at [178, 197] on div "B-V-5TNZCUR" at bounding box center [167, 203] width 59 height 16
click at [179, 202] on link "B-V-5TNZCUR" at bounding box center [166, 203] width 46 height 8
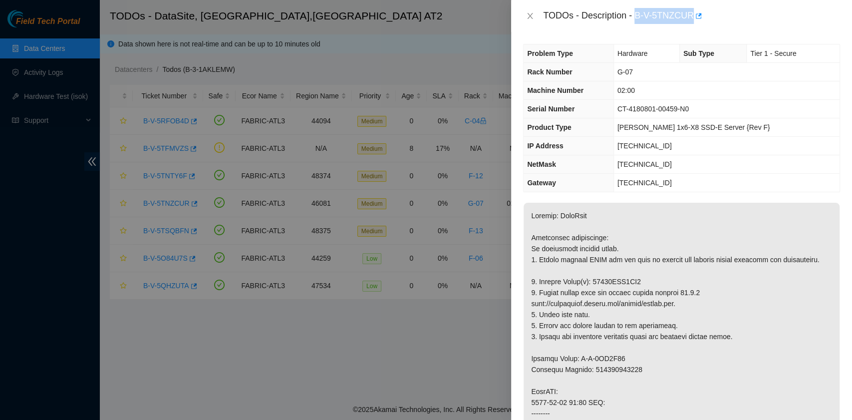
drag, startPoint x: 637, startPoint y: 17, endPoint x: 692, endPoint y: 19, distance: 56.0
click at [692, 19] on div "TODOs - Description - B-V-5TNZCUR" at bounding box center [691, 16] width 297 height 16
copy div "B-V-5TNZCUR"
drag, startPoint x: 540, startPoint y: 290, endPoint x: 638, endPoint y: 294, distance: 97.9
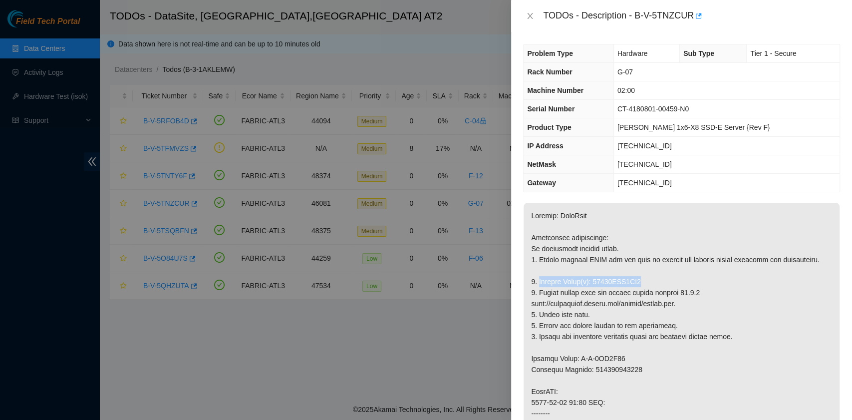
copy p "Replace Drive(s): 18241CEF6BE5"
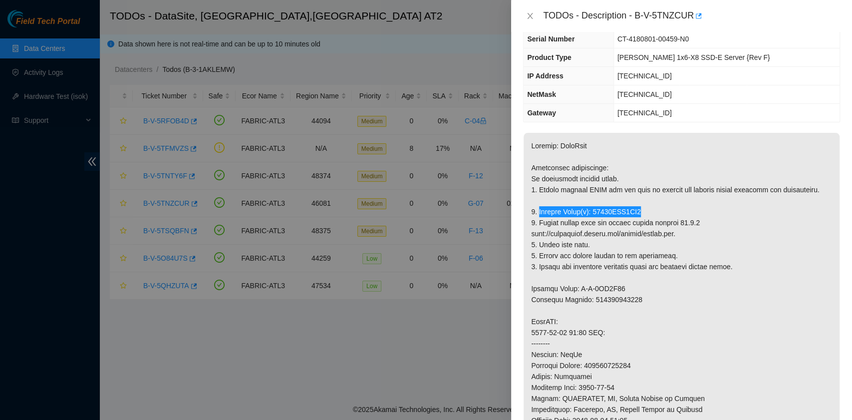
scroll to position [266, 0]
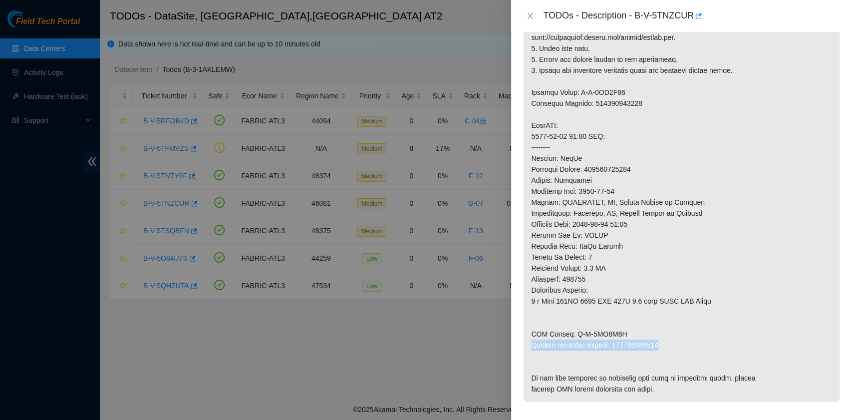
drag, startPoint x: 532, startPoint y: 352, endPoint x: 654, endPoint y: 357, distance: 122.4
click at [654, 357] on p at bounding box center [682, 169] width 316 height 465
copy p "Return tracking number: 473665206552"
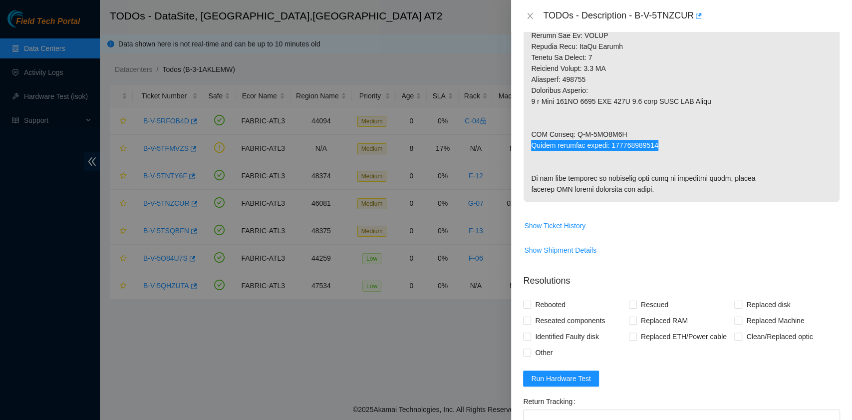
scroll to position [648, 0]
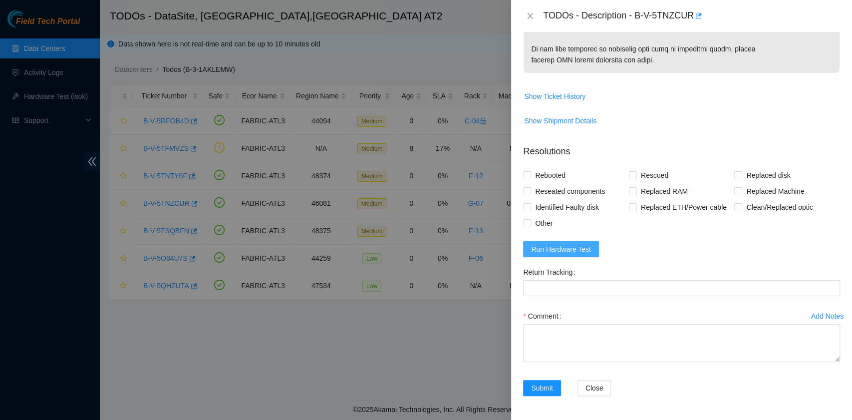
click at [574, 257] on button "Run Hardware Test" at bounding box center [561, 249] width 76 height 16
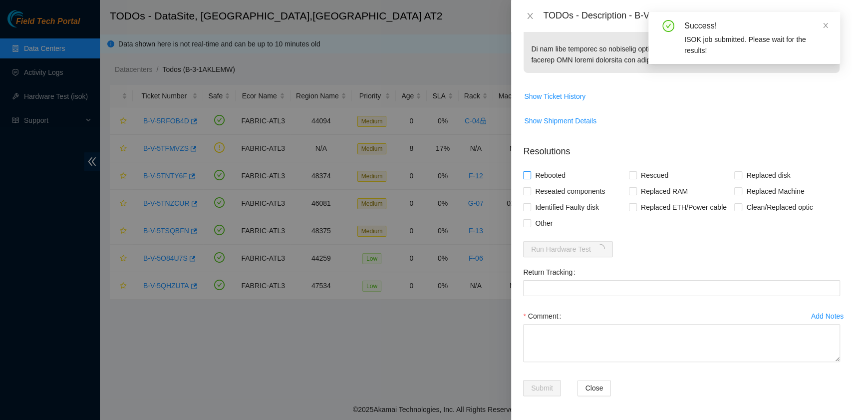
click at [555, 176] on span "Rebooted" at bounding box center [550, 175] width 38 height 16
click at [530, 176] on input "Rebooted" at bounding box center [526, 174] width 7 height 7
checkbox input "true"
click at [629, 178] on input "Rescued" at bounding box center [632, 174] width 7 height 7
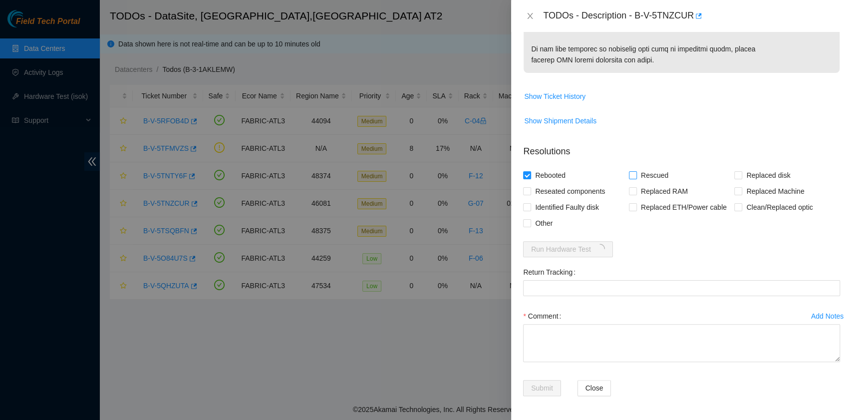
checkbox input "true"
click at [734, 178] on input "Replaced disk" at bounding box center [737, 174] width 7 height 7
checkbox input "true"
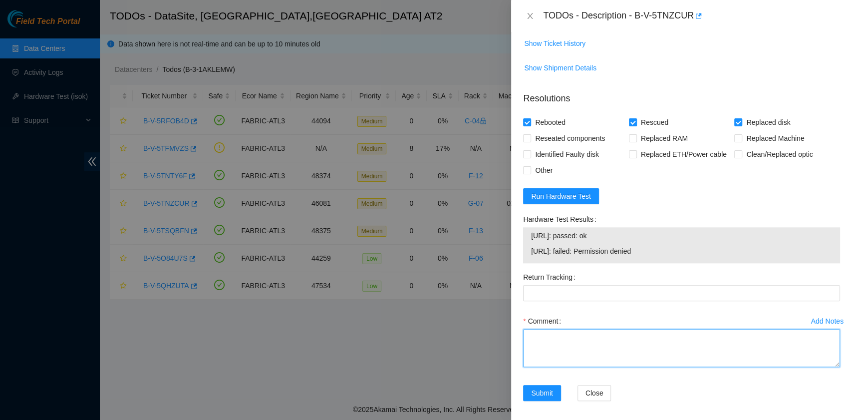
click at [576, 367] on textarea "Comment" at bounding box center [681, 348] width 317 height 38
paste textarea "B-V-5TNZCUR R:G-07 M:02:00 Replaced drive 18241CEF6BE5 with 18291D7F3C54 Return…"
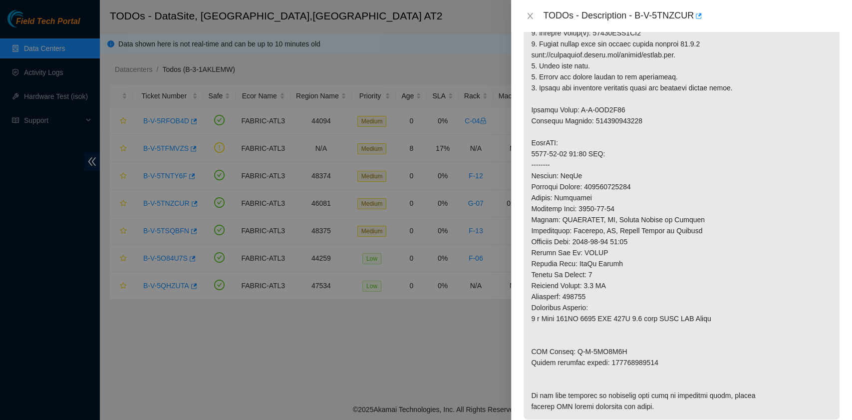
scroll to position [0, 0]
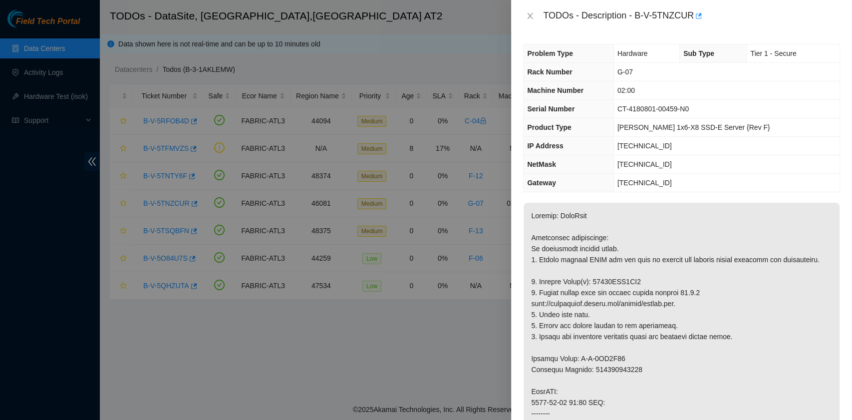
type textarea "B-V-5TNZCUR R:G-07 M:02:00 Replaced drive 18241CEF6BE5 with 18291D7F3C54 Return…"
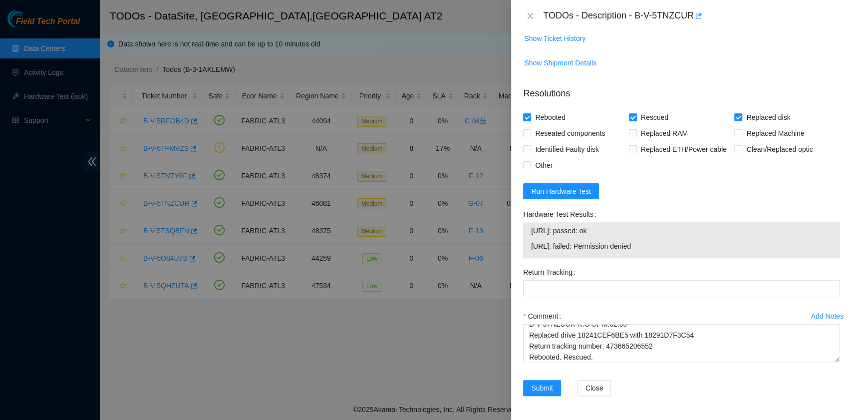
scroll to position [706, 0]
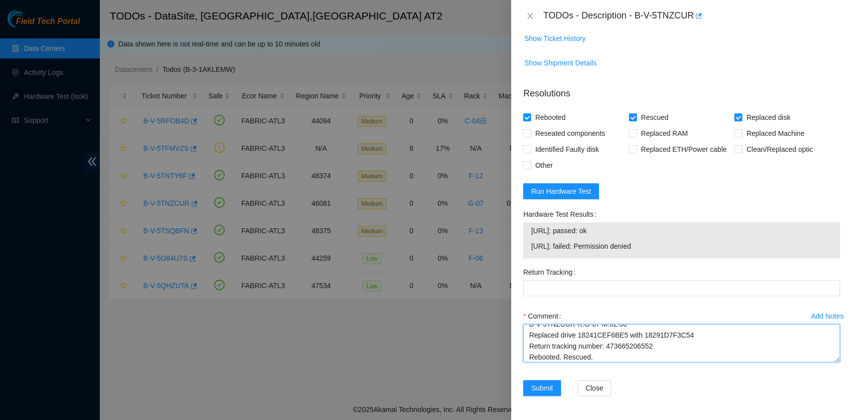
drag, startPoint x: 655, startPoint y: 344, endPoint x: 607, endPoint y: 345, distance: 48.0
click at [607, 345] on textarea "B-V-5TNZCUR R:G-07 M:02:00 Replaced drive 18241CEF6BE5 with 18291D7F3C54 Return…" at bounding box center [681, 343] width 317 height 38
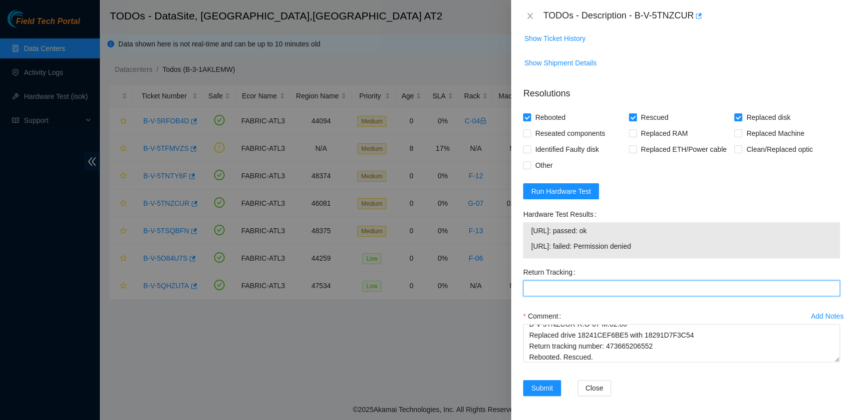
click at [585, 289] on Tracking "Return Tracking" at bounding box center [681, 288] width 317 height 16
paste Tracking "473665206552"
type Tracking "473665206552"
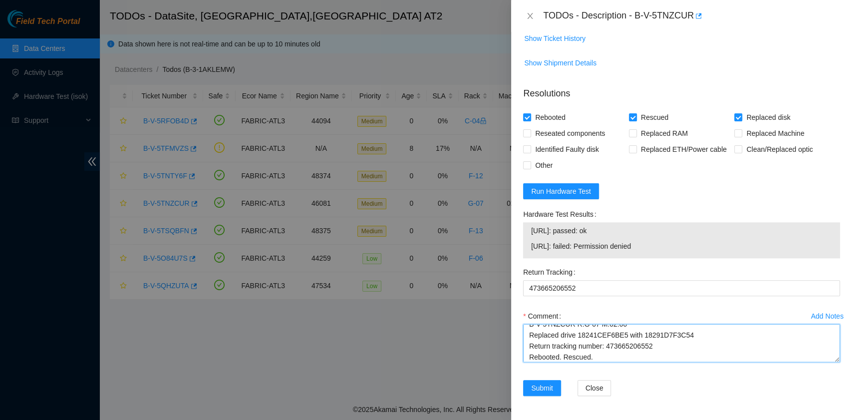
click at [613, 356] on textarea "B-V-5TNZCUR R:G-07 M:02:00 Replaced drive 18241CEF6BE5 with 18291D7F3C54 Return…" at bounding box center [681, 343] width 317 height 38
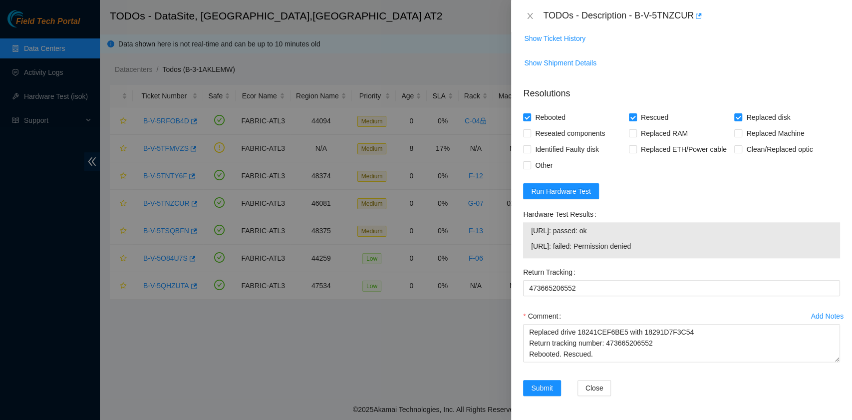
scroll to position [666, 0]
click at [579, 197] on span "Run Hardware Test" at bounding box center [561, 191] width 60 height 11
drag, startPoint x: 606, startPoint y: 288, endPoint x: 532, endPoint y: 279, distance: 74.4
click at [532, 256] on tbody "23.39.221.6: passed: ok 23.39.221.7: passed: ok" at bounding box center [682, 240] width 302 height 31
copy tbody "23.39.221.6: passed: ok 23.39.221.7: passed: ok"
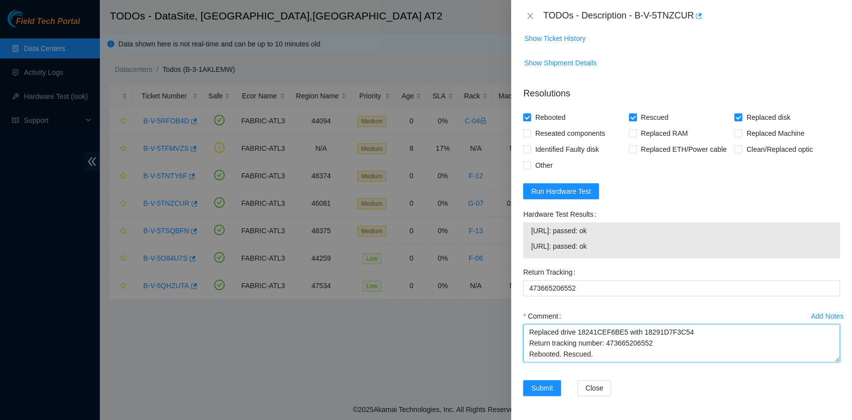
click at [531, 362] on textarea "B-V-5TNZCUR R:G-07 M:02:00 Replaced drive 18241CEF6BE5 with 18291D7F3C54 Return…" at bounding box center [681, 343] width 317 height 38
paste textarea "23.39.221.6: passed: ok 23.39.221.7: passed: ok"
type textarea "B-V-5TNZCUR R:G-07 M:02:00 Replaced drive 18241CEF6BE5 with 18291D7F3C54 Return…"
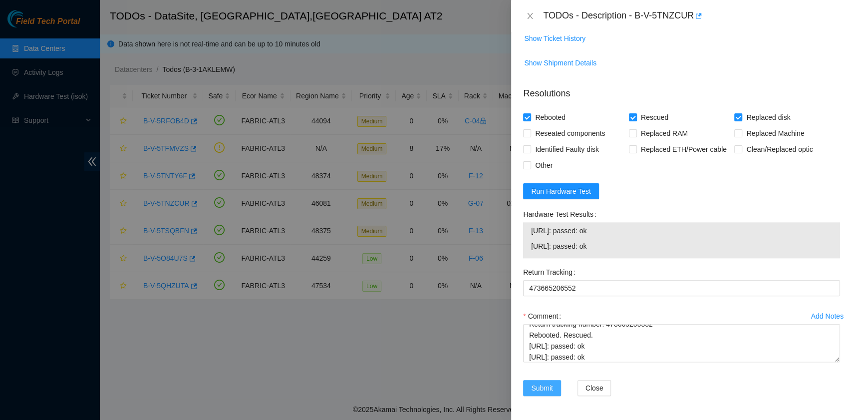
click at [538, 390] on span "Submit" at bounding box center [542, 387] width 22 height 11
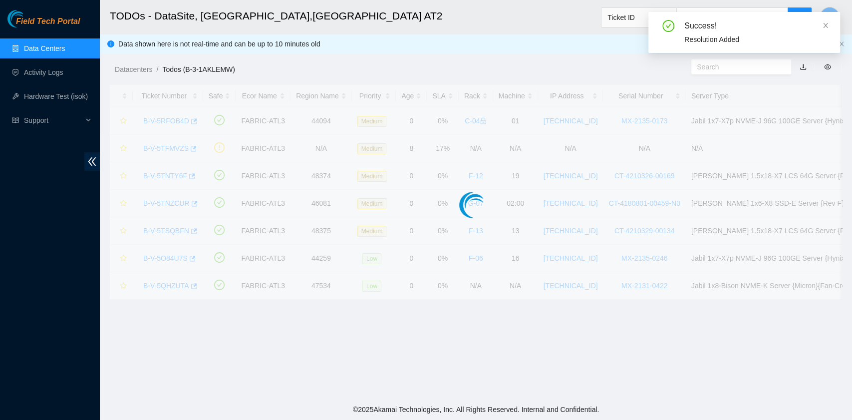
scroll to position [226, 0]
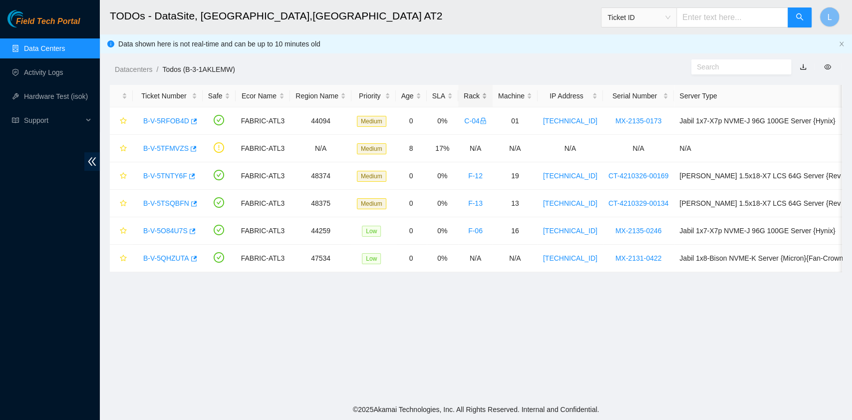
click at [466, 97] on div "Rack" at bounding box center [475, 95] width 23 height 11
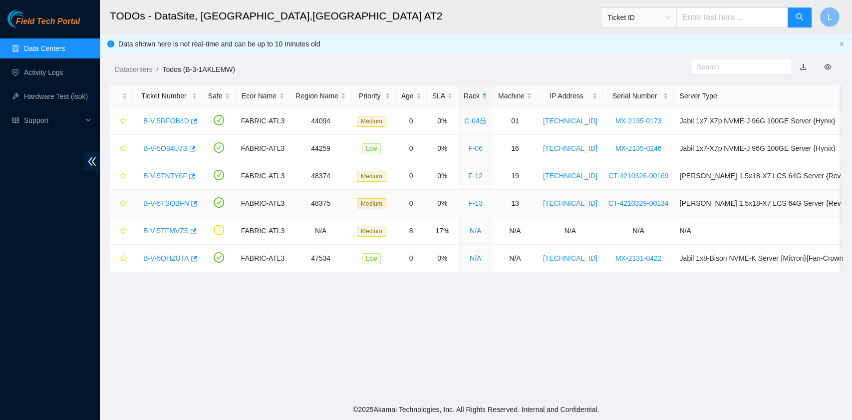
click at [178, 205] on link "B-V-5TSQBFN" at bounding box center [166, 203] width 46 height 8
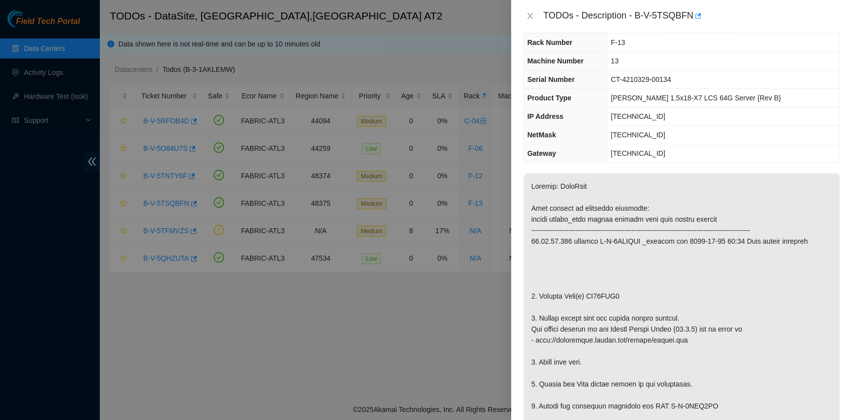
scroll to position [0, 0]
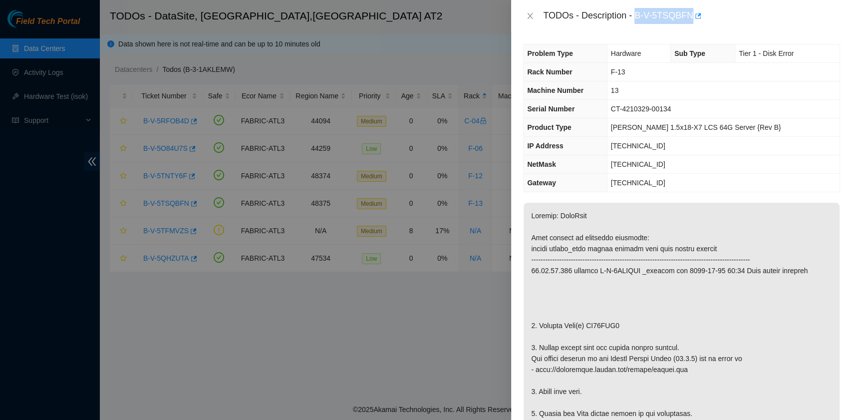
drag, startPoint x: 636, startPoint y: 15, endPoint x: 689, endPoint y: 17, distance: 53.5
click at [689, 17] on div "TODOs - Description - B-V-5TSQBFN" at bounding box center [691, 16] width 297 height 16
copy div "B-V-5TSQBFN"
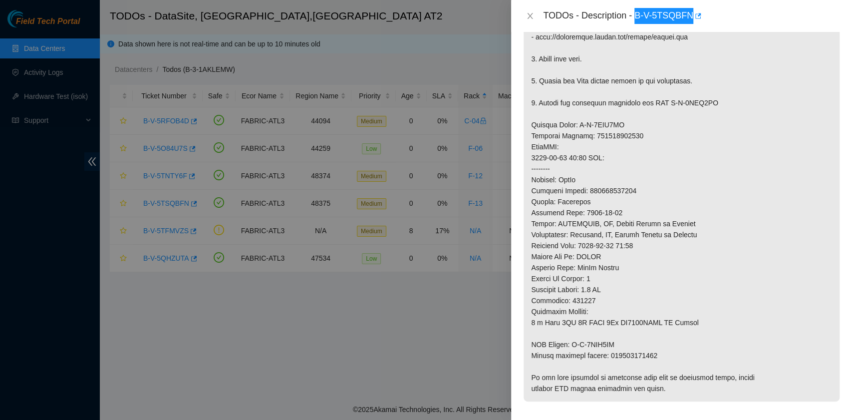
scroll to position [532, 0]
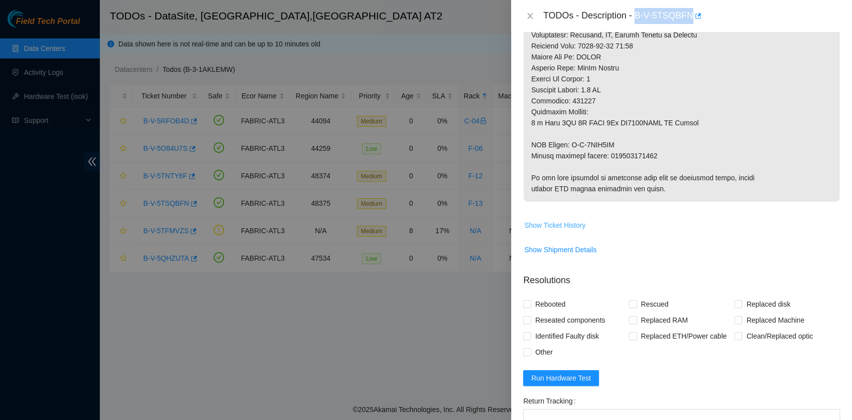
click at [561, 223] on span "Show Ticket History" at bounding box center [554, 225] width 61 height 11
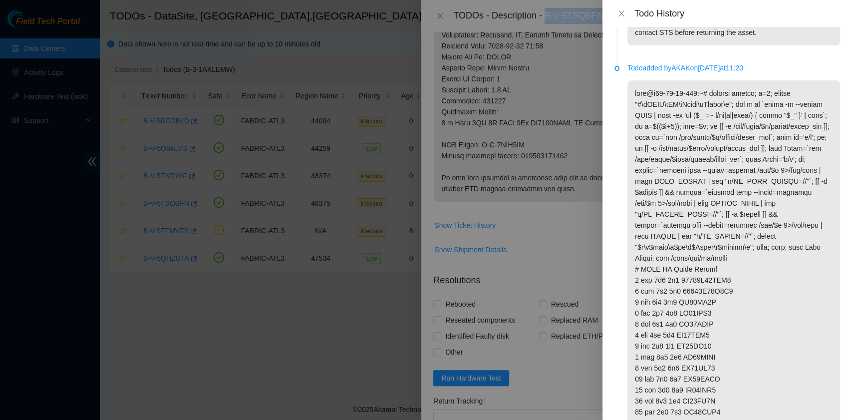
scroll to position [1467, 0]
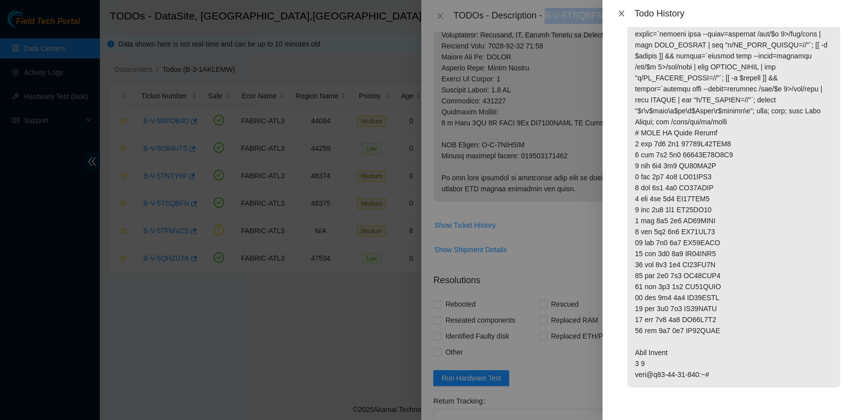
click at [621, 12] on icon "close" at bounding box center [622, 13] width 8 height 8
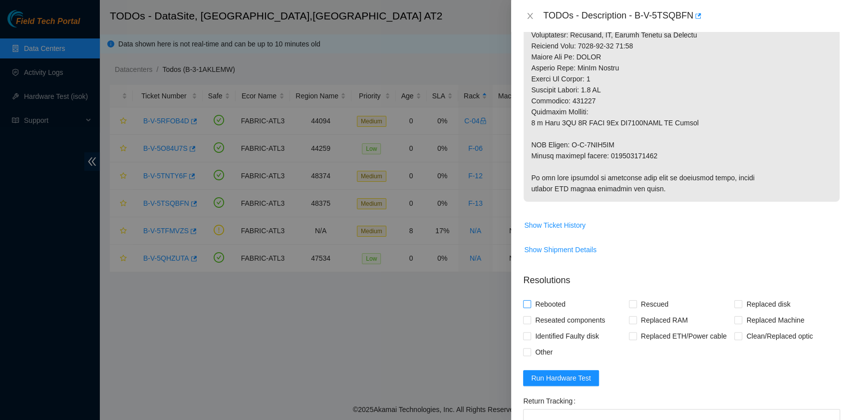
click at [558, 296] on span "Rebooted" at bounding box center [550, 304] width 38 height 16
click at [530, 300] on input "Rebooted" at bounding box center [526, 303] width 7 height 7
checkbox input "true"
click at [629, 302] on input "Rescued" at bounding box center [632, 303] width 7 height 7
checkbox input "true"
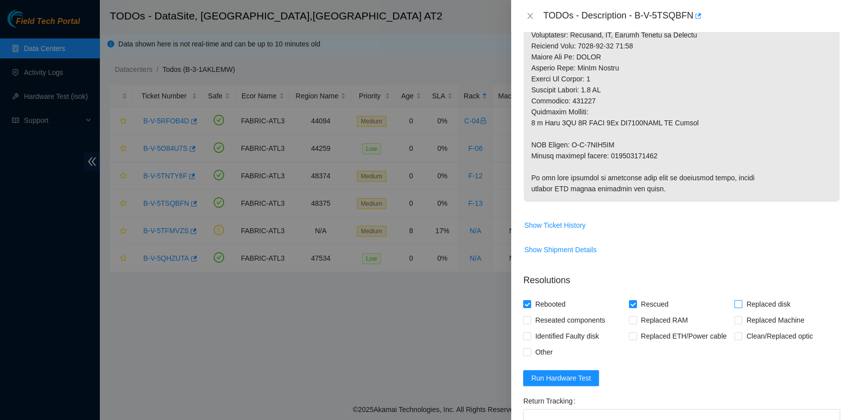
click at [734, 300] on input "Replaced disk" at bounding box center [737, 303] width 7 height 7
checkbox input "true"
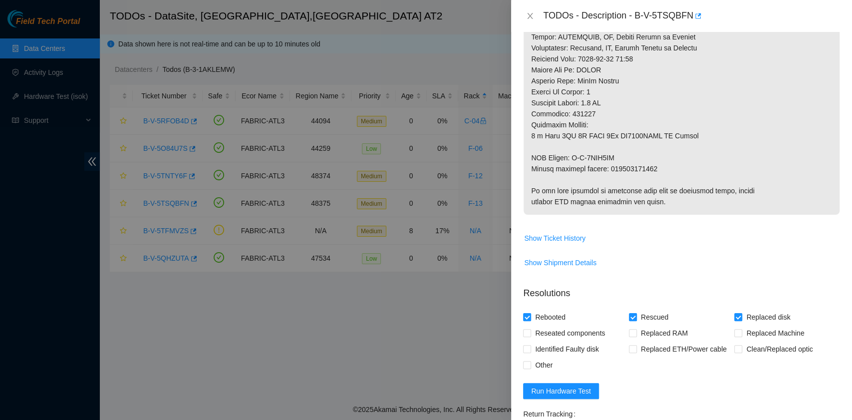
scroll to position [532, 0]
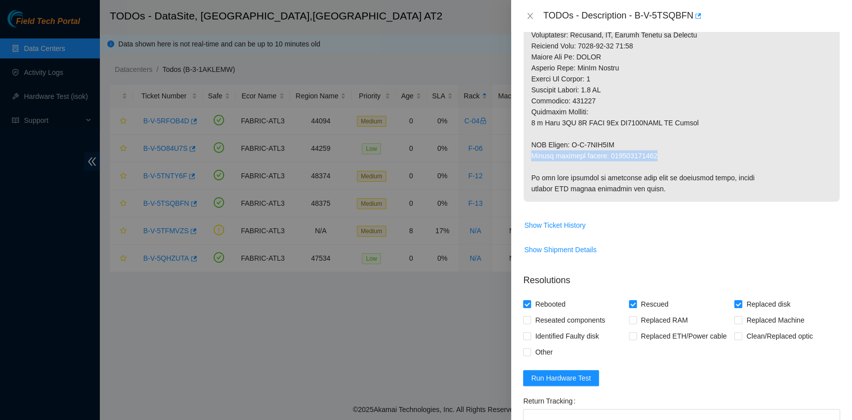
drag, startPoint x: 532, startPoint y: 156, endPoint x: 652, endPoint y: 152, distance: 120.4
copy p "Return tracking number: 463470043922"
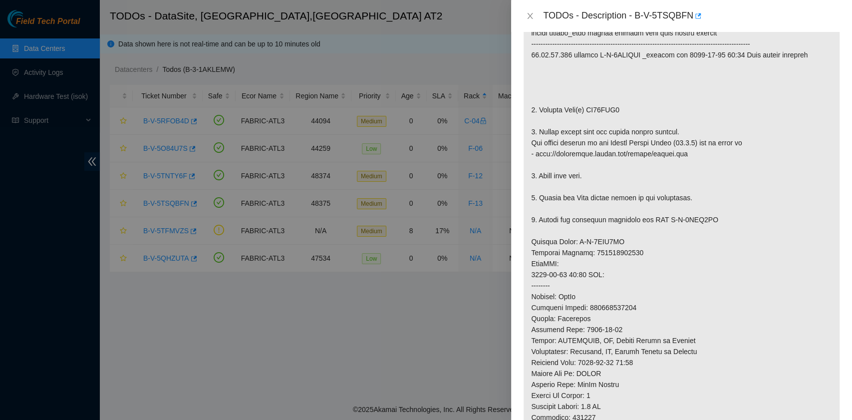
scroll to position [200, 0]
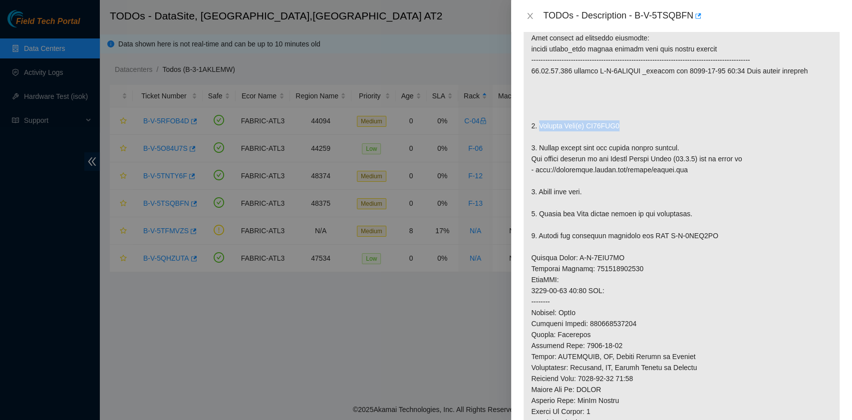
drag, startPoint x: 539, startPoint y: 125, endPoint x: 621, endPoint y: 124, distance: 81.9
click at [621, 124] on p at bounding box center [682, 268] width 316 height 531
copy p "Replace Disk(s) WS20DVC8"
click at [658, 164] on p at bounding box center [682, 268] width 316 height 531
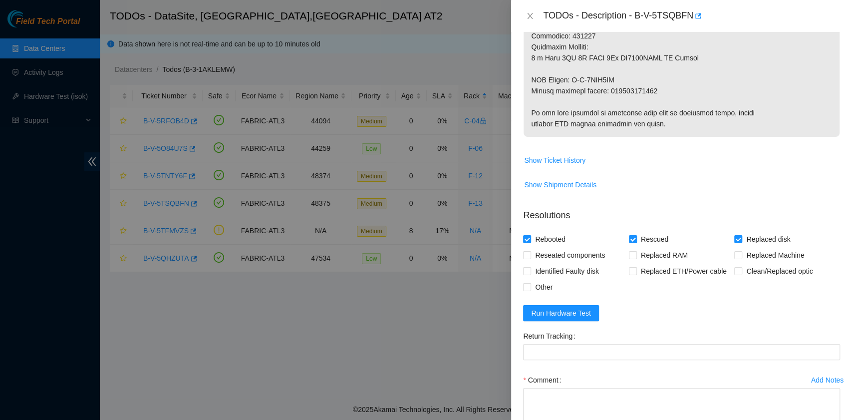
scroll to position [599, 0]
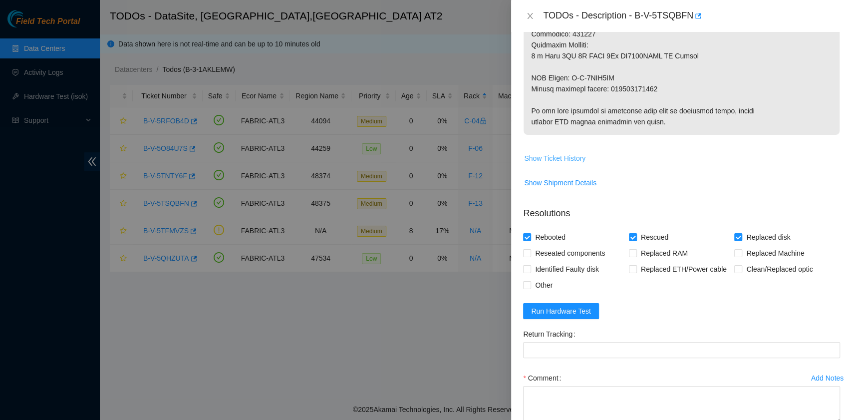
click at [576, 161] on span "Show Ticket History" at bounding box center [554, 158] width 61 height 11
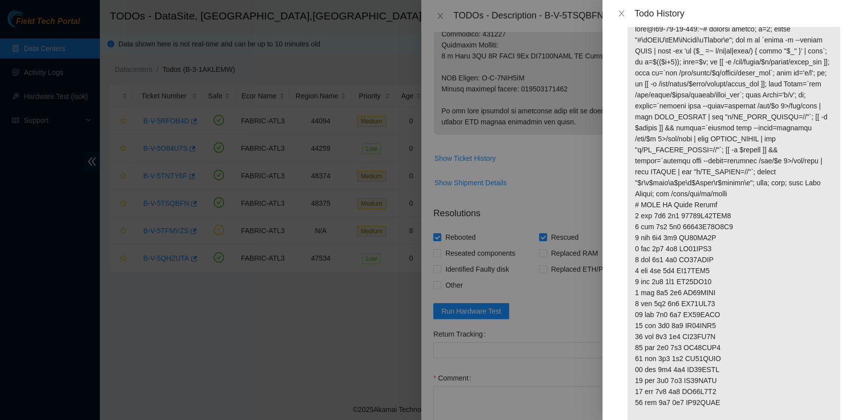
scroll to position [1400, 0]
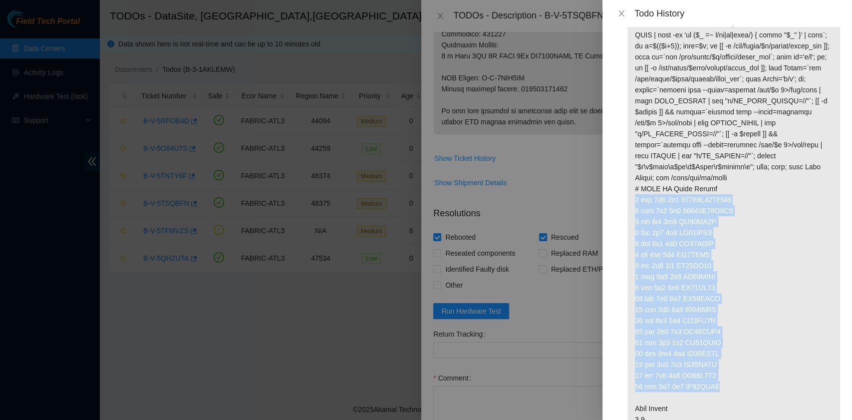
drag, startPoint x: 636, startPoint y: 213, endPoint x: 750, endPoint y: 395, distance: 215.3
click at [750, 395] on p at bounding box center [734, 221] width 213 height 443
copy p "1 sda 0x0 0x0 21022C70CCB4 2 sdb 0x0 0x0 21022C70D1F6 3 sdc 0x0 0x0 WS20DV3Y 4 …"
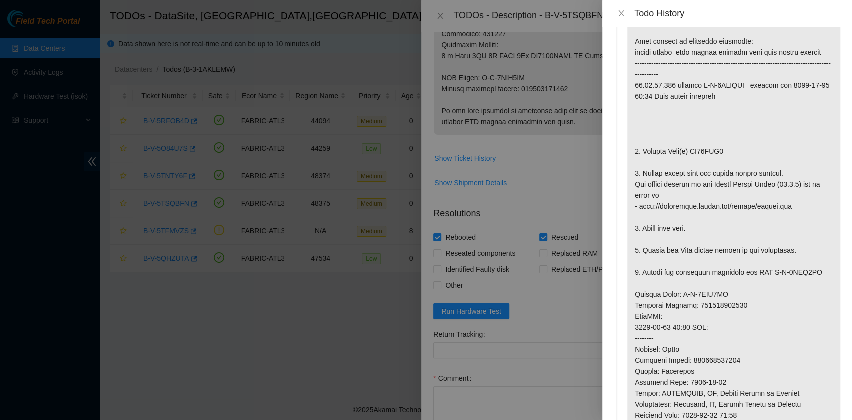
scroll to position [0, 0]
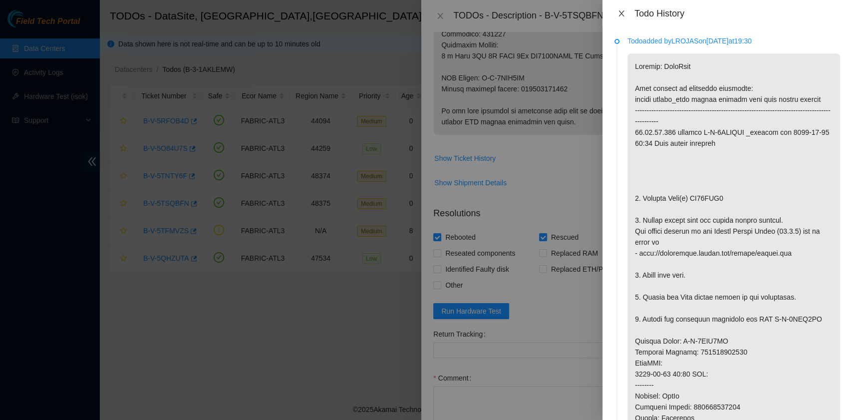
click at [623, 13] on icon "close" at bounding box center [622, 13] width 8 height 8
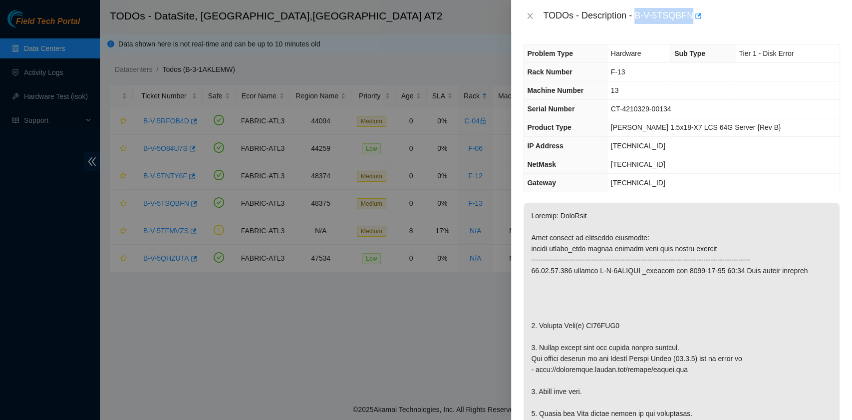
drag, startPoint x: 635, startPoint y: 17, endPoint x: 690, endPoint y: 18, distance: 55.4
click at [690, 18] on div "TODOs - Description - B-V-5TSQBFN" at bounding box center [691, 16] width 297 height 16
copy div "B-V-5TSQBFN"
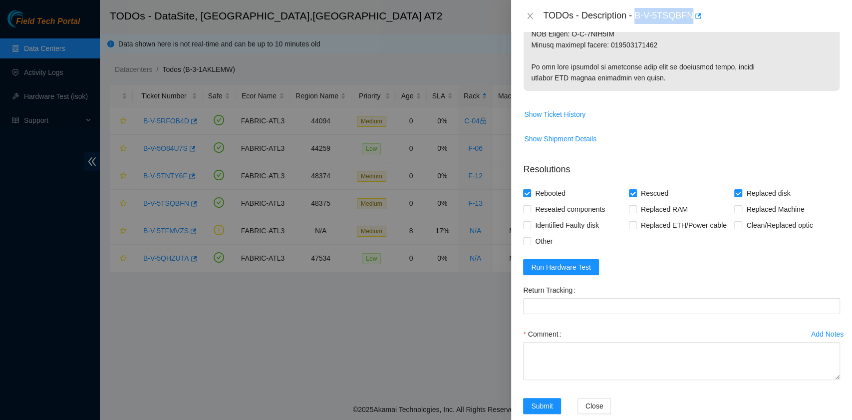
scroll to position [659, 0]
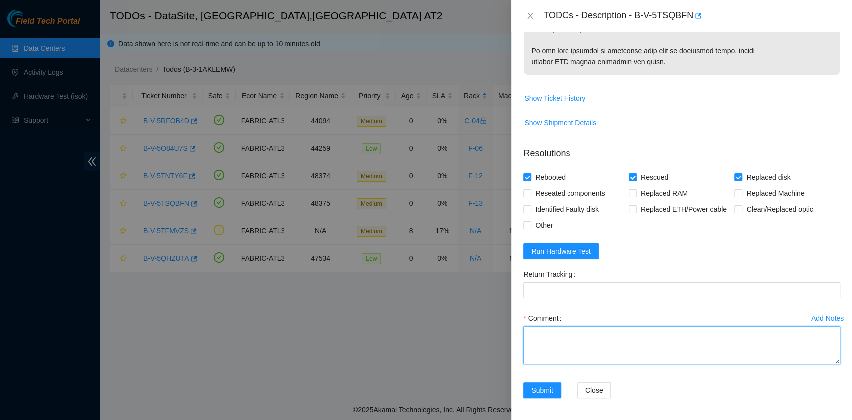
click at [647, 339] on textarea "Comment" at bounding box center [681, 345] width 317 height 38
paste textarea "B-V-5TD1Z71 R:F-13 M:13 Replaced disk WS20DVC8 with WCC136ECK29R Return trackin…"
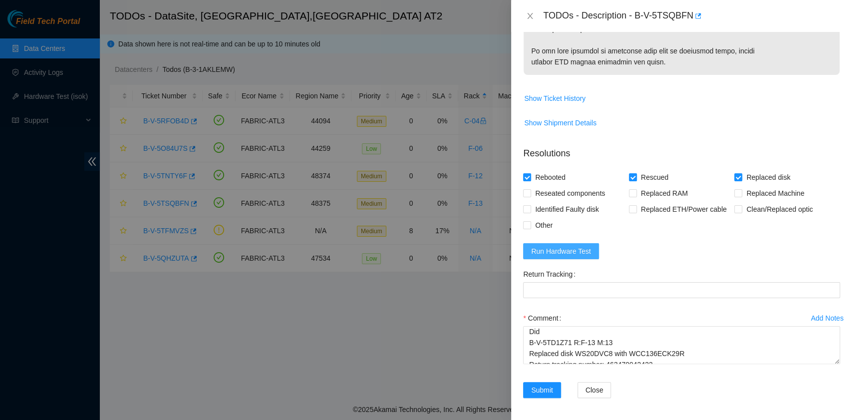
click at [592, 253] on button "Run Hardware Test" at bounding box center [561, 251] width 76 height 16
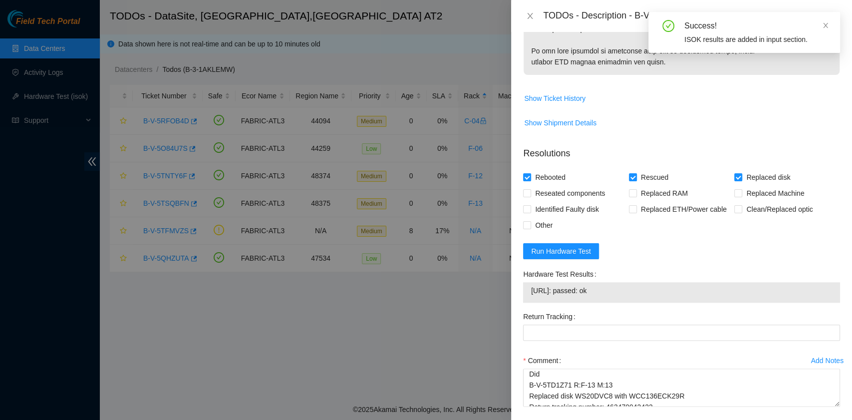
drag, startPoint x: 611, startPoint y: 291, endPoint x: 528, endPoint y: 294, distance: 82.4
click at [528, 294] on div "23.63.85.107: passed: ok" at bounding box center [681, 292] width 317 height 20
copy tbody "23.63.85.107: passed: ok"
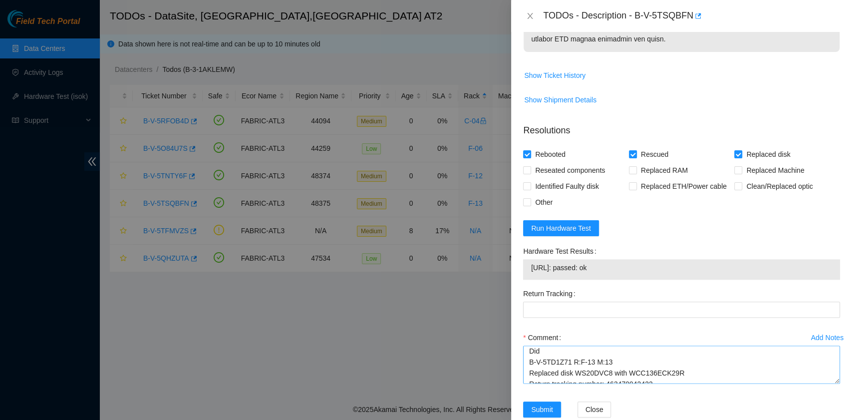
scroll to position [701, 0]
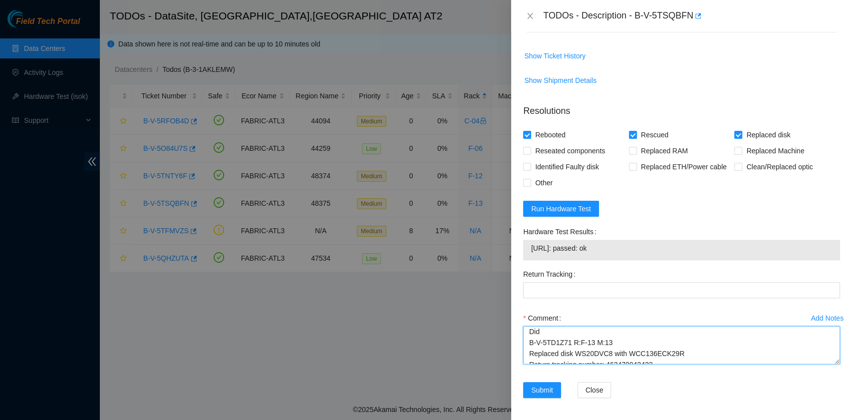
click at [594, 332] on textarea "Did B-V-5TD1Z71 R:F-13 M:13 Replaced disk WS20DVC8 with WCC136ECK29R Return tra…" at bounding box center [681, 345] width 317 height 38
paste textarea "Andreaツ 8/19/2025 12:00 PM • yeah, looks like this ticket a duplicate but I wan…"
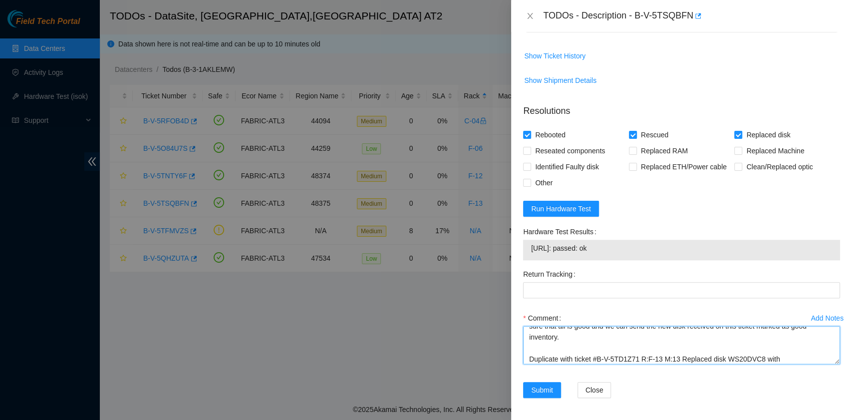
scroll to position [30, 0]
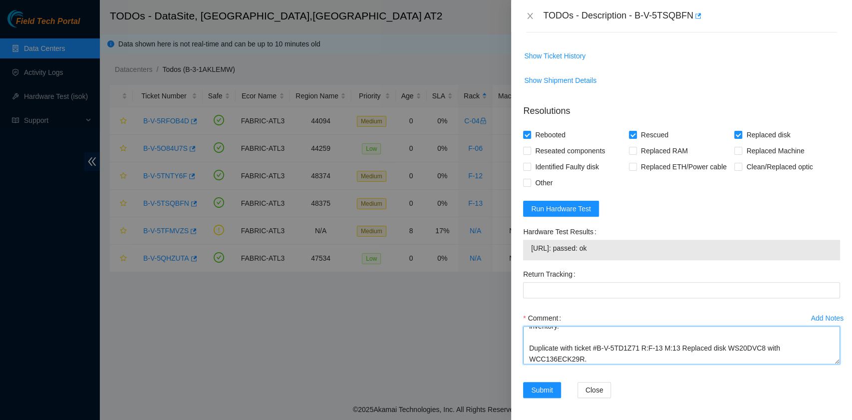
click at [561, 344] on textarea "Andreaツ 8/19/2025 12:00 PM • yeah, looks like this ticket a duplicate but I wan…" at bounding box center [681, 345] width 317 height 38
paste textarea "B-V-5TSQBFN R:F-13 R:13 Replaced disk WS20DVC8 with WMC130F0VKJSS Return tracki…"
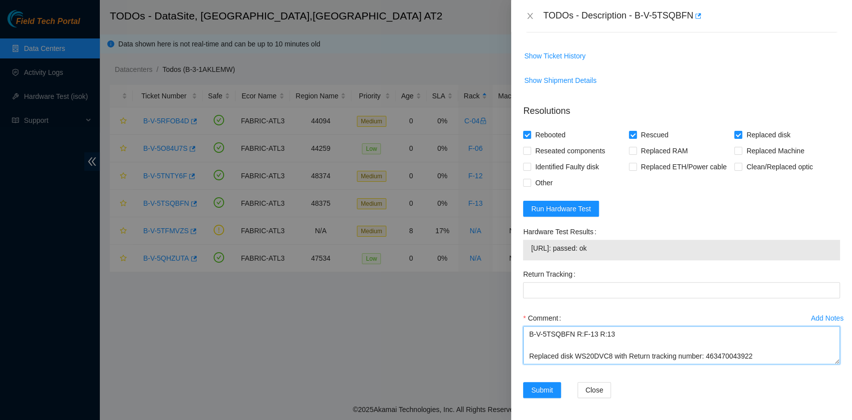
scroll to position [63, 0]
paste textarea "WMC130F0VKJSS"
drag, startPoint x: 657, startPoint y: 351, endPoint x: 607, endPoint y: 351, distance: 49.4
click at [607, 351] on textarea "Andreaツ 8/19/2025 12:00 PM • yeah, looks like this ticket a duplicate but I wan…" at bounding box center [681, 345] width 317 height 38
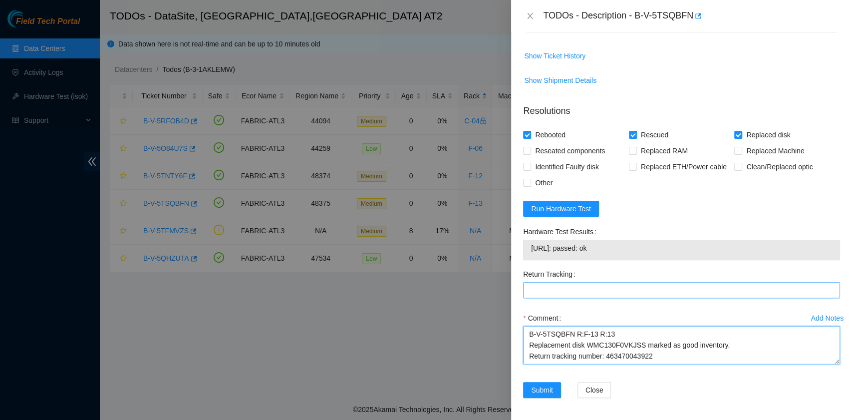
type textarea "Andreaツ 8/19/2025 12:00 PM • yeah, looks like this ticket a duplicate but I wan…"
click at [565, 289] on Tracking "Return Tracking" at bounding box center [681, 290] width 317 height 16
paste Tracking "463470043922"
type Tracking "463470043922"
click at [630, 136] on input "Rescued" at bounding box center [632, 134] width 7 height 7
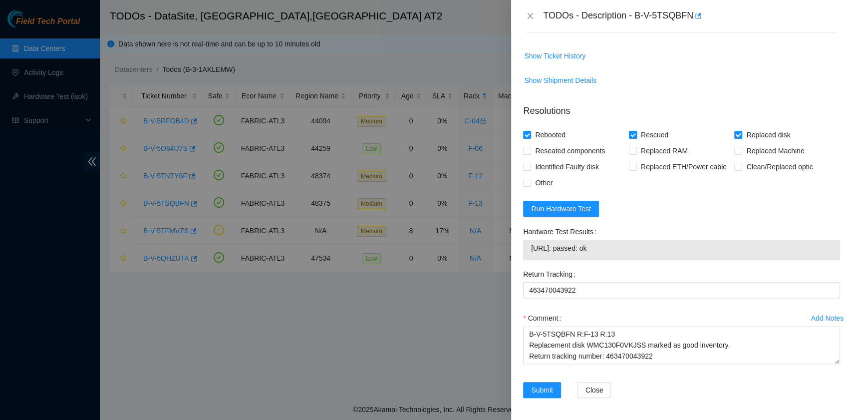
checkbox input "false"
click at [734, 136] on input "Replaced disk" at bounding box center [737, 134] width 7 height 7
checkbox input "false"
click at [662, 353] on textarea "Andreaツ 8/19/2025 12:00 PM • yeah, looks like this ticket a duplicate but I wan…" at bounding box center [681, 345] width 317 height 38
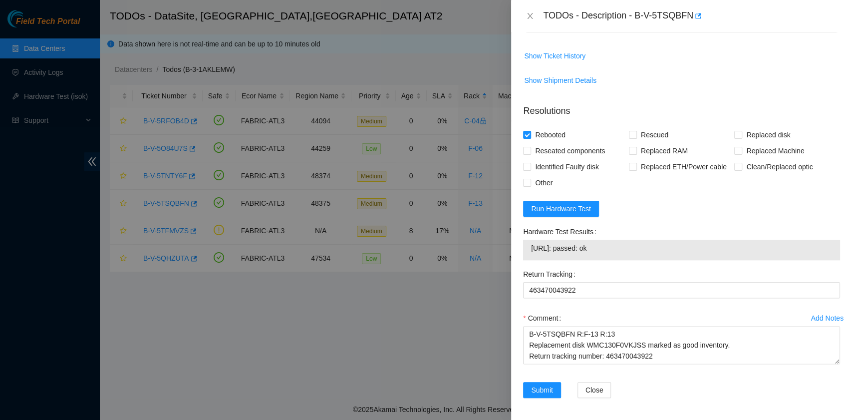
drag, startPoint x: 610, startPoint y: 246, endPoint x: 532, endPoint y: 247, distance: 78.4
click at [532, 247] on span "23.63.85.107: passed: ok" at bounding box center [681, 248] width 301 height 11
click at [540, 358] on textarea "Andreaツ 8/19/2025 12:00 PM • yeah, looks like this ticket a duplicate but I wan…" at bounding box center [681, 345] width 317 height 38
paste textarea "23.63.85.107: passed: ok"
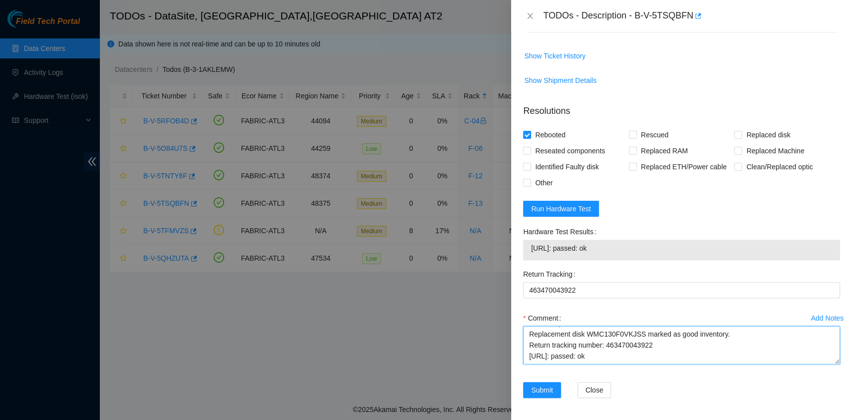
scroll to position [0, 0]
click at [623, 335] on textarea "Andreaツ 8/19/2025 12:00 PM • yeah, looks like this ticket a duplicate but I wan…" at bounding box center [681, 345] width 317 height 38
paste textarea "Andreaツ 8/19/2025 12:03 PM • nice, feel free to submit and send the disk back m…"
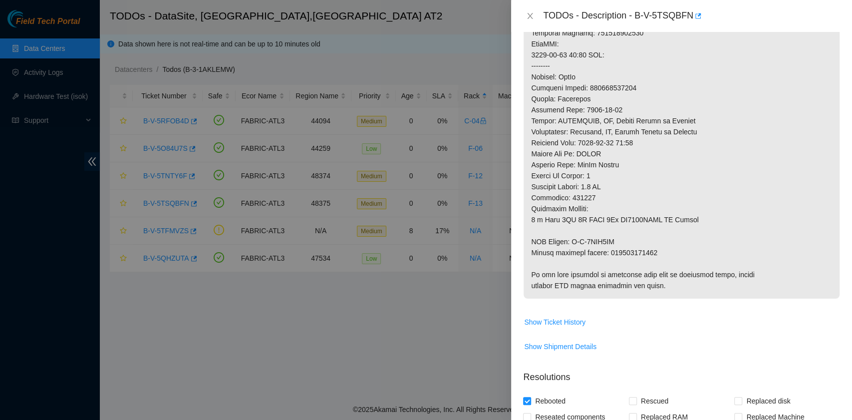
scroll to position [701, 0]
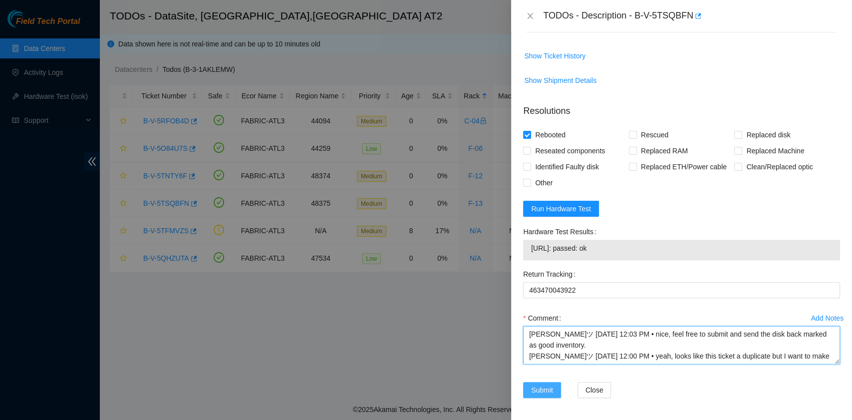
type textarea "Andreaツ 8/19/2025 12:03 PM • nice, feel free to submit and send the disk back m…"
click at [542, 390] on span "Submit" at bounding box center [542, 389] width 22 height 11
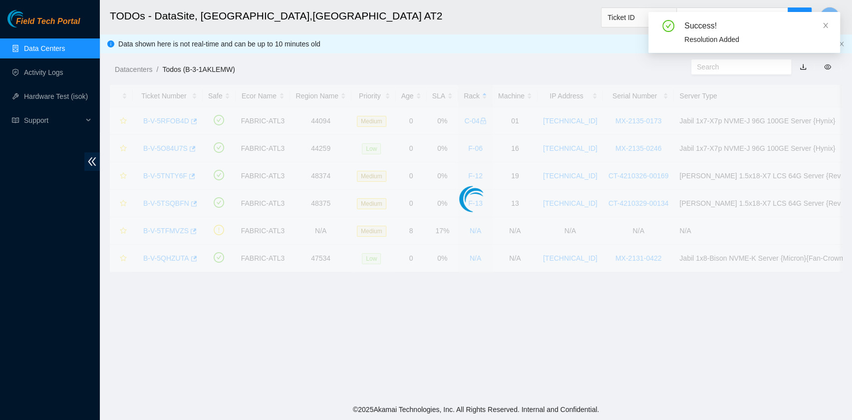
scroll to position [253, 0]
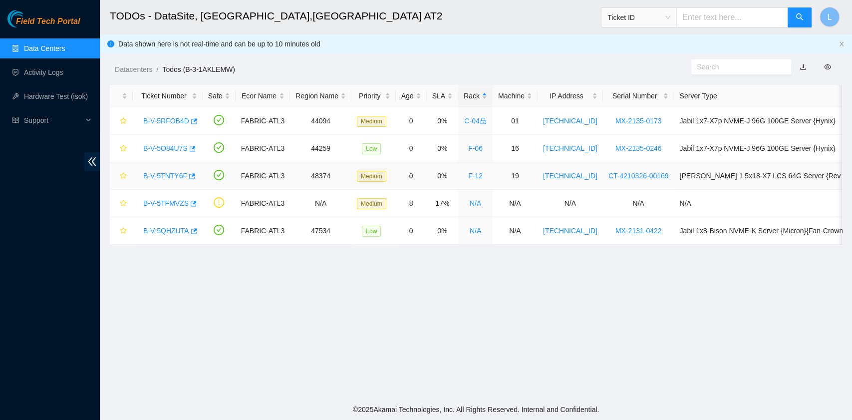
click at [180, 175] on link "B-V-5TNTY6F" at bounding box center [165, 176] width 44 height 8
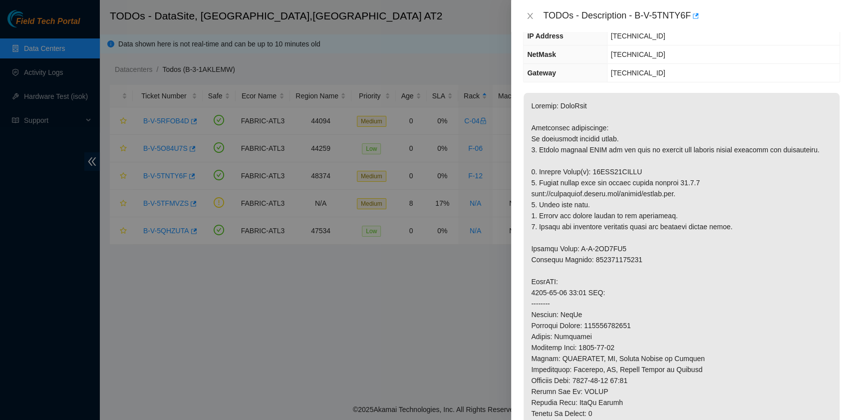
scroll to position [0, 0]
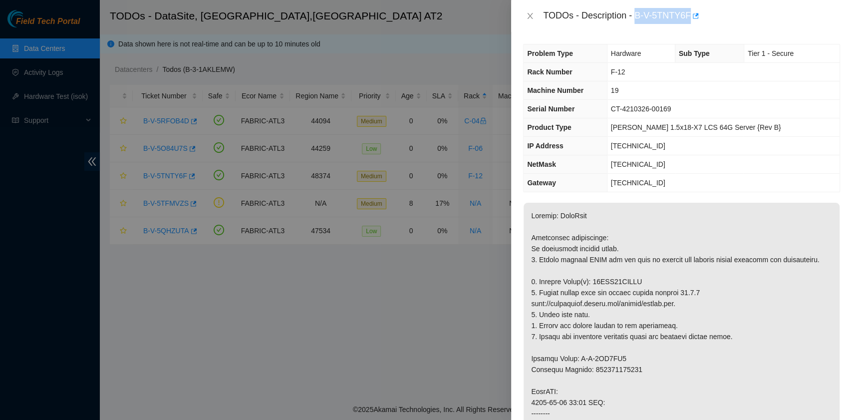
drag, startPoint x: 638, startPoint y: 19, endPoint x: 689, endPoint y: 23, distance: 51.6
click at [689, 23] on div "TODOs - Description - B-V-5TNTY6F" at bounding box center [691, 16] width 297 height 16
drag, startPoint x: 539, startPoint y: 292, endPoint x: 643, endPoint y: 294, distance: 103.9
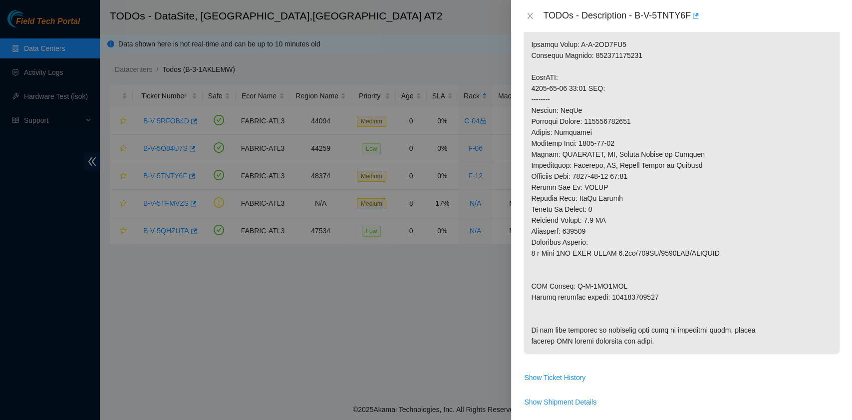
scroll to position [333, 0]
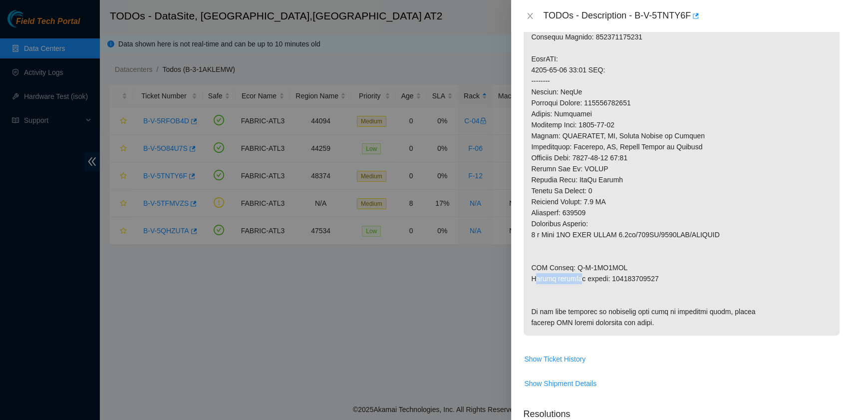
drag, startPoint x: 533, startPoint y: 289, endPoint x: 576, endPoint y: 285, distance: 43.1
click at [576, 285] on p at bounding box center [682, 102] width 316 height 465
drag, startPoint x: 532, startPoint y: 288, endPoint x: 659, endPoint y: 290, distance: 126.8
click at [659, 290] on p at bounding box center [682, 102] width 316 height 465
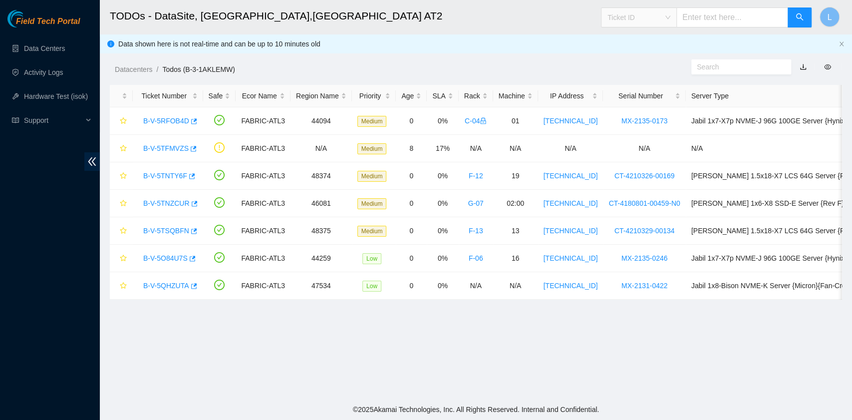
click at [671, 19] on span "Ticket ID" at bounding box center [639, 17] width 63 height 15
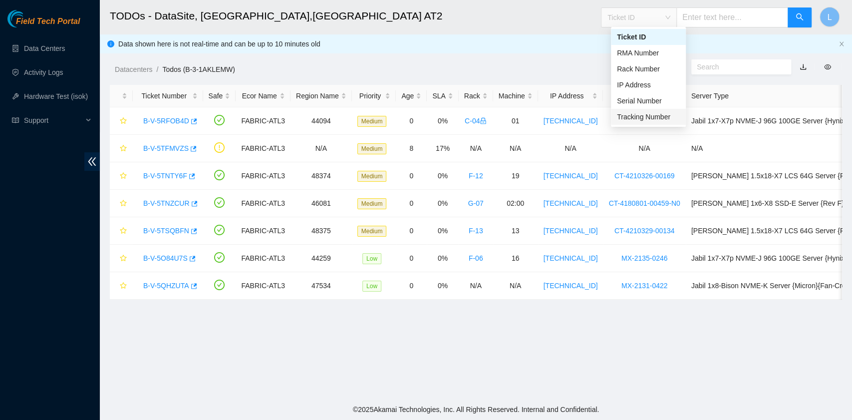
click at [641, 115] on div "Tracking Number" at bounding box center [648, 116] width 63 height 11
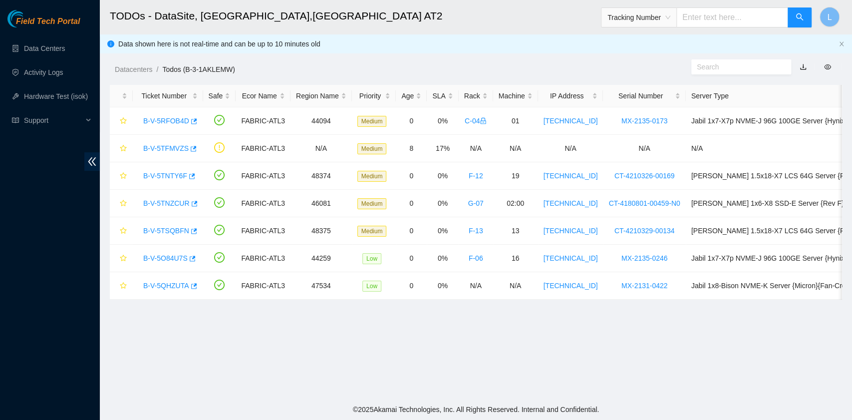
click at [699, 14] on input "text" at bounding box center [733, 17] width 112 height 20
click at [532, 66] on ol "Datacenters / Todos (B-3-1AKLEMW) /" at bounding box center [389, 69] width 549 height 11
click at [703, 15] on input "text" at bounding box center [733, 17] width 112 height 20
type input "414739614179"
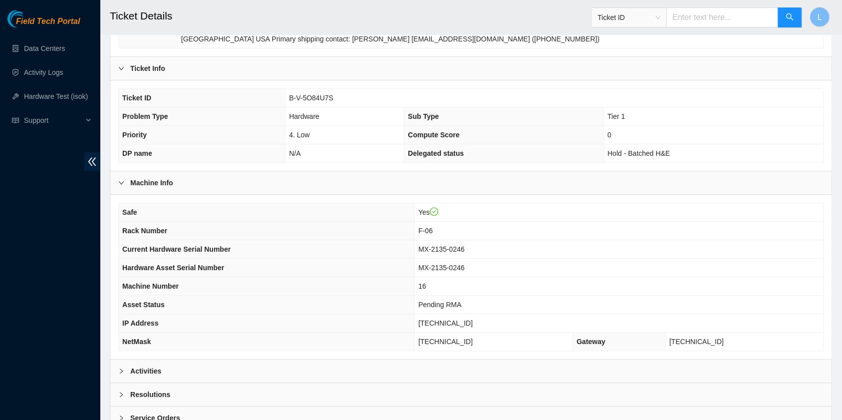
scroll to position [252, 0]
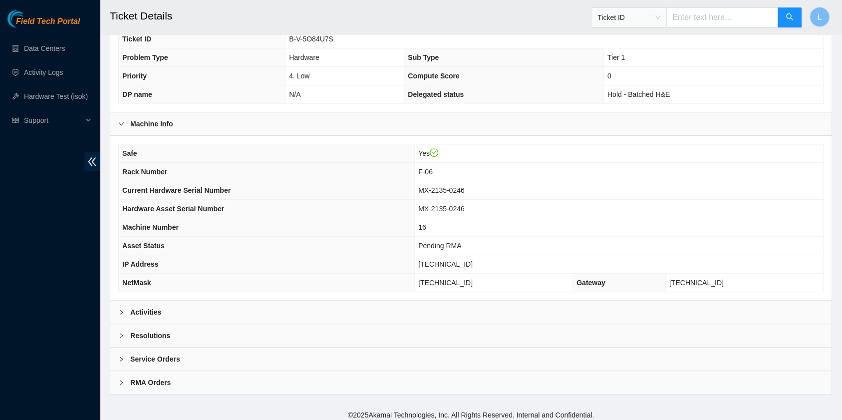
click at [121, 310] on icon "right" at bounding box center [121, 312] width 3 height 5
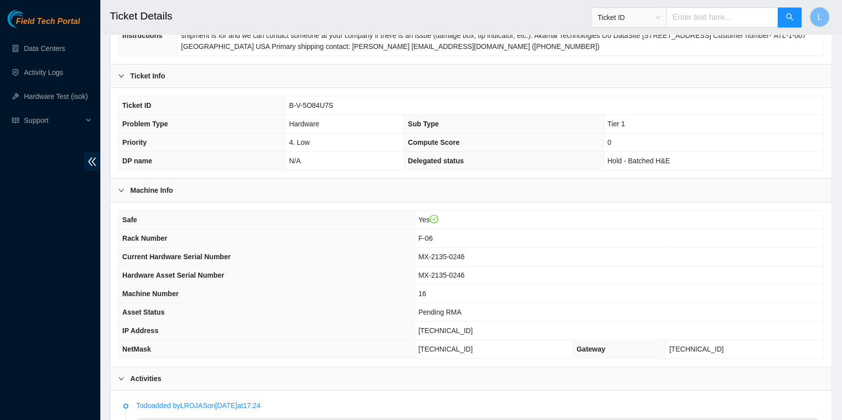
scroll to position [0, 0]
